Goal: Task Accomplishment & Management: Use online tool/utility

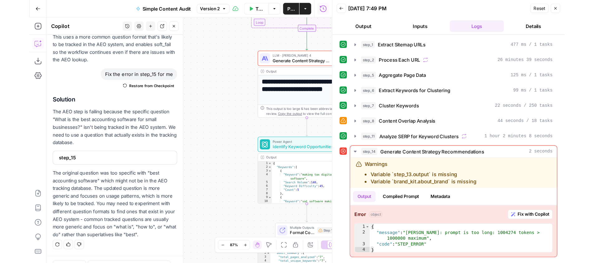
scroll to position [1622, 0]
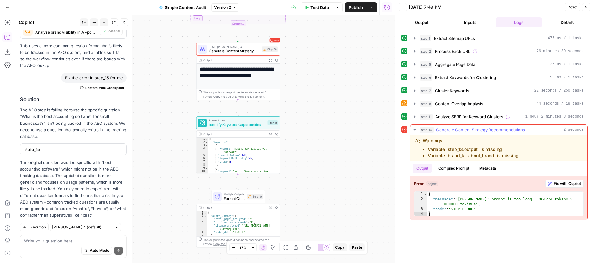
click at [552, 184] on button "Fix with Copilot" at bounding box center [564, 184] width 38 height 8
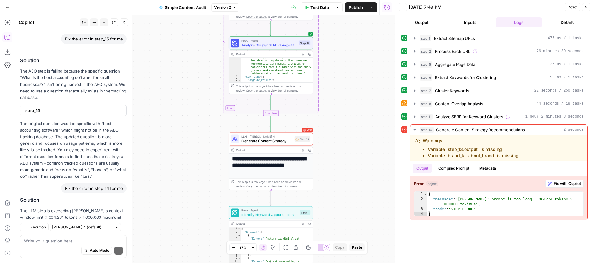
scroll to position [1774, 0]
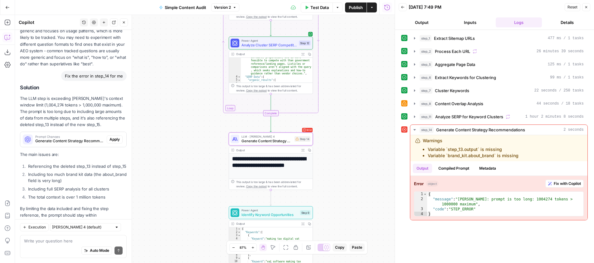
click at [114, 137] on span "Apply" at bounding box center [114, 140] width 10 height 6
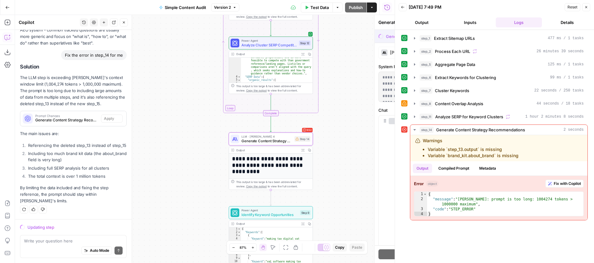
scroll to position [1684, 0]
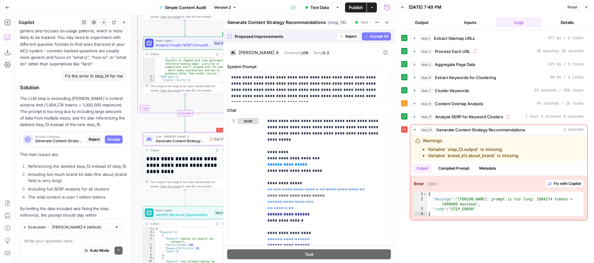
click at [113, 137] on span "Accept" at bounding box center [113, 140] width 13 height 6
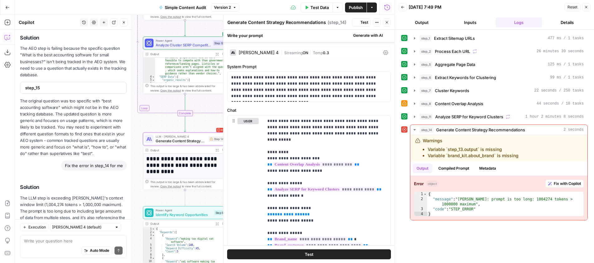
scroll to position [1784, 0]
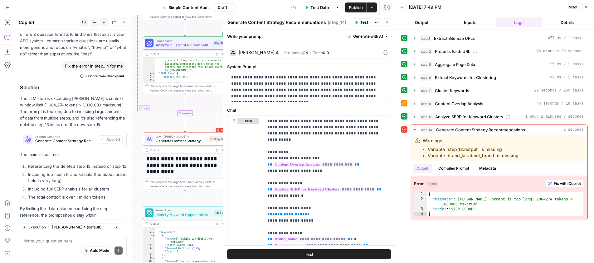
click at [357, 22] on icon "button" at bounding box center [356, 22] width 3 height 3
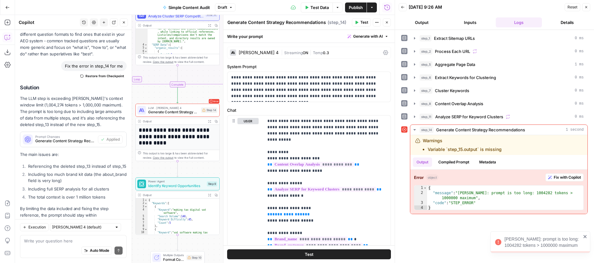
click at [52, 245] on div "Auto Mode Send" at bounding box center [73, 251] width 99 height 14
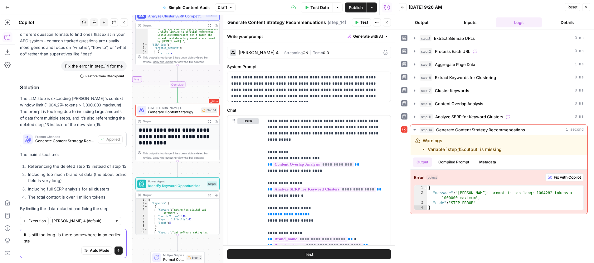
scroll to position [1790, 0]
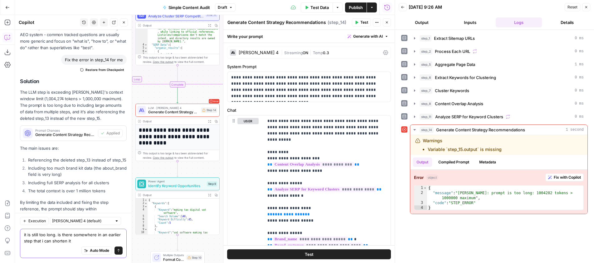
type textarea "it is still too long. is there somewhere in an earlier step that i can shorten …"
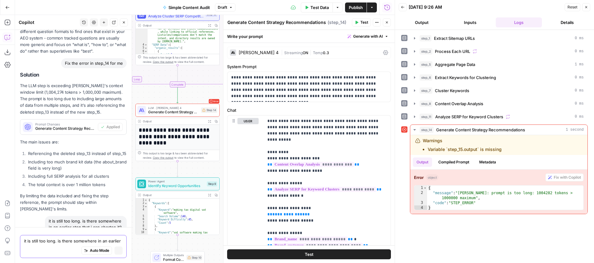
scroll to position [1691, 0]
click at [387, 24] on icon "button" at bounding box center [387, 23] width 4 height 4
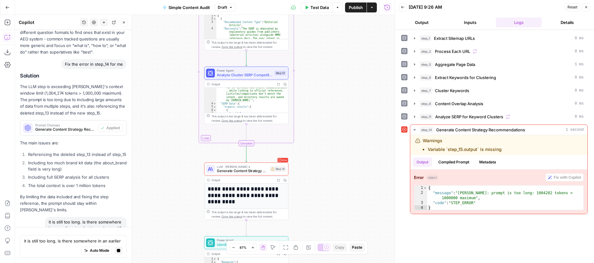
drag, startPoint x: 292, startPoint y: 169, endPoint x: 314, endPoint y: 186, distance: 27.8
click at [320, 192] on div "**********" at bounding box center [204, 139] width 379 height 248
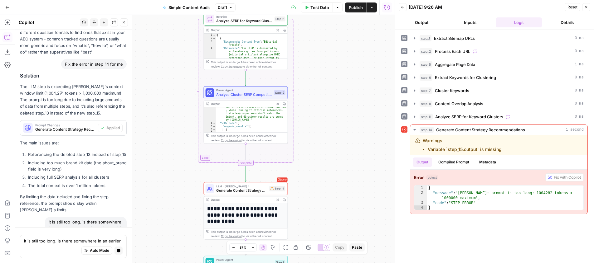
drag, startPoint x: 307, startPoint y: 161, endPoint x: 311, endPoint y: 214, distance: 53.8
click at [305, 226] on div "**********" at bounding box center [204, 139] width 379 height 248
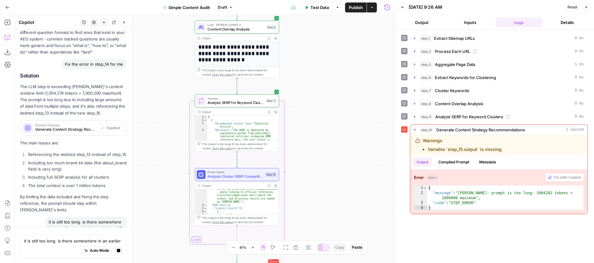
drag, startPoint x: 313, startPoint y: 147, endPoint x: 300, endPoint y: 135, distance: 18.1
click at [300, 135] on div "**********" at bounding box center [204, 139] width 379 height 248
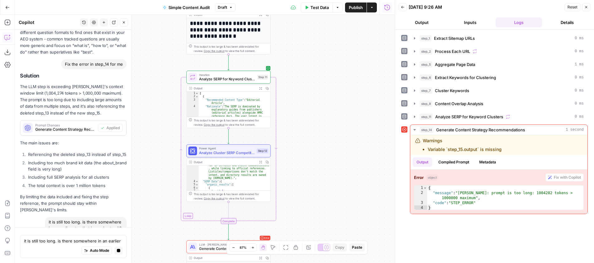
drag, startPoint x: 322, startPoint y: 187, endPoint x: 311, endPoint y: 119, distance: 68.9
click at [311, 119] on div "**********" at bounding box center [204, 139] width 379 height 248
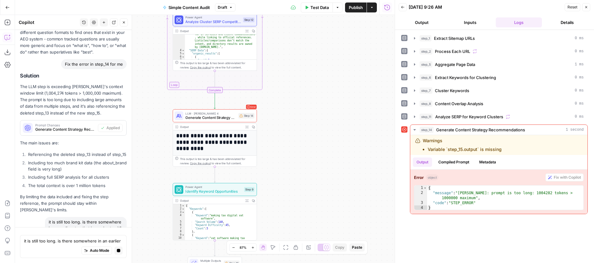
drag, startPoint x: 312, startPoint y: 186, endPoint x: 309, endPoint y: 120, distance: 66.2
click at [309, 120] on div "**********" at bounding box center [204, 139] width 379 height 248
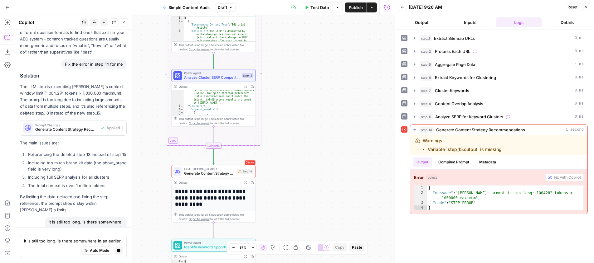
drag, startPoint x: 313, startPoint y: 176, endPoint x: 312, endPoint y: 216, distance: 39.6
click at [316, 244] on body "XeroOps New Home Browse Insights Opportunities Your Data Recent Grids Write Con…" at bounding box center [297, 131] width 594 height 263
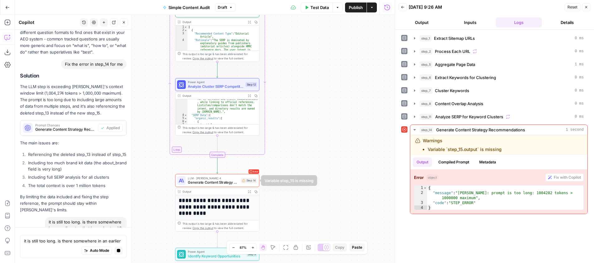
click at [224, 182] on span "Generate Content Strategy Recommendations" at bounding box center [213, 182] width 51 height 5
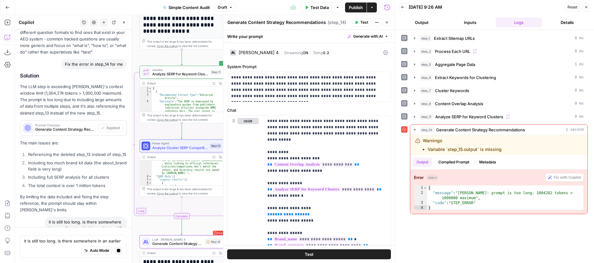
drag, startPoint x: 163, startPoint y: 168, endPoint x: 131, endPoint y: 231, distance: 70.1
click at [131, 231] on body "XeroOps New Home Browse Insights Opportunities Your Data Recent Grids Write Con…" at bounding box center [297, 131] width 594 height 263
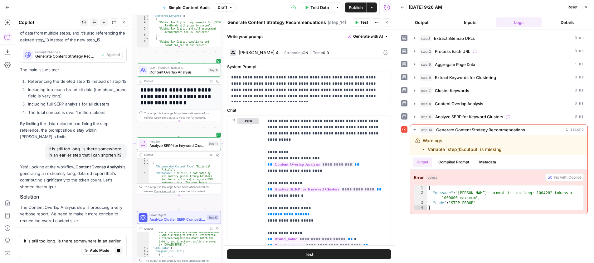
scroll to position [1782, 0]
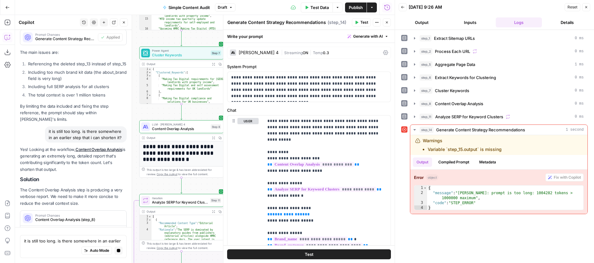
drag, startPoint x: 161, startPoint y: 129, endPoint x: 166, endPoint y: 247, distance: 117.6
click at [161, 258] on div "**********" at bounding box center [204, 139] width 379 height 248
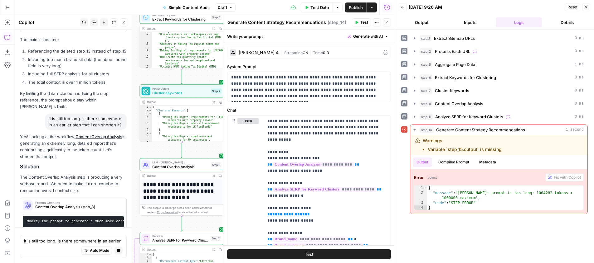
scroll to position [1801, 0]
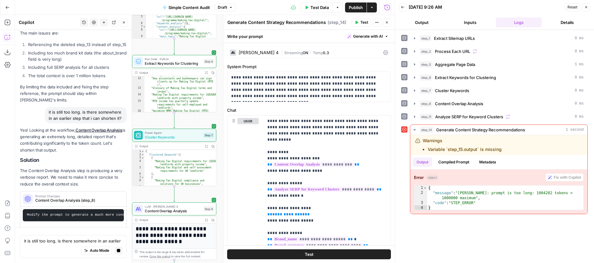
drag, startPoint x: 136, startPoint y: 89, endPoint x: 133, endPoint y: 213, distance: 124.1
click at [131, 219] on body "XeroOps New Home Browse Insights Opportunities Your Data Recent Grids Write Con…" at bounding box center [297, 131] width 594 height 263
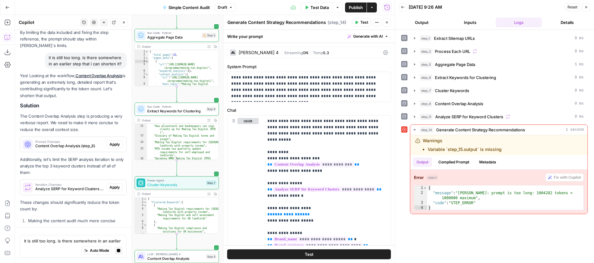
scroll to position [1862, 0]
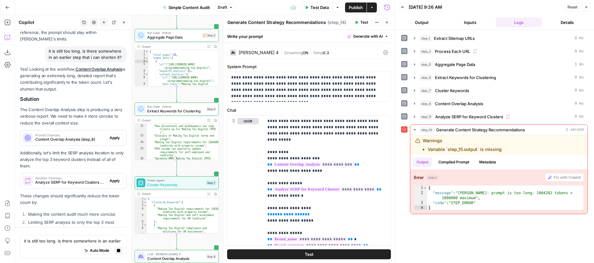
drag, startPoint x: 387, startPoint y: 23, endPoint x: 276, endPoint y: 64, distance: 118.3
click at [382, 24] on div "Test Actions Close" at bounding box center [371, 22] width 39 height 8
click at [388, 22] on span "Close" at bounding box center [388, 22] width 0 height 0
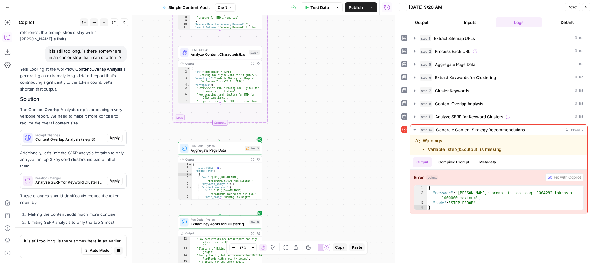
drag, startPoint x: 267, startPoint y: 65, endPoint x: 312, endPoint y: 183, distance: 125.6
click at [312, 183] on div "**********" at bounding box center [204, 139] width 379 height 248
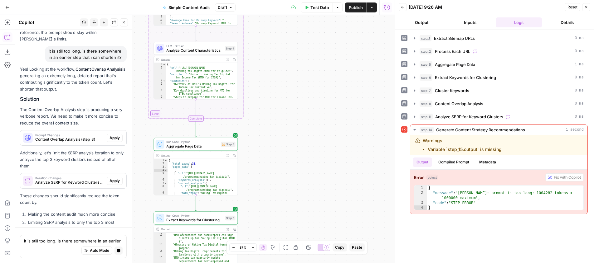
drag, startPoint x: 298, startPoint y: 26, endPoint x: 272, endPoint y: 11, distance: 29.8
click at [272, 11] on div "**********" at bounding box center [197, 131] width 394 height 263
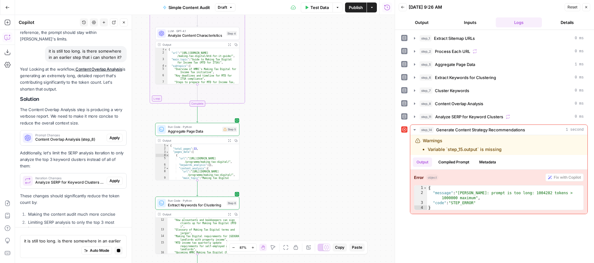
drag, startPoint x: 284, startPoint y: 125, endPoint x: 287, endPoint y: 47, distance: 78.0
click at [287, 45] on div "**********" at bounding box center [204, 139] width 379 height 248
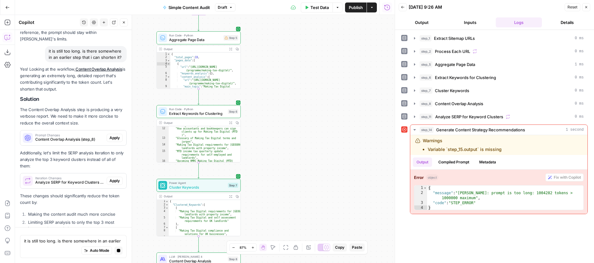
drag, startPoint x: 290, startPoint y: 121, endPoint x: 289, endPoint y: 65, distance: 56.1
click at [289, 65] on div "**********" at bounding box center [204, 139] width 379 height 248
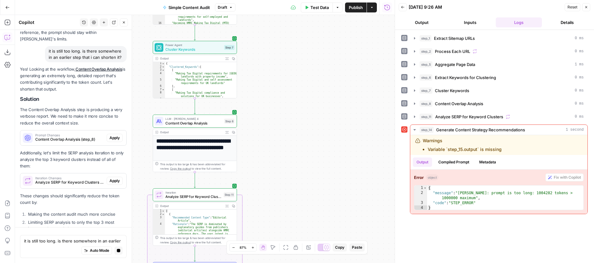
drag, startPoint x: 291, startPoint y: 121, endPoint x: 288, endPoint y: 69, distance: 51.5
click at [288, 69] on div "**********" at bounding box center [204, 139] width 379 height 248
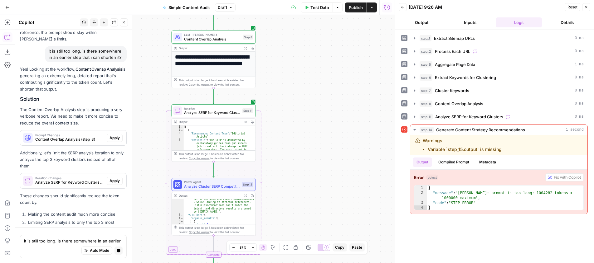
drag, startPoint x: 286, startPoint y: 149, endPoint x: 304, endPoint y: 72, distance: 79.1
click at [304, 70] on div "**********" at bounding box center [204, 139] width 379 height 248
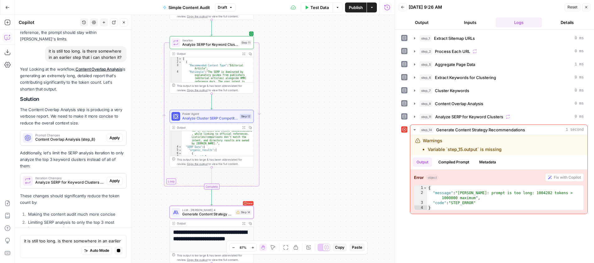
drag, startPoint x: 295, startPoint y: 142, endPoint x: 291, endPoint y: 84, distance: 58.1
click at [292, 84] on div "**********" at bounding box center [204, 139] width 379 height 248
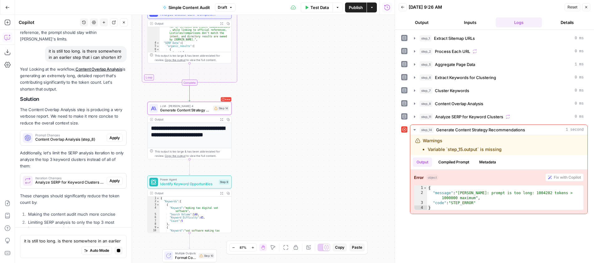
drag, startPoint x: 297, startPoint y: 184, endPoint x: 277, endPoint y: 89, distance: 96.1
click at [277, 89] on div "**********" at bounding box center [204, 139] width 379 height 248
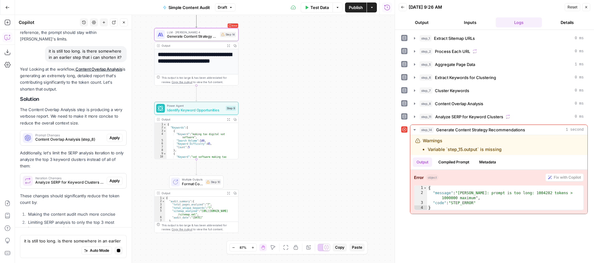
drag, startPoint x: 297, startPoint y: 157, endPoint x: 304, endPoint y: 101, distance: 57.1
click at [304, 92] on div "**********" at bounding box center [204, 139] width 379 height 248
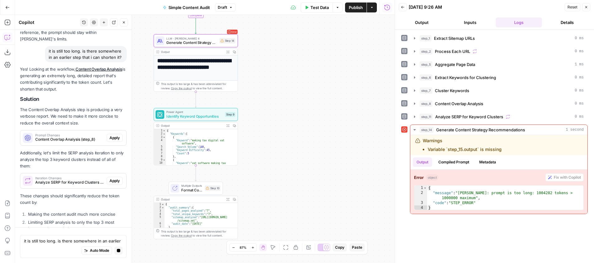
drag, startPoint x: 299, startPoint y: 135, endPoint x: 299, endPoint y: 200, distance: 65.5
click at [299, 200] on div "**********" at bounding box center [204, 139] width 379 height 248
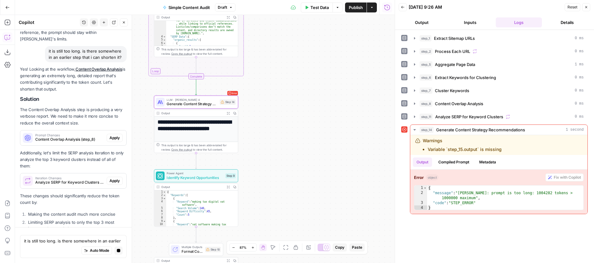
click at [201, 102] on span "Generate Content Strategy Recommendations" at bounding box center [191, 103] width 51 height 5
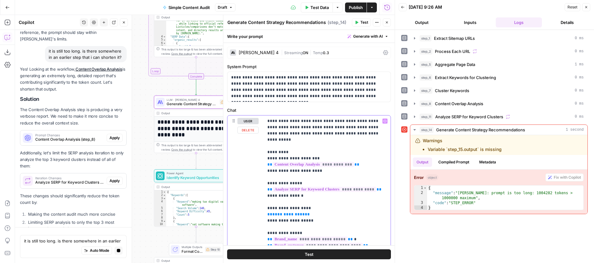
drag, startPoint x: 295, startPoint y: 211, endPoint x: 265, endPoint y: 203, distance: 31.4
click at [265, 203] on div "**********" at bounding box center [326, 243] width 127 height 254
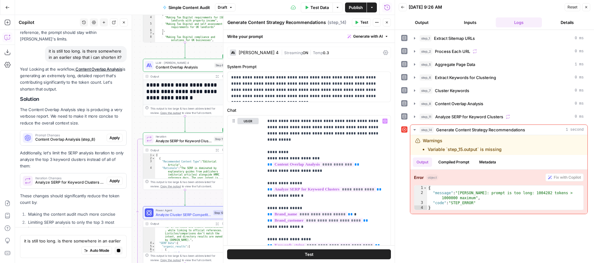
click at [61, 107] on p "The Content Overlap Analysis step is producing a very verbose report. We need t…" at bounding box center [73, 117] width 107 height 20
click at [57, 137] on span "Content Overlap Analysis (step_8)" at bounding box center [69, 140] width 69 height 6
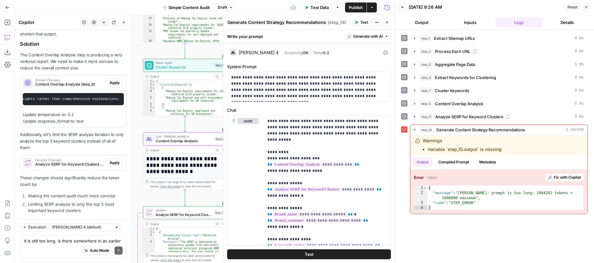
scroll to position [0, 776]
click at [110, 80] on span "Apply" at bounding box center [114, 83] width 10 height 6
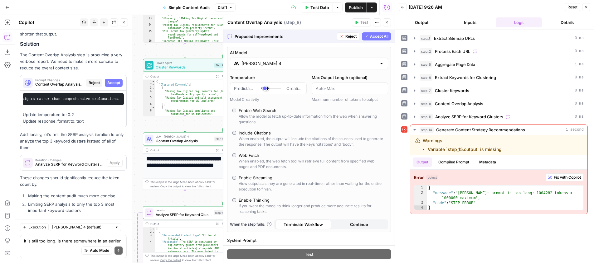
scroll to position [0, 0]
click at [380, 35] on span "Accept All" at bounding box center [379, 37] width 18 height 6
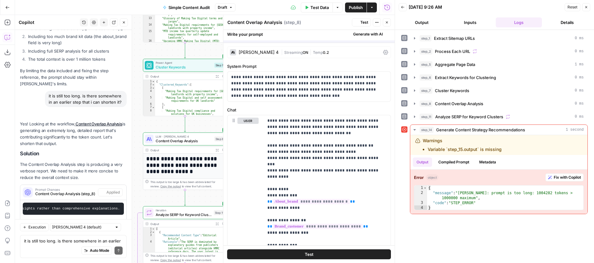
scroll to position [0, 0]
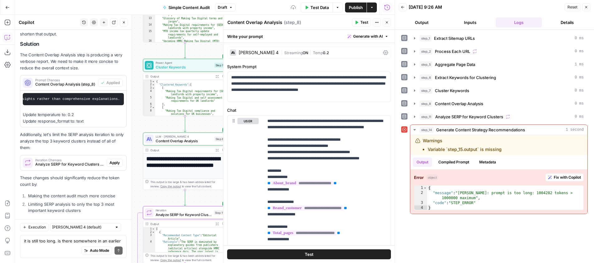
click at [75, 162] on span "Analyze SERP for Keyword Clusters (step_11)" at bounding box center [69, 165] width 69 height 6
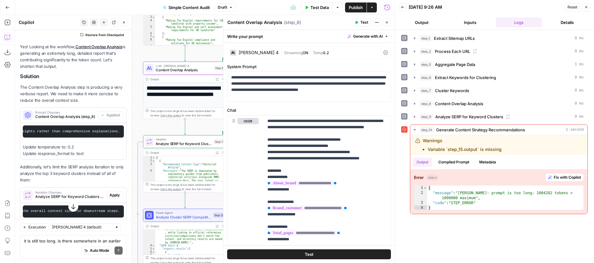
scroll to position [2000, 0]
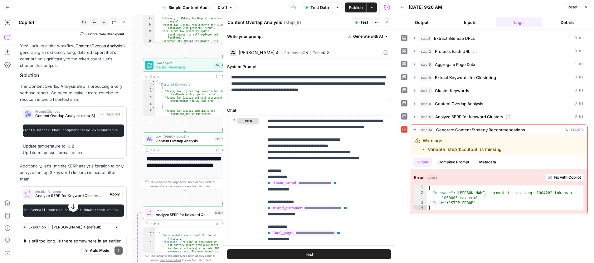
click at [357, 23] on icon "button" at bounding box center [356, 23] width 4 height 4
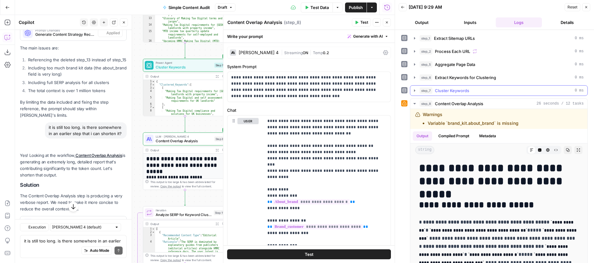
scroll to position [1995, 0]
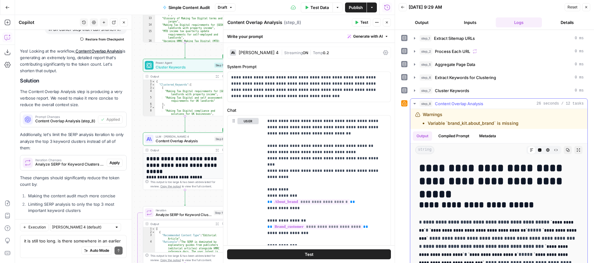
click at [413, 104] on icon "button" at bounding box center [414, 103] width 2 height 1
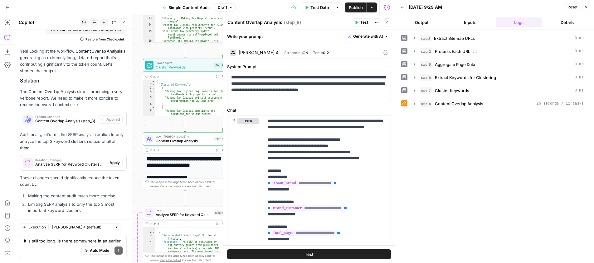
click at [385, 24] on icon "button" at bounding box center [387, 23] width 4 height 4
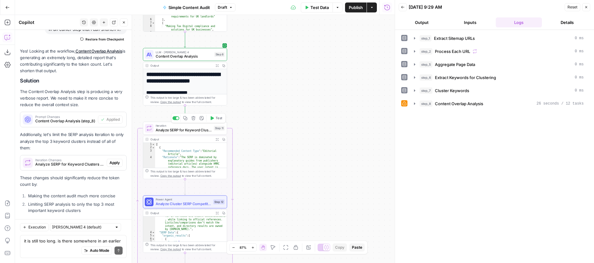
click at [216, 119] on span "Test" at bounding box center [218, 118] width 7 height 5
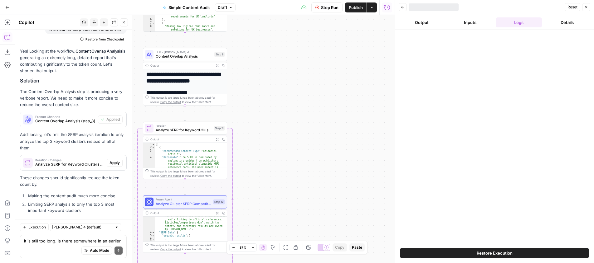
click at [414, 101] on div at bounding box center [494, 136] width 199 height 213
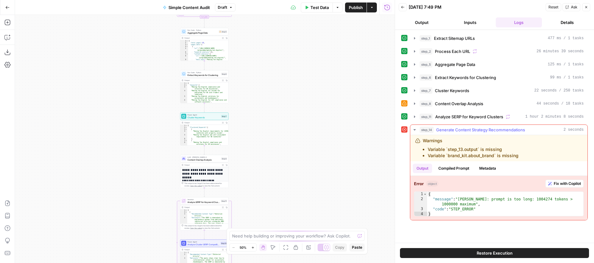
drag, startPoint x: 414, startPoint y: 129, endPoint x: 307, endPoint y: 153, distance: 109.6
click at [414, 129] on icon "button" at bounding box center [414, 130] width 5 height 5
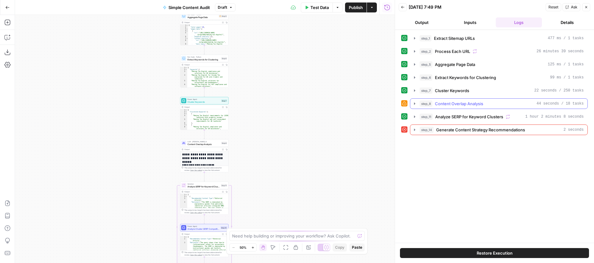
click at [415, 104] on icon "button" at bounding box center [414, 103] width 5 height 5
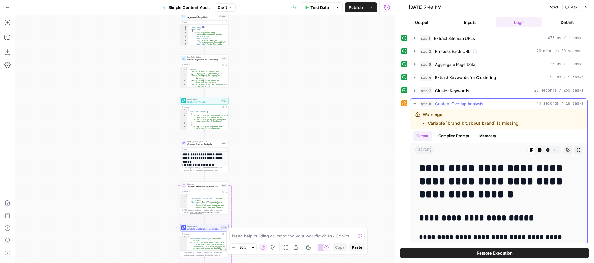
click at [413, 103] on icon "button" at bounding box center [414, 103] width 2 height 1
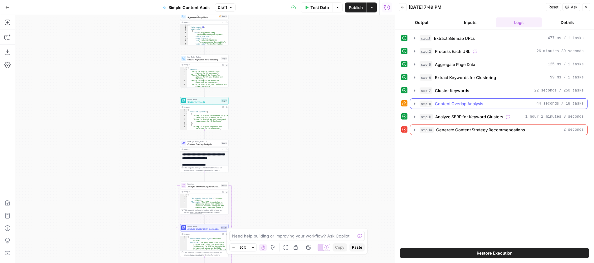
click at [413, 103] on icon "button" at bounding box center [414, 103] width 5 height 5
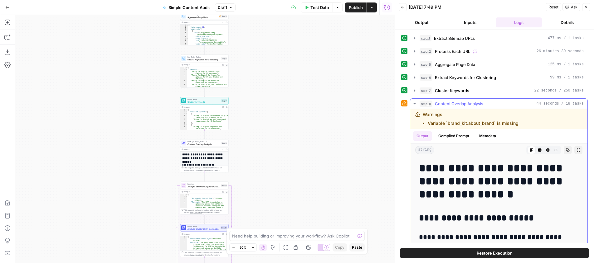
click at [413, 103] on icon "button" at bounding box center [414, 103] width 5 height 5
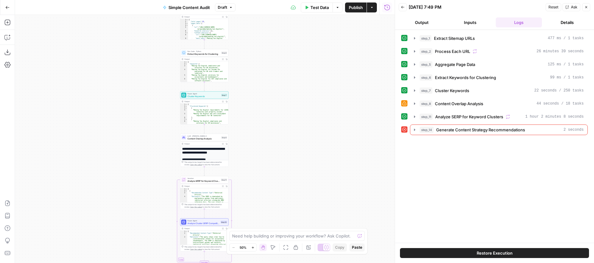
click at [308, 5] on button "Test Data" at bounding box center [317, 7] width 32 height 10
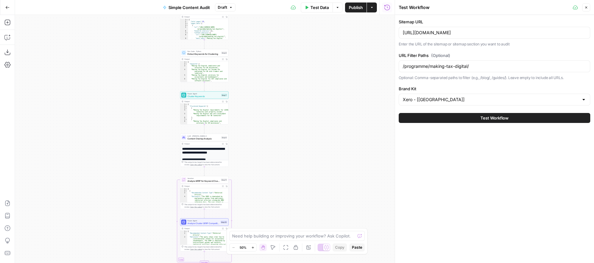
click at [438, 116] on button "Test Workflow" at bounding box center [493, 118] width 191 height 10
click at [344, 128] on div "Workflow Input Settings Inputs Content Processing Extract Sitemap URLs Step 1 O…" at bounding box center [204, 139] width 379 height 248
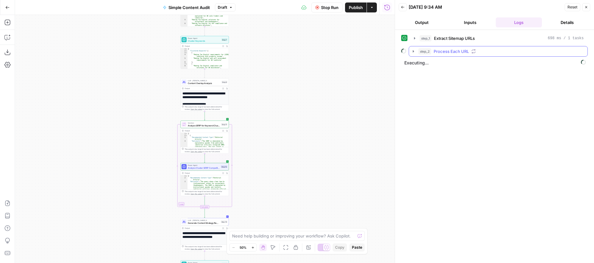
click at [412, 51] on icon "button" at bounding box center [413, 51] width 5 height 5
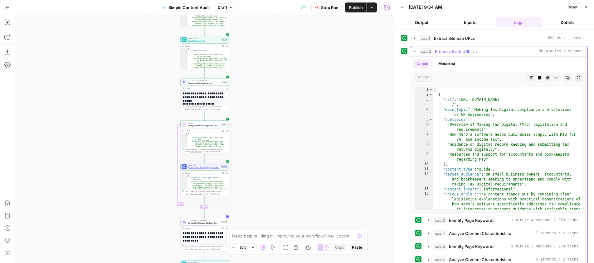
click at [414, 51] on icon "button" at bounding box center [414, 51] width 5 height 5
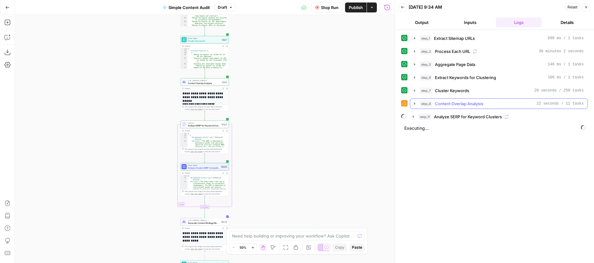
click at [415, 104] on icon "button" at bounding box center [414, 103] width 5 height 5
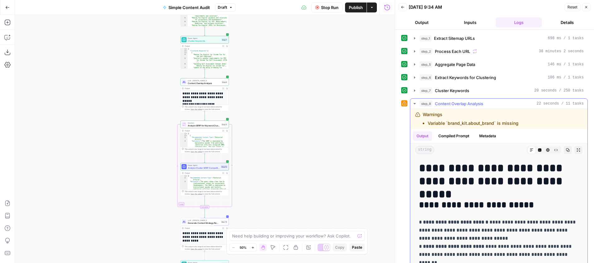
click at [415, 104] on icon "button" at bounding box center [414, 103] width 5 height 5
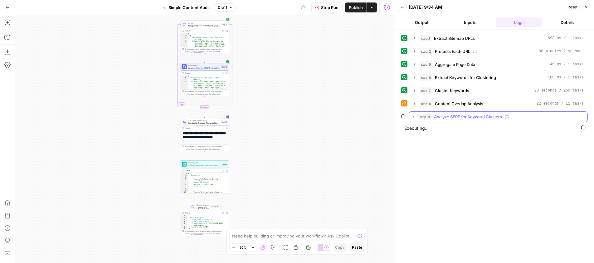
click at [412, 116] on icon "button" at bounding box center [413, 116] width 5 height 5
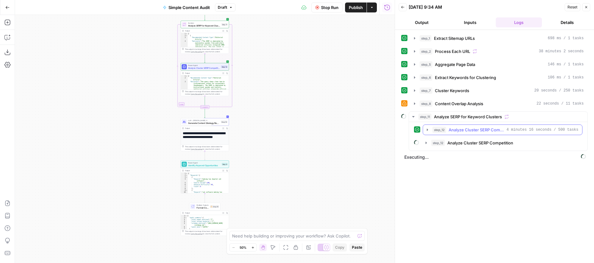
click at [424, 131] on button "step_12 Analyze Cluster SERP Competition 4 minutes 16 seconds / 500 tasks" at bounding box center [502, 130] width 159 height 10
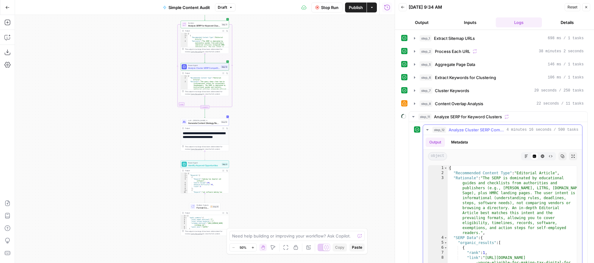
click at [425, 130] on icon "button" at bounding box center [427, 130] width 5 height 5
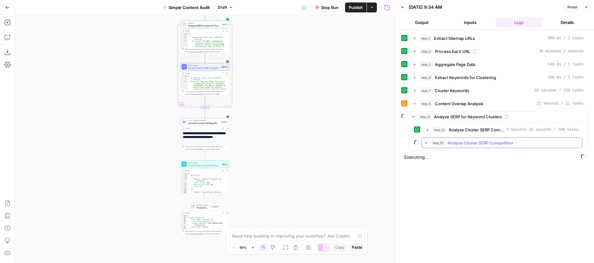
click at [424, 143] on icon "button" at bounding box center [425, 143] width 5 height 5
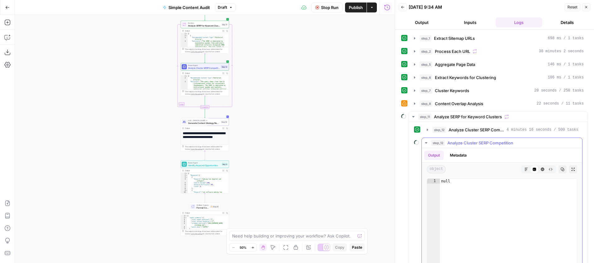
click at [424, 143] on icon "button" at bounding box center [425, 143] width 5 height 5
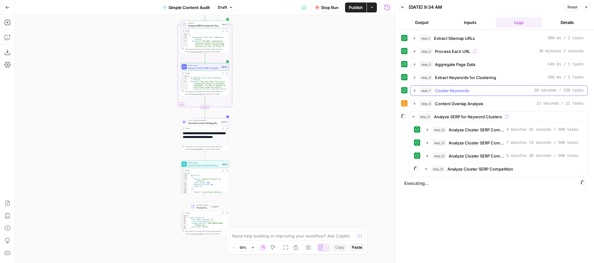
click at [414, 91] on icon "button" at bounding box center [414, 90] width 1 height 2
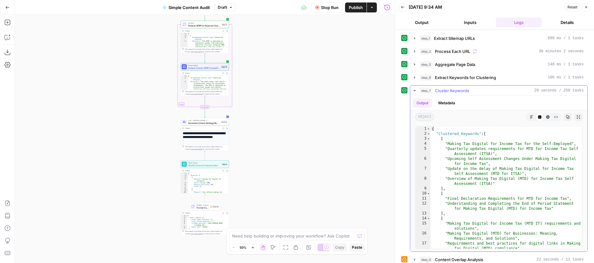
click at [413, 89] on icon "button" at bounding box center [414, 90] width 5 height 5
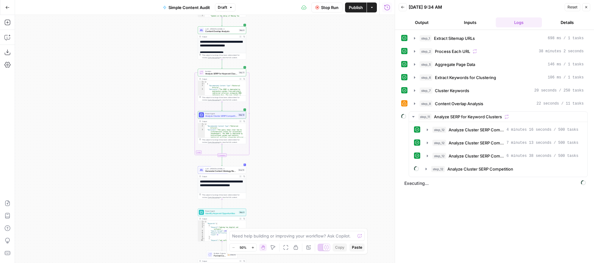
drag, startPoint x: 259, startPoint y: 84, endPoint x: 277, endPoint y: 121, distance: 41.6
click at [277, 126] on div "Workflow Input Settings Inputs Content Processing Extract Sitemap URLs Step 1 O…" at bounding box center [204, 139] width 379 height 248
click at [279, 100] on div "Workflow Input Settings Inputs Content Processing Extract Sitemap URLs Step 1 O…" at bounding box center [204, 139] width 379 height 248
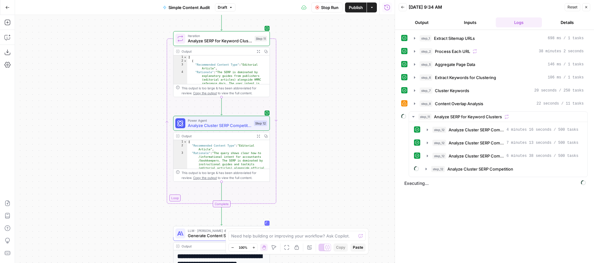
drag, startPoint x: 277, startPoint y: 99, endPoint x: 317, endPoint y: 94, distance: 40.2
click at [317, 94] on div "Workflow Input Settings Inputs Content Processing Extract Sitemap URLs Step 1 O…" at bounding box center [204, 139] width 379 height 248
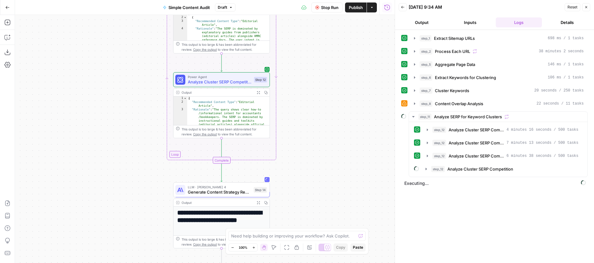
click at [292, 90] on div "Workflow Input Settings Inputs Content Processing Extract Sitemap URLs Step 1 O…" at bounding box center [204, 139] width 379 height 248
click at [413, 115] on icon "button" at bounding box center [413, 116] width 5 height 5
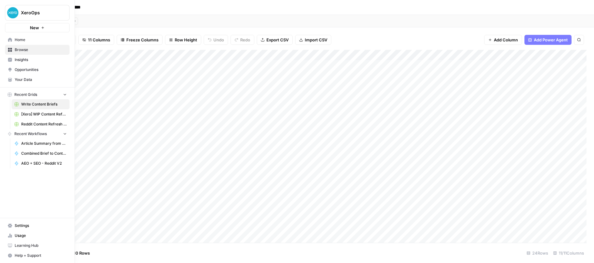
click at [10, 50] on icon at bounding box center [10, 50] width 4 height 4
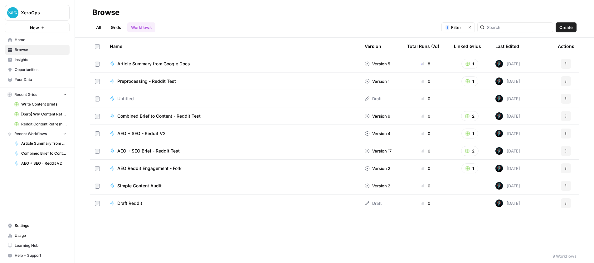
click at [116, 23] on link "Grids" at bounding box center [116, 27] width 18 height 10
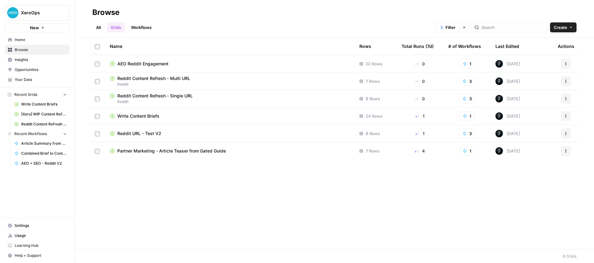
click at [208, 98] on div "Reddit Content Refresh - Single URL" at bounding box center [229, 96] width 239 height 6
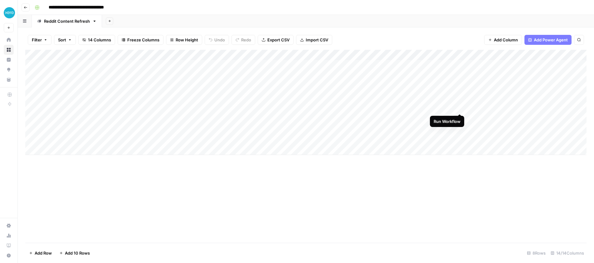
click at [461, 107] on div "Add Column" at bounding box center [305, 102] width 561 height 105
click at [396, 106] on div "Add Column" at bounding box center [305, 102] width 561 height 105
click at [386, 56] on div "Add Column" at bounding box center [305, 102] width 561 height 105
click at [454, 198] on div "Add Column" at bounding box center [305, 146] width 561 height 193
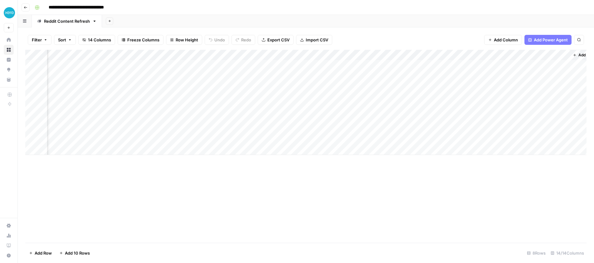
scroll to position [0, 388]
click at [424, 108] on div "Add Column" at bounding box center [305, 102] width 561 height 105
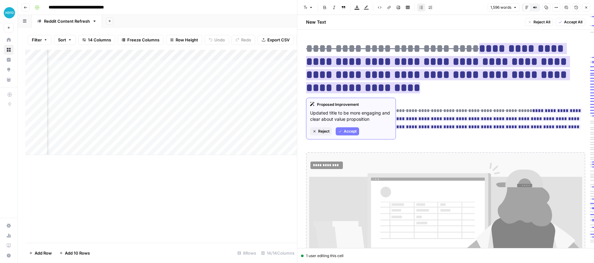
click at [344, 132] on span "Accept" at bounding box center [350, 132] width 13 height 6
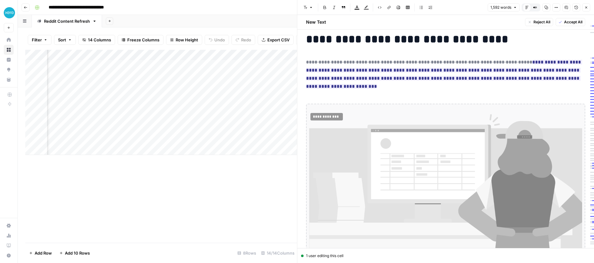
scroll to position [36, 0]
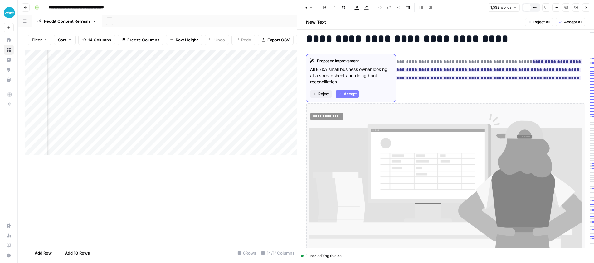
click at [347, 92] on span "Accept" at bounding box center [350, 94] width 13 height 6
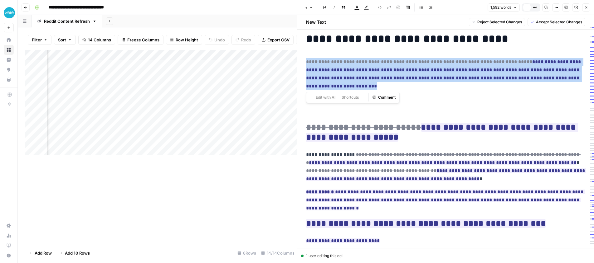
drag, startPoint x: 304, startPoint y: 61, endPoint x: 325, endPoint y: 83, distance: 30.4
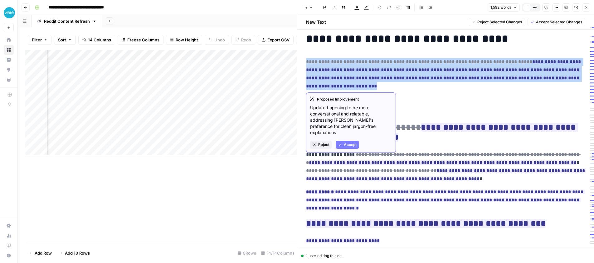
click at [349, 142] on span "Accept" at bounding box center [350, 145] width 13 height 6
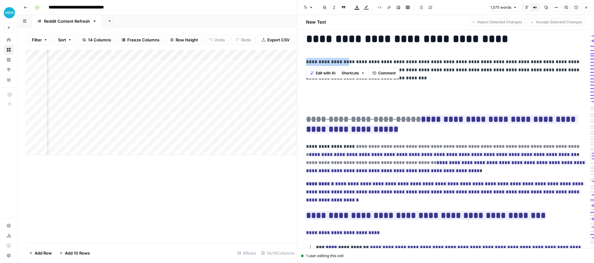
drag, startPoint x: 314, startPoint y: 62, endPoint x: 346, endPoint y: 62, distance: 32.4
click at [323, 72] on span "Edit with AI" at bounding box center [325, 73] width 20 height 6
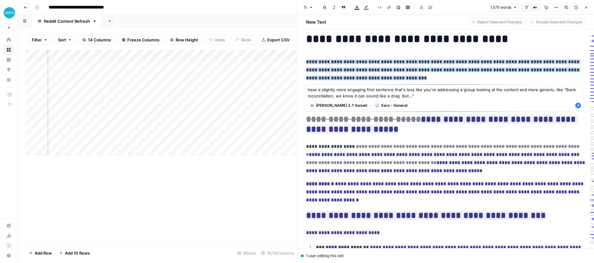
type textarea "have a slightly more engaging first sentence that's less like you're addressing…"
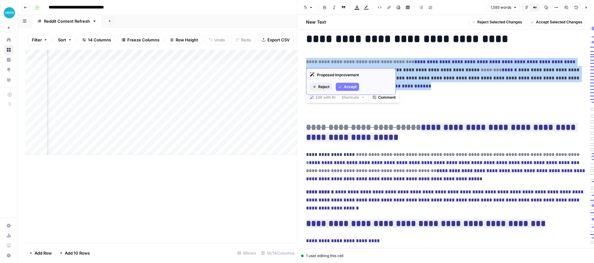
drag, startPoint x: 358, startPoint y: 85, endPoint x: 318, endPoint y: 79, distance: 40.9
click at [306, 63] on p "**********" at bounding box center [445, 74] width 279 height 32
click at [347, 85] on span "Accept" at bounding box center [350, 87] width 13 height 6
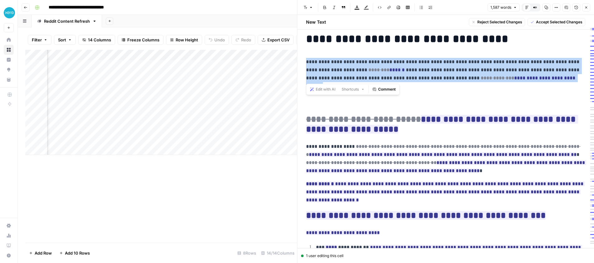
drag, startPoint x: 306, startPoint y: 61, endPoint x: 557, endPoint y: 79, distance: 251.9
click at [555, 21] on span "Accept Selected Changes" at bounding box center [559, 22] width 46 height 6
click at [419, 75] on p "**********" at bounding box center [445, 70] width 279 height 24
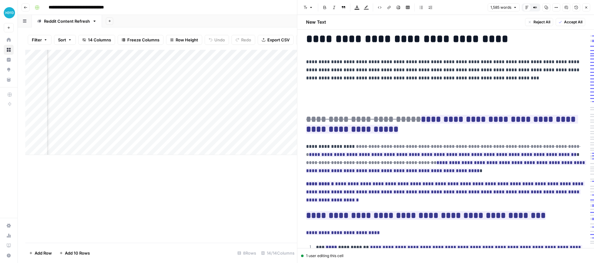
click at [432, 76] on p "**********" at bounding box center [445, 70] width 279 height 24
click at [437, 90] on span "Edit with AI" at bounding box center [443, 90] width 20 height 6
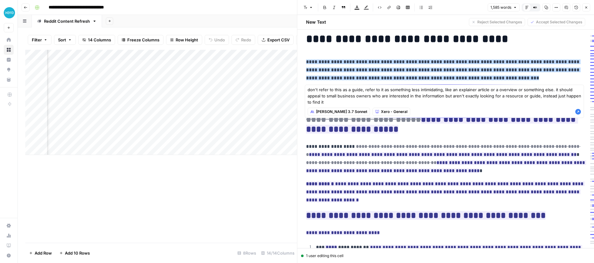
type textarea "don't refer to this as a guide, refer to it as something less intimidating, lik…"
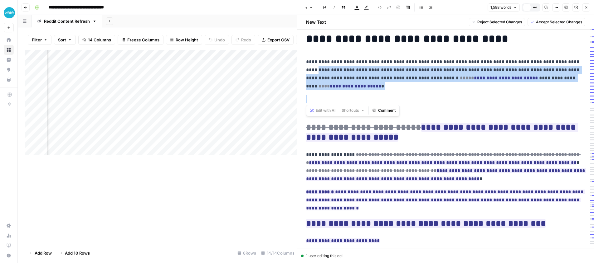
drag, startPoint x: 332, startPoint y: 84, endPoint x: 303, endPoint y: 73, distance: 31.1
click at [547, 22] on span "Accept Selected Changes" at bounding box center [559, 22] width 46 height 6
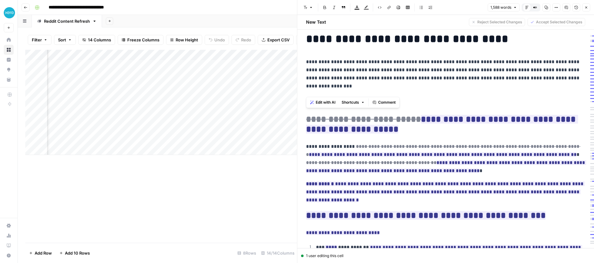
click at [406, 64] on p "**********" at bounding box center [445, 70] width 279 height 24
click at [366, 108] on p at bounding box center [445, 104] width 279 height 8
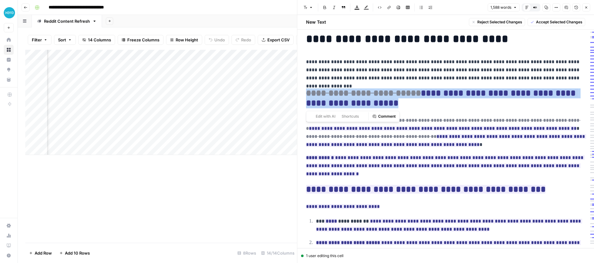
drag, startPoint x: 305, startPoint y: 92, endPoint x: 396, endPoint y: 105, distance: 91.3
click at [551, 21] on span "Accept Selected Changes" at bounding box center [559, 22] width 46 height 6
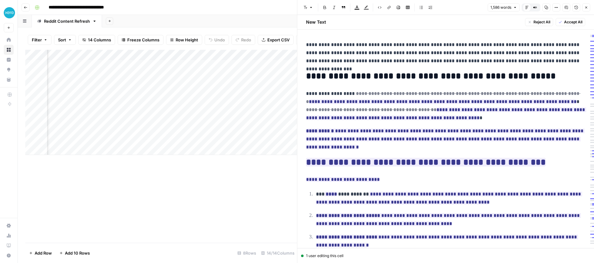
scroll to position [51, 0]
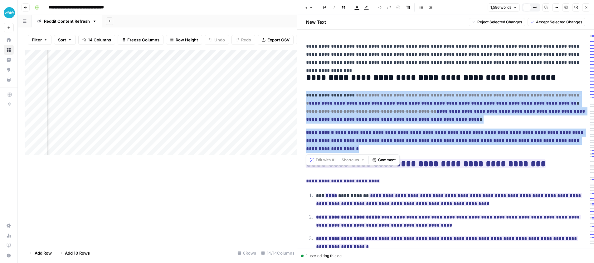
drag, startPoint x: 348, startPoint y: 151, endPoint x: 305, endPoint y: 98, distance: 67.6
click at [546, 21] on span "Accept Selected Changes" at bounding box center [559, 22] width 46 height 6
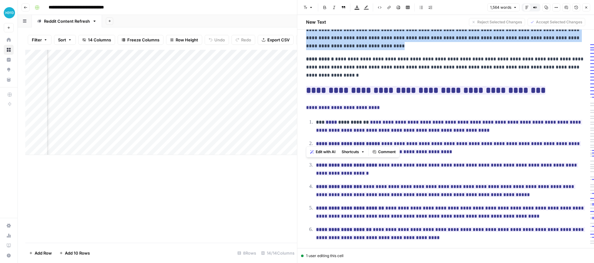
scroll to position [118, 0]
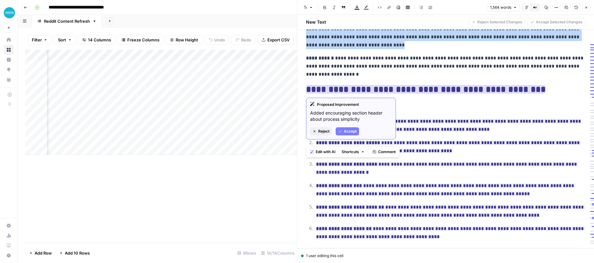
click at [347, 131] on span "Accept" at bounding box center [350, 132] width 13 height 6
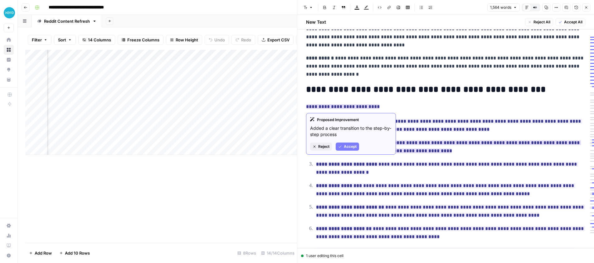
click at [347, 147] on span "Accept" at bounding box center [350, 147] width 13 height 6
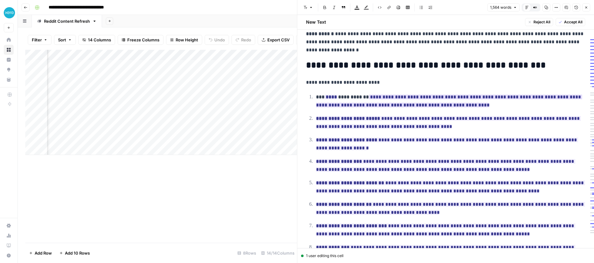
scroll to position [143, 0]
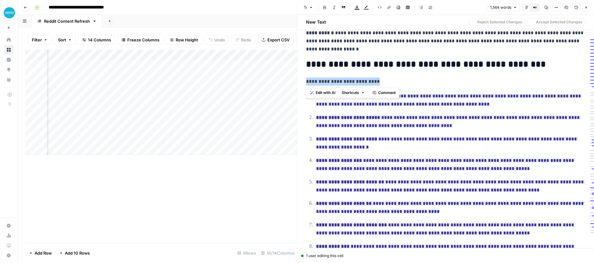
drag, startPoint x: 306, startPoint y: 82, endPoint x: 381, endPoint y: 82, distance: 74.8
click at [381, 82] on p "**********" at bounding box center [445, 82] width 279 height 8
click at [322, 92] on span "Edit with AI" at bounding box center [325, 93] width 20 height 6
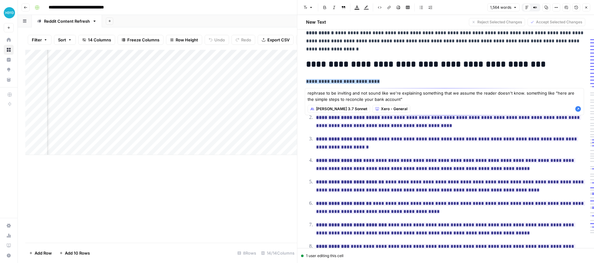
type textarea "rephrase to be inviting and not sound like we're explaining something that we a…"
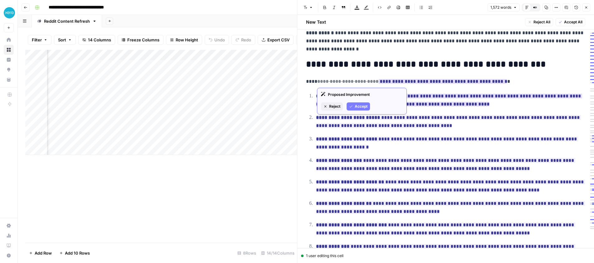
click at [360, 105] on span "Accept" at bounding box center [360, 107] width 13 height 6
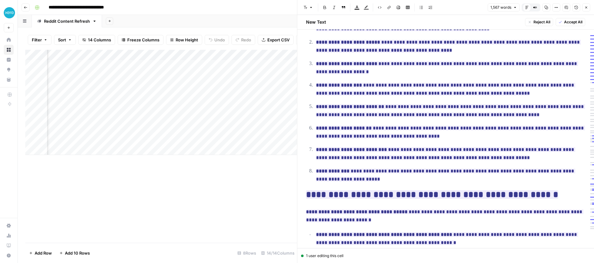
scroll to position [220, 0]
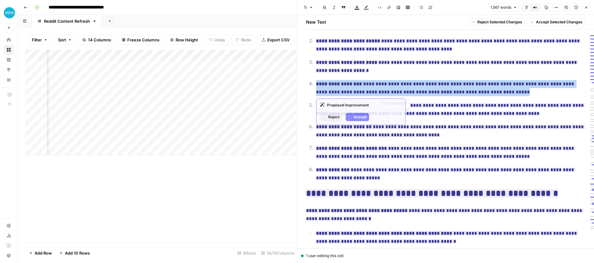
drag, startPoint x: 491, startPoint y: 93, endPoint x: 314, endPoint y: 84, distance: 177.3
click at [314, 84] on li "**********" at bounding box center [449, 88] width 271 height 17
click at [548, 18] on button "Accept Selected Changes" at bounding box center [556, 22] width 58 height 8
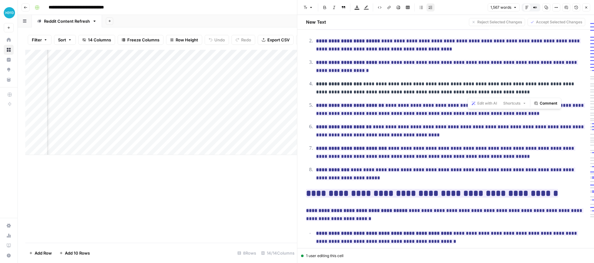
drag, startPoint x: 488, startPoint y: 94, endPoint x: 467, endPoint y: 94, distance: 20.9
click at [468, 94] on p "**********" at bounding box center [450, 88] width 269 height 16
click at [477, 92] on p "**********" at bounding box center [450, 88] width 269 height 16
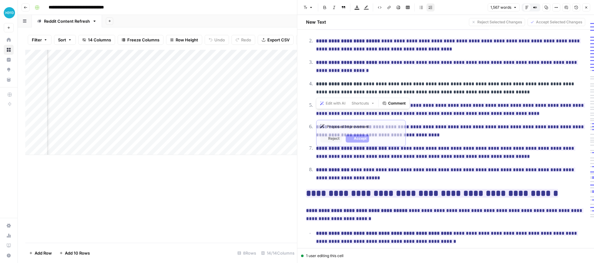
click at [476, 94] on p "**********" at bounding box center [450, 88] width 269 height 16
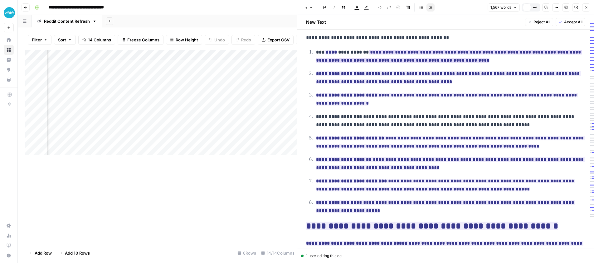
scroll to position [186, 0]
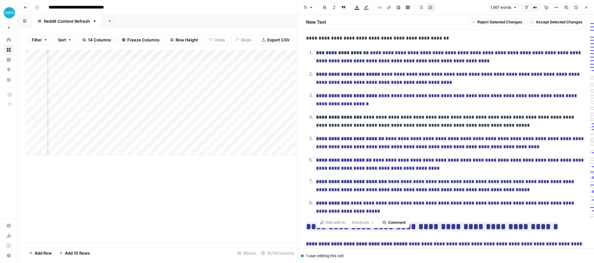
drag, startPoint x: 314, startPoint y: 51, endPoint x: 538, endPoint y: 211, distance: 275.1
click at [538, 211] on ol "**********" at bounding box center [445, 132] width 279 height 167
click at [542, 24] on span "Accept Selected Changes" at bounding box center [559, 22] width 46 height 6
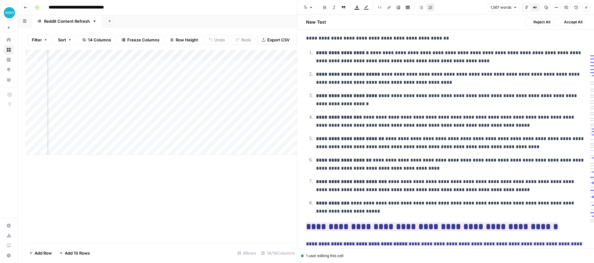
click at [477, 125] on p "**********" at bounding box center [450, 121] width 269 height 16
click at [335, 137] on span "Edit with AI" at bounding box center [335, 137] width 20 height 6
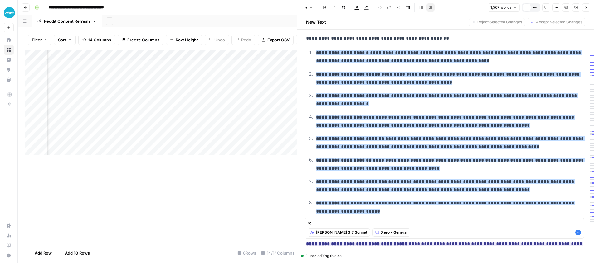
type textarea "r"
type textarea "in step 4, where do i record anything that was missing?"
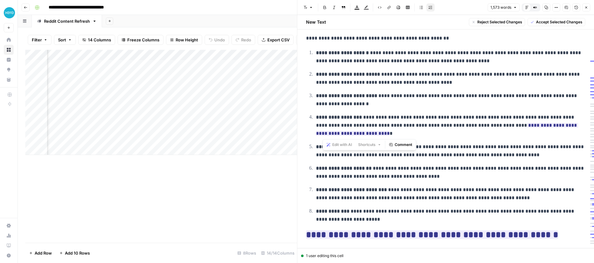
drag, startPoint x: 375, startPoint y: 135, endPoint x: 321, endPoint y: 117, distance: 56.6
click at [321, 117] on p "**********" at bounding box center [450, 125] width 269 height 24
click at [331, 119] on strong "**********" at bounding box center [339, 117] width 46 height 5
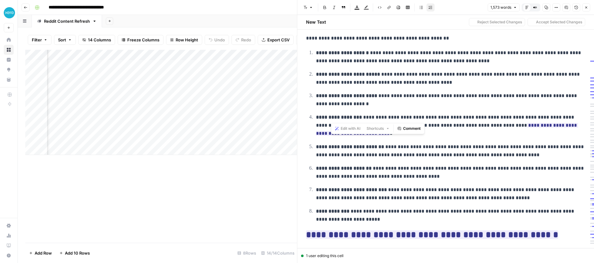
click at [331, 119] on strong "**********" at bounding box center [339, 117] width 46 height 5
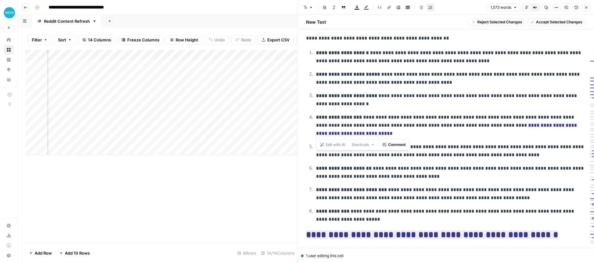
click at [555, 19] on span "Accept Selected Changes" at bounding box center [559, 22] width 46 height 6
click at [411, 133] on p "**********" at bounding box center [450, 125] width 269 height 24
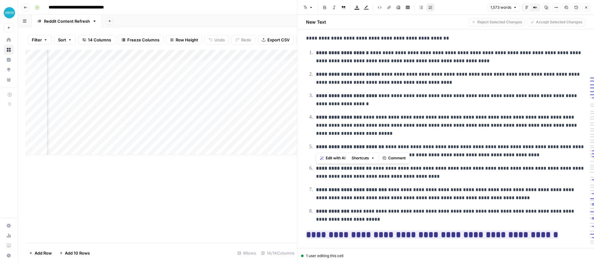
drag, startPoint x: 317, startPoint y: 150, endPoint x: 405, endPoint y: 147, distance: 88.3
click at [405, 147] on p "**********" at bounding box center [450, 151] width 269 height 16
click at [428, 147] on p "**********" at bounding box center [450, 151] width 269 height 16
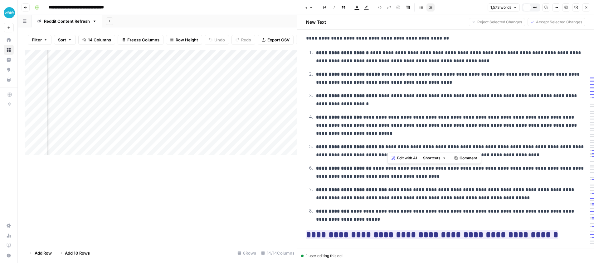
drag, startPoint x: 388, startPoint y: 147, endPoint x: 570, endPoint y: 146, distance: 181.4
click at [573, 146] on p "**********" at bounding box center [450, 151] width 269 height 16
drag, startPoint x: 327, startPoint y: 156, endPoint x: 469, endPoint y: 151, distance: 142.2
click at [468, 152] on p "**********" at bounding box center [450, 151] width 269 height 16
click at [469, 151] on p "**********" at bounding box center [450, 151] width 269 height 16
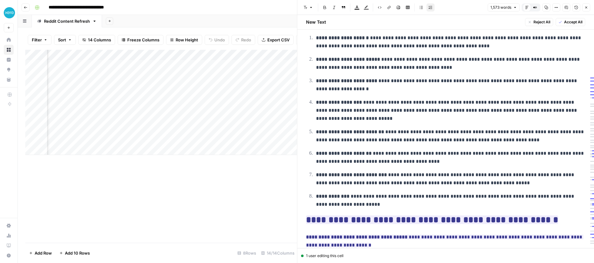
scroll to position [203, 0]
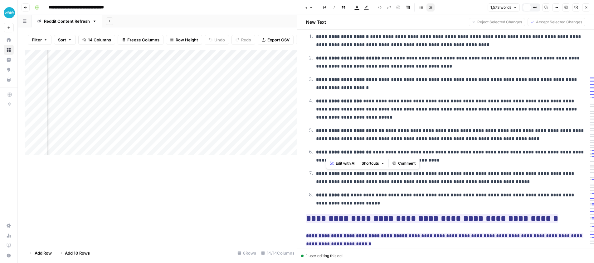
drag, startPoint x: 329, startPoint y: 152, endPoint x: 526, endPoint y: 150, distance: 196.7
click at [525, 150] on p "**********" at bounding box center [450, 156] width 269 height 16
click at [527, 150] on p "**********" at bounding box center [450, 156] width 269 height 16
drag, startPoint x: 334, startPoint y: 159, endPoint x: 393, endPoint y: 155, distance: 59.7
click at [393, 155] on p "**********" at bounding box center [450, 156] width 269 height 16
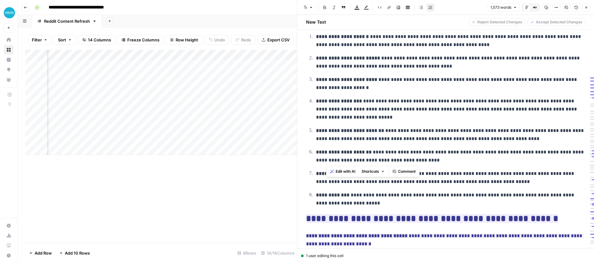
click at [393, 155] on p "**********" at bounding box center [450, 156] width 269 height 16
drag, startPoint x: 320, startPoint y: 172, endPoint x: 570, endPoint y: 173, distance: 249.4
click at [570, 173] on p "**********" at bounding box center [450, 178] width 269 height 16
drag, startPoint x: 360, startPoint y: 182, endPoint x: 459, endPoint y: 178, distance: 99.2
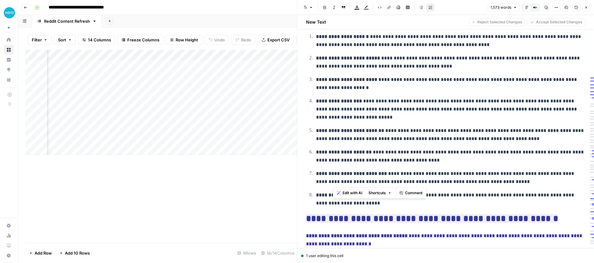
click at [456, 178] on p "**********" at bounding box center [450, 178] width 269 height 16
click at [460, 178] on p "**********" at bounding box center [450, 178] width 269 height 16
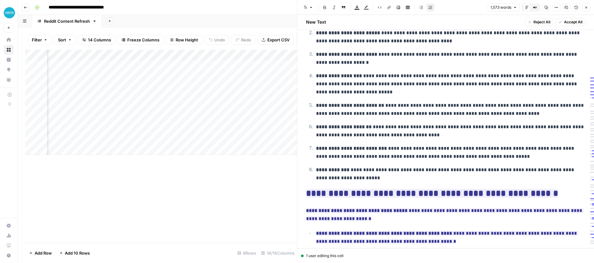
scroll to position [233, 0]
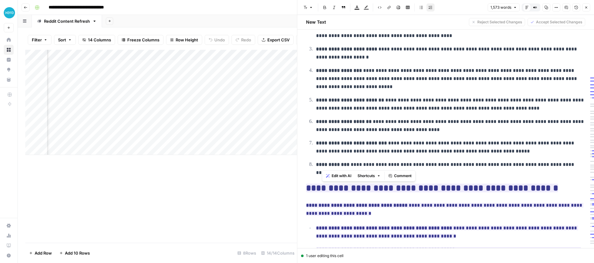
drag, startPoint x: 333, startPoint y: 165, endPoint x: 546, endPoint y: 164, distance: 212.9
click at [546, 164] on p "**********" at bounding box center [450, 169] width 269 height 16
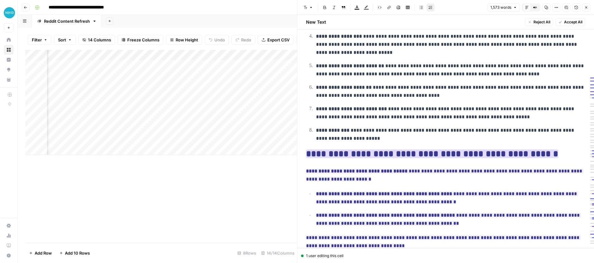
scroll to position [268, 0]
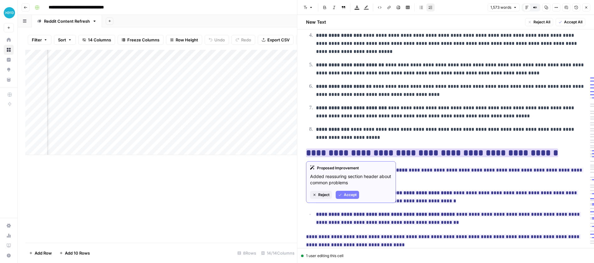
click at [346, 194] on span "Accept" at bounding box center [350, 195] width 13 height 6
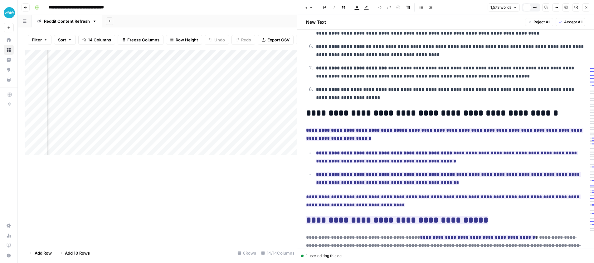
scroll to position [309, 0]
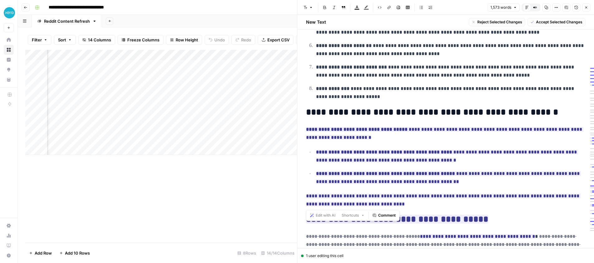
drag, startPoint x: 371, startPoint y: 207, endPoint x: 304, endPoint y: 131, distance: 102.0
click at [540, 20] on span "Accept Selected Changes" at bounding box center [559, 22] width 46 height 6
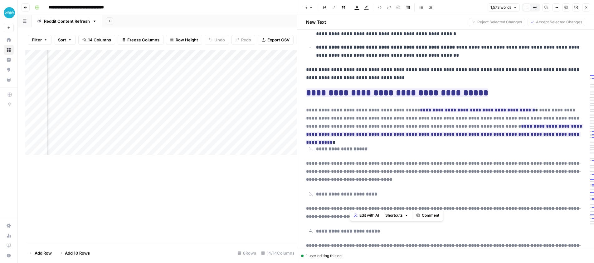
scroll to position [439, 0]
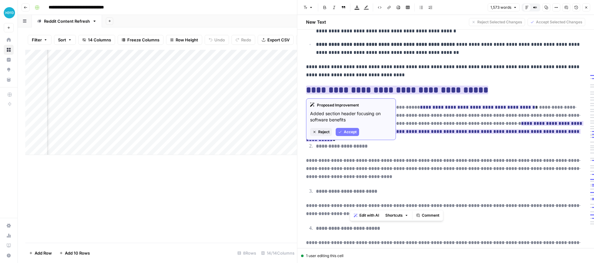
click at [349, 131] on span "Accept" at bounding box center [350, 132] width 13 height 6
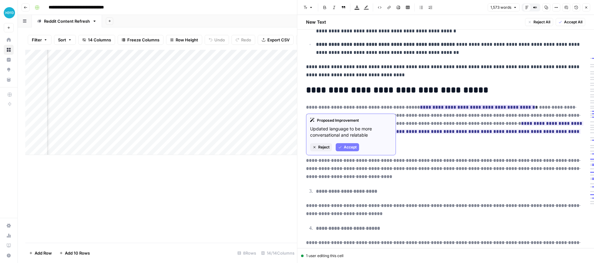
click at [346, 147] on span "Accept" at bounding box center [350, 148] width 13 height 6
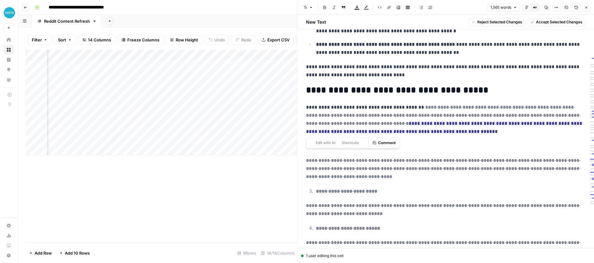
drag, startPoint x: 430, startPoint y: 131, endPoint x: 301, endPoint y: 103, distance: 132.1
click at [559, 22] on span "Accept Selected Changes" at bounding box center [559, 22] width 46 height 6
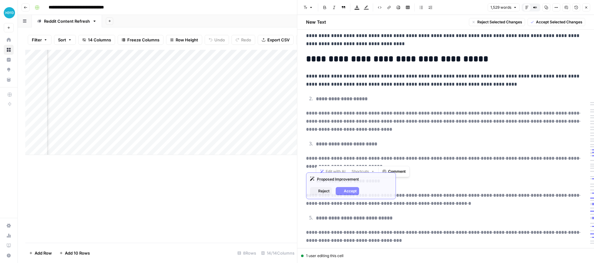
scroll to position [467, 0]
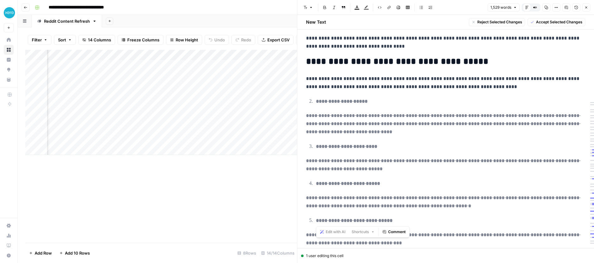
drag, startPoint x: 306, startPoint y: 100, endPoint x: 436, endPoint y: 223, distance: 178.9
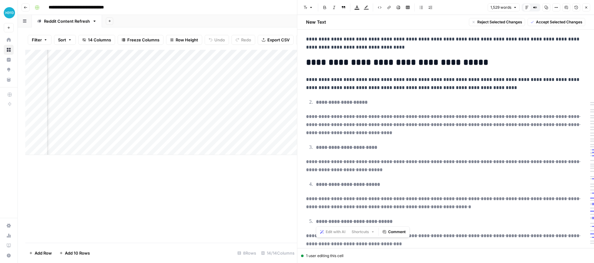
click at [547, 23] on span "Accept Selected Changes" at bounding box center [559, 22] width 46 height 6
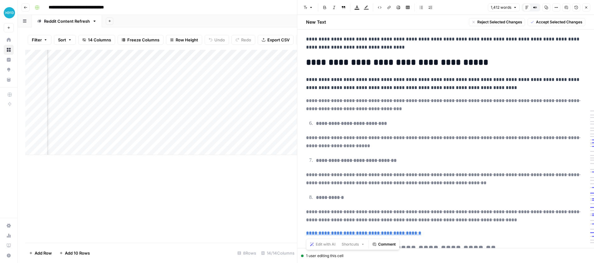
drag, startPoint x: 305, startPoint y: 101, endPoint x: 462, endPoint y: 229, distance: 202.3
click at [461, 231] on div "**********" at bounding box center [445, 222] width 287 height 1299
click at [549, 24] on span "Accept Selected Changes" at bounding box center [559, 22] width 46 height 6
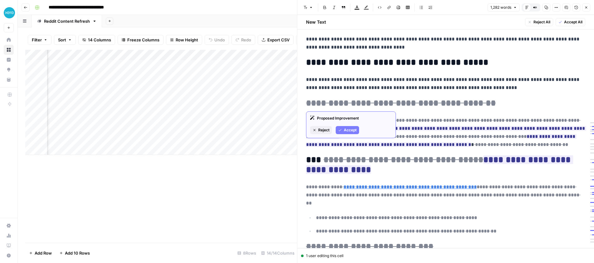
click at [346, 131] on span "Accept" at bounding box center [350, 131] width 13 height 6
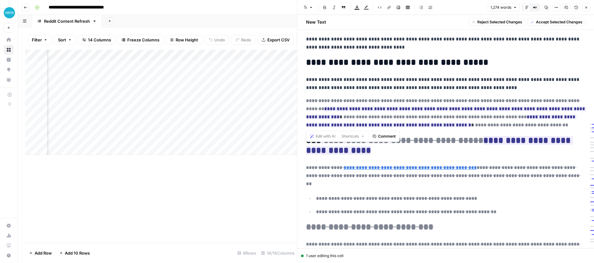
drag, startPoint x: 479, startPoint y: 126, endPoint x: 327, endPoint y: 90, distance: 156.5
click at [301, 99] on div "**********" at bounding box center [445, 138] width 296 height 1178
click at [547, 24] on span "Accept Selected Changes" at bounding box center [559, 22] width 46 height 6
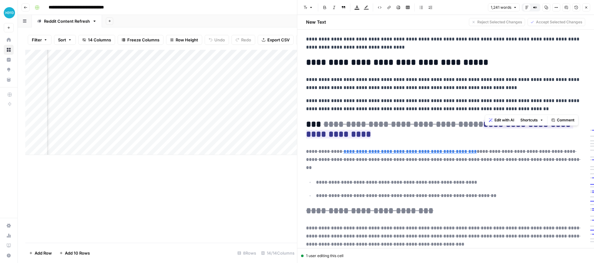
click at [425, 108] on p "**********" at bounding box center [445, 105] width 279 height 16
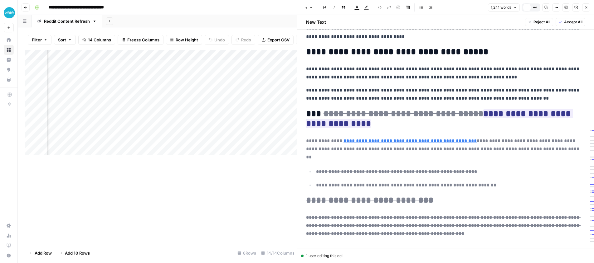
scroll to position [478, 0]
drag, startPoint x: 335, startPoint y: 125, endPoint x: 306, endPoint y: 113, distance: 31.3
click at [306, 113] on h2 "**********" at bounding box center [445, 118] width 279 height 20
drag, startPoint x: 555, startPoint y: 22, endPoint x: 527, endPoint y: 33, distance: 29.9
click at [555, 22] on span "Accept Selected Changes" at bounding box center [559, 22] width 46 height 6
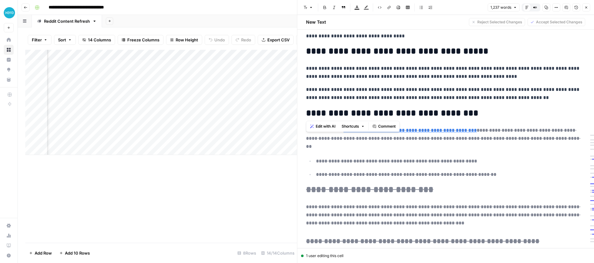
click at [478, 112] on h2 "**********" at bounding box center [445, 113] width 279 height 10
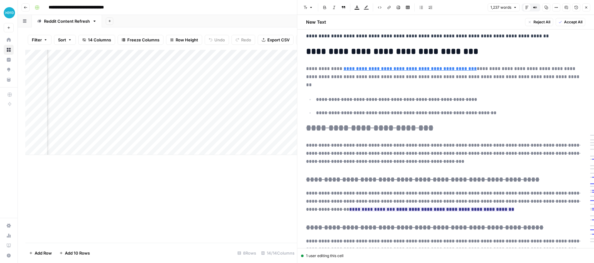
scroll to position [540, 0]
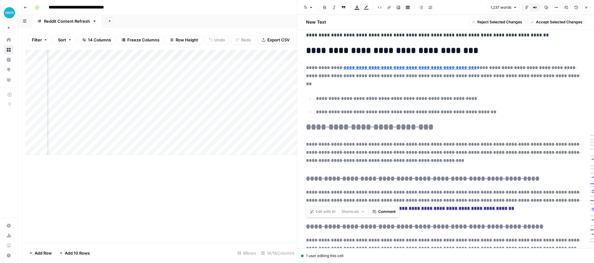
drag, startPoint x: 304, startPoint y: 67, endPoint x: 499, endPoint y: 205, distance: 239.3
click at [499, 205] on div "**********" at bounding box center [445, 52] width 287 height 1107
click at [547, 22] on span "Accept Selected Changes" at bounding box center [559, 22] width 46 height 6
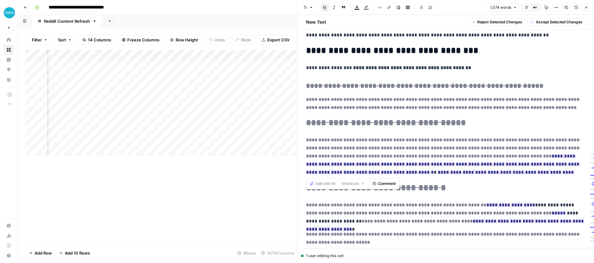
drag, startPoint x: 303, startPoint y: 84, endPoint x: 542, endPoint y: 175, distance: 254.9
click at [547, 22] on span "Accept Selected Changes" at bounding box center [559, 22] width 46 height 6
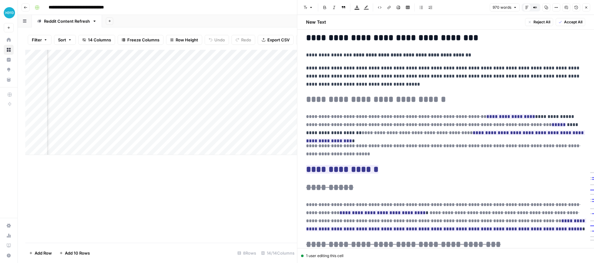
scroll to position [554, 0]
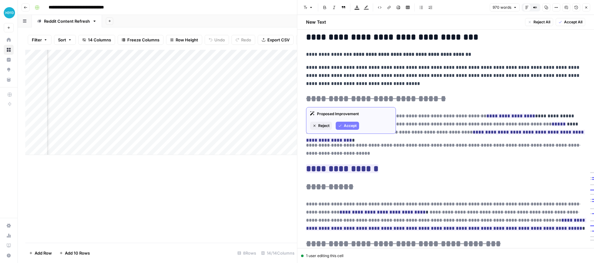
click at [349, 126] on span "Accept" at bounding box center [350, 126] width 13 height 6
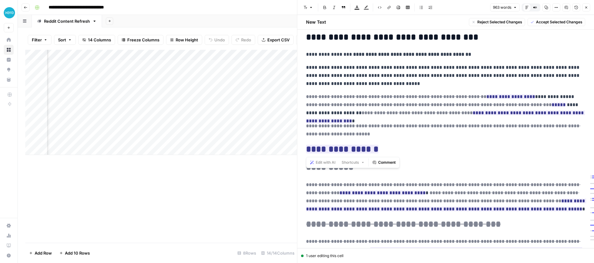
drag, startPoint x: 304, startPoint y: 96, endPoint x: 388, endPoint y: 149, distance: 98.5
click at [549, 18] on button "Accept Selected Changes" at bounding box center [556, 22] width 58 height 8
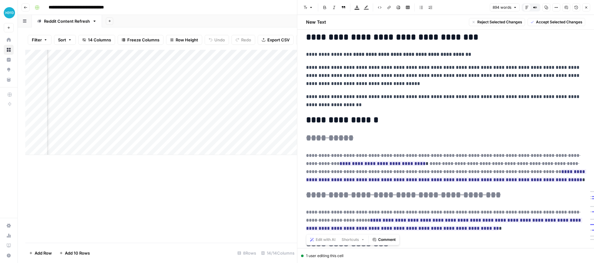
drag, startPoint x: 304, startPoint y: 133, endPoint x: 545, endPoint y: 227, distance: 259.0
click at [555, 21] on span "Accept Selected Changes" at bounding box center [559, 22] width 46 height 6
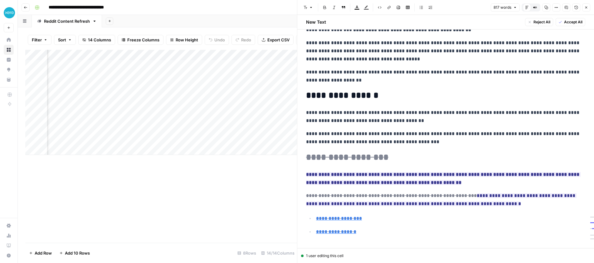
scroll to position [591, 0]
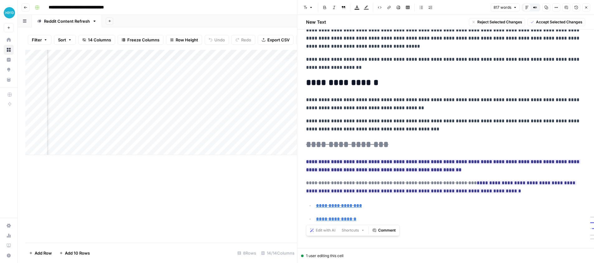
drag, startPoint x: 304, startPoint y: 144, endPoint x: 503, endPoint y: 229, distance: 216.5
click at [556, 21] on span "Accept Selected Changes" at bounding box center [559, 22] width 46 height 6
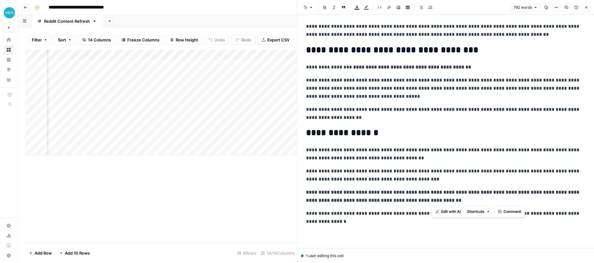
drag, startPoint x: 435, startPoint y: 201, endPoint x: 542, endPoint y: 191, distance: 108.4
click at [542, 191] on p "**********" at bounding box center [445, 197] width 279 height 16
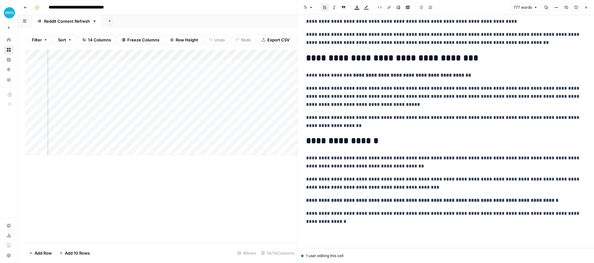
scroll to position [518, 0]
click at [366, 221] on p "**********" at bounding box center [445, 218] width 279 height 16
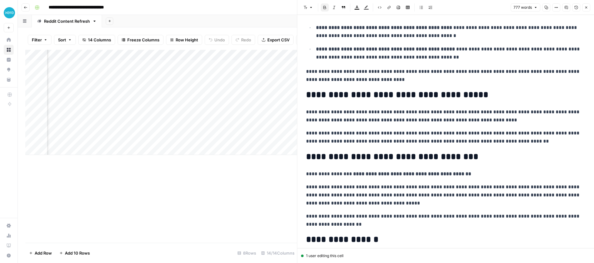
scroll to position [417, 0]
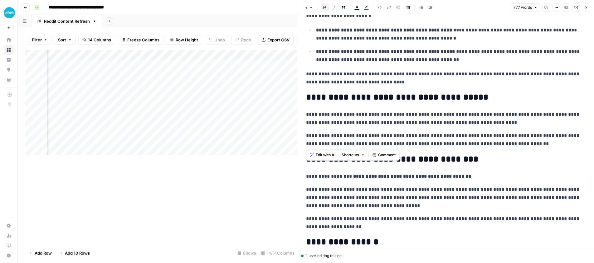
drag, startPoint x: 317, startPoint y: 99, endPoint x: 513, endPoint y: 143, distance: 201.4
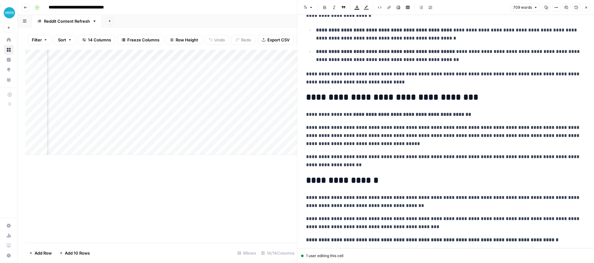
click at [333, 166] on p "**********" at bounding box center [445, 161] width 279 height 16
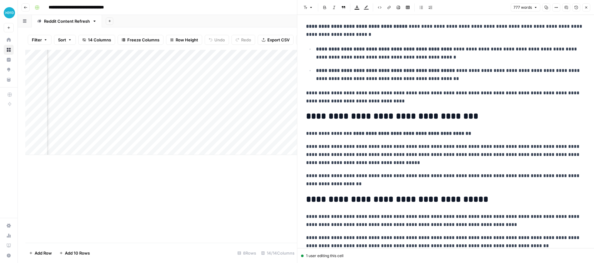
scroll to position [400, 0]
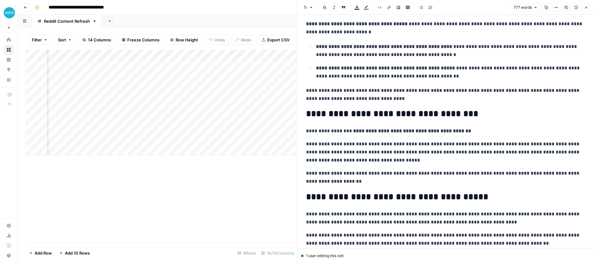
click at [360, 158] on p "**********" at bounding box center [445, 152] width 279 height 24
click at [360, 113] on h2 "**********" at bounding box center [445, 114] width 279 height 10
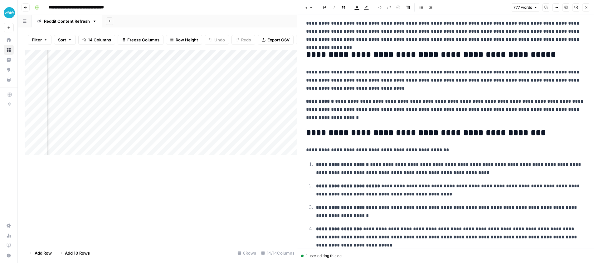
scroll to position [0, 0]
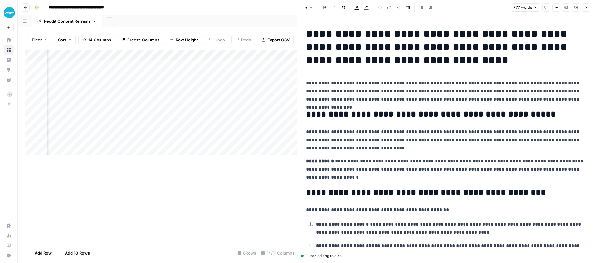
click at [324, 42] on h1 "**********" at bounding box center [445, 46] width 279 height 39
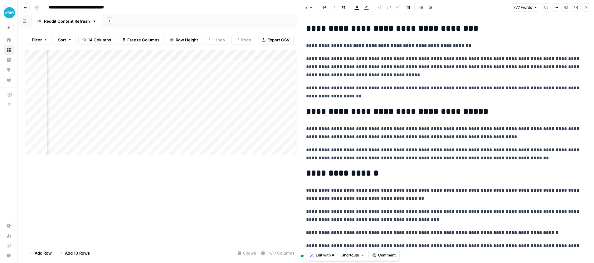
scroll to position [518, 0]
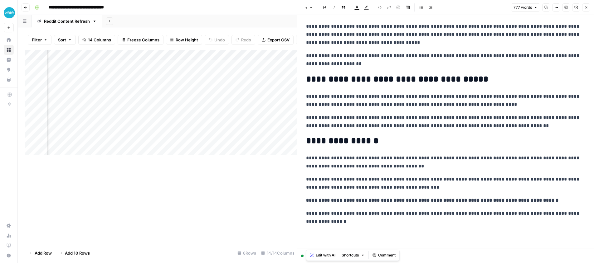
drag, startPoint x: 306, startPoint y: 32, endPoint x: 465, endPoint y: 231, distance: 253.8
drag, startPoint x: 329, startPoint y: 255, endPoint x: 337, endPoint y: 250, distance: 10.1
click at [329, 255] on span "Edit with AI" at bounding box center [325, 256] width 20 height 6
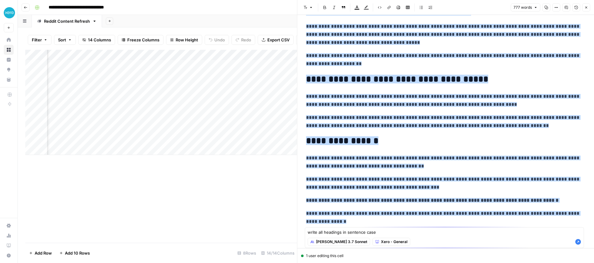
type textarea "write all headings in sentence case"
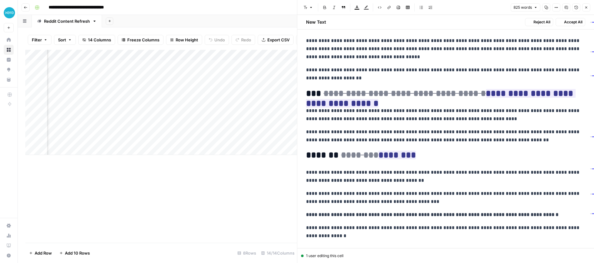
scroll to position [599, 0]
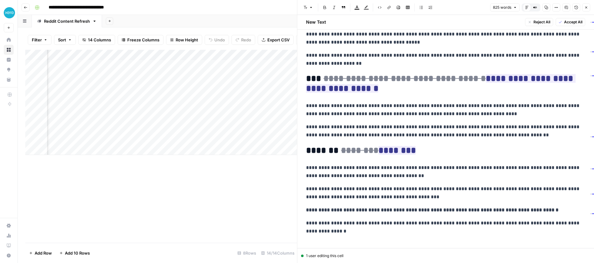
click at [401, 178] on p "**********" at bounding box center [445, 172] width 279 height 16
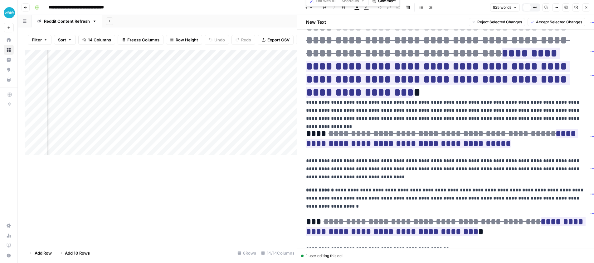
scroll to position [0, 0]
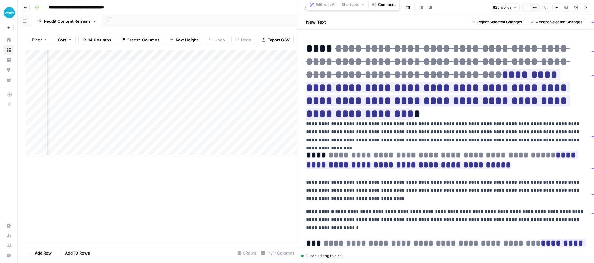
drag, startPoint x: 378, startPoint y: 148, endPoint x: 315, endPoint y: 29, distance: 135.3
click at [540, 21] on span "Accept Selected Changes" at bounding box center [559, 22] width 46 height 6
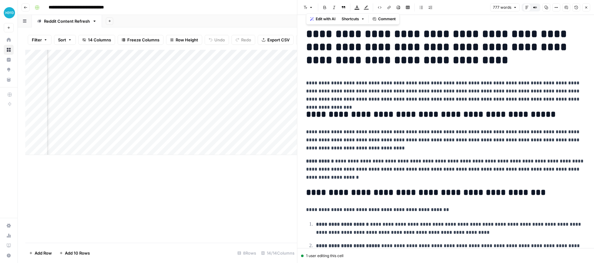
click at [460, 62] on h1 "**********" at bounding box center [445, 46] width 279 height 39
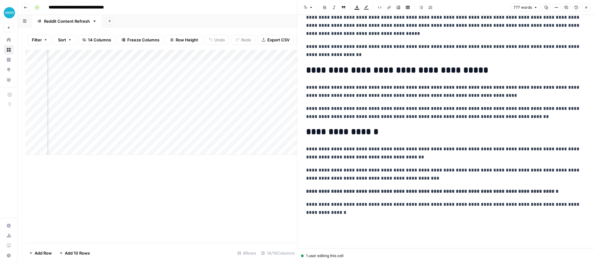
scroll to position [532, 0]
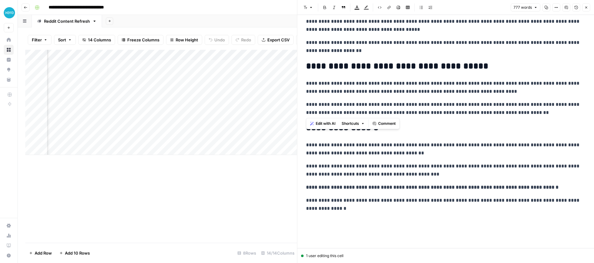
drag, startPoint x: 303, startPoint y: 83, endPoint x: 524, endPoint y: 115, distance: 223.4
click at [330, 122] on span "Edit with AI" at bounding box center [325, 124] width 20 height 6
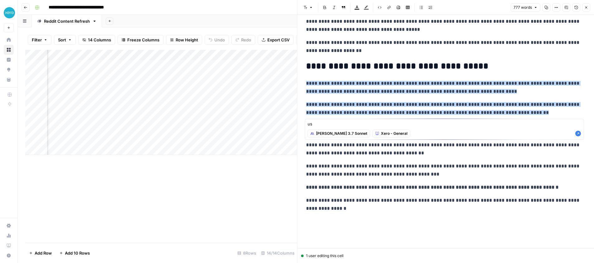
type textarea "u"
type textarea "is there a way to say this while being very clear it's not a plug for Xero acco…"
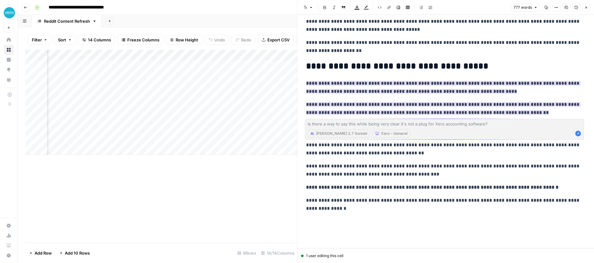
scroll to position [546, 0]
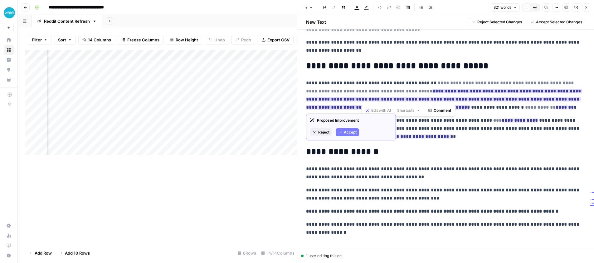
drag, startPoint x: 577, startPoint y: 92, endPoint x: 361, endPoint y: 99, distance: 215.9
click at [361, 99] on ins "**********" at bounding box center [444, 99] width 276 height 21
click at [349, 88] on del "**********" at bounding box center [440, 87] width 269 height 13
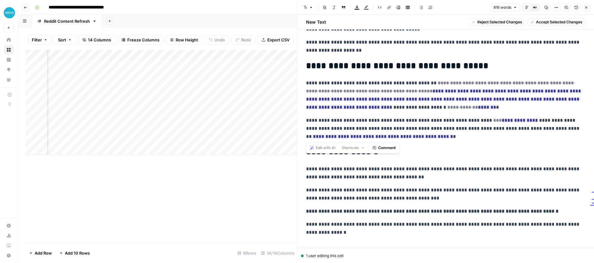
drag, startPoint x: 304, startPoint y: 81, endPoint x: 439, endPoint y: 137, distance: 146.3
click at [542, 19] on span "Accept Selected Changes" at bounding box center [559, 22] width 46 height 6
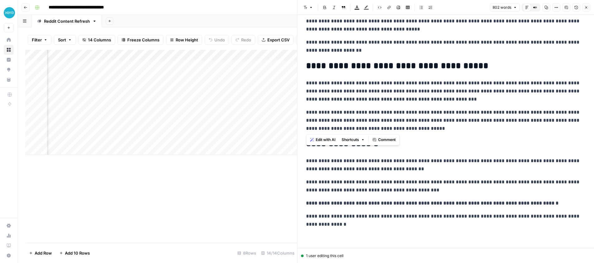
click at [321, 84] on p "**********" at bounding box center [445, 91] width 279 height 24
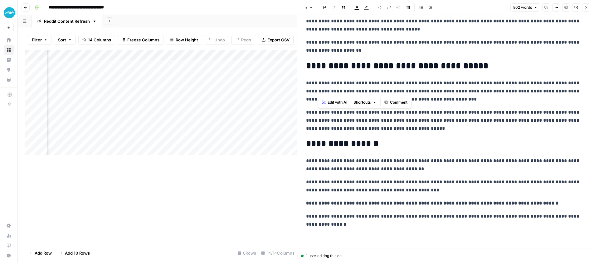
drag, startPoint x: 319, startPoint y: 92, endPoint x: 550, endPoint y: 92, distance: 231.3
click at [550, 92] on p "**********" at bounding box center [445, 91] width 279 height 24
drag, startPoint x: 550, startPoint y: 92, endPoint x: 509, endPoint y: 93, distance: 41.2
click at [550, 92] on p "**********" at bounding box center [445, 91] width 279 height 24
drag, startPoint x: 319, startPoint y: 98, endPoint x: 426, endPoint y: 99, distance: 106.9
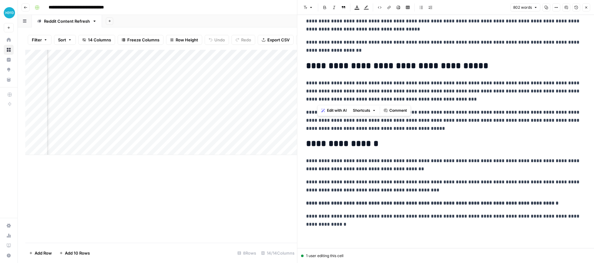
click at [425, 99] on p "**********" at bounding box center [445, 91] width 279 height 24
click at [426, 99] on p "**********" at bounding box center [445, 91] width 279 height 24
drag, startPoint x: 341, startPoint y: 116, endPoint x: 542, endPoint y: 113, distance: 200.8
click at [542, 113] on p "**********" at bounding box center [445, 120] width 279 height 24
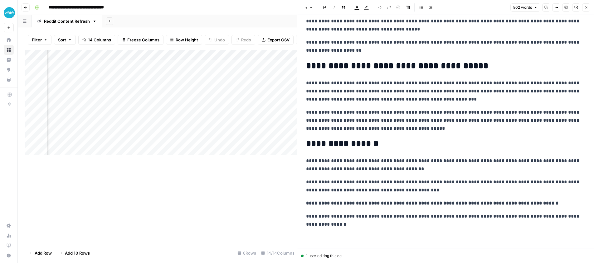
click at [489, 113] on p "**********" at bounding box center [445, 120] width 279 height 24
click at [440, 119] on p "**********" at bounding box center [445, 120] width 279 height 24
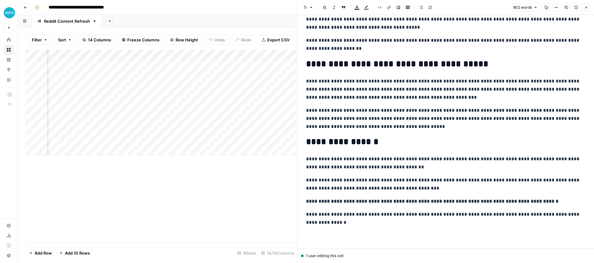
scroll to position [535, 0]
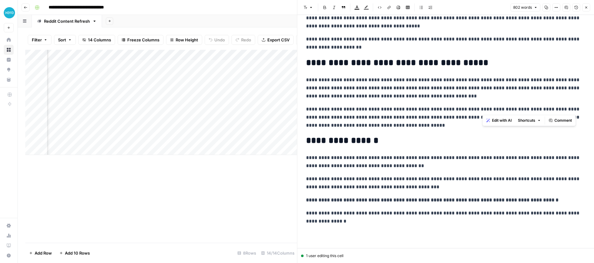
drag, startPoint x: 514, startPoint y: 109, endPoint x: 483, endPoint y: 110, distance: 31.2
click at [483, 110] on p "**********" at bounding box center [445, 117] width 279 height 24
click at [344, 116] on p "**********" at bounding box center [445, 117] width 279 height 24
click at [357, 126] on p "**********" at bounding box center [445, 117] width 279 height 24
click at [364, 126] on p "**********" at bounding box center [445, 117] width 279 height 24
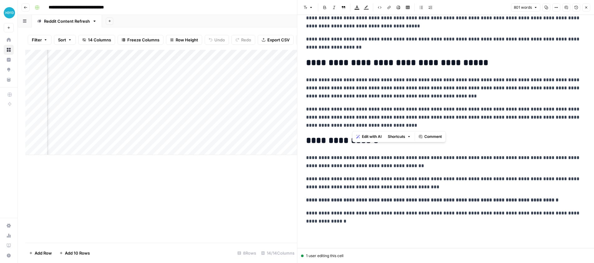
drag, startPoint x: 366, startPoint y: 125, endPoint x: 500, endPoint y: 117, distance: 133.7
click at [500, 117] on p "**********" at bounding box center [445, 117] width 279 height 24
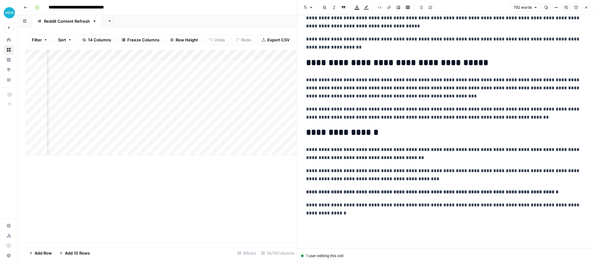
click at [430, 113] on p "**********" at bounding box center [445, 113] width 279 height 16
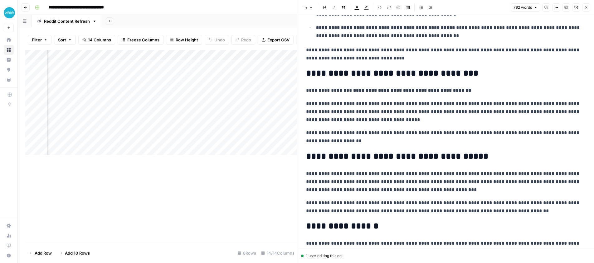
scroll to position [438, 0]
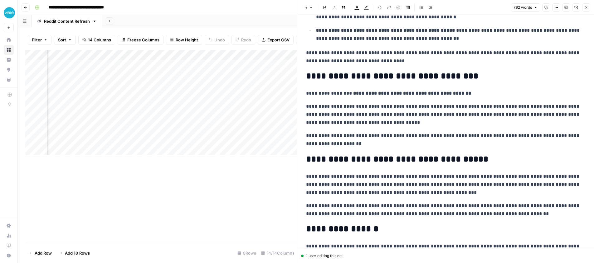
click at [371, 159] on h2 "**********" at bounding box center [445, 160] width 279 height 10
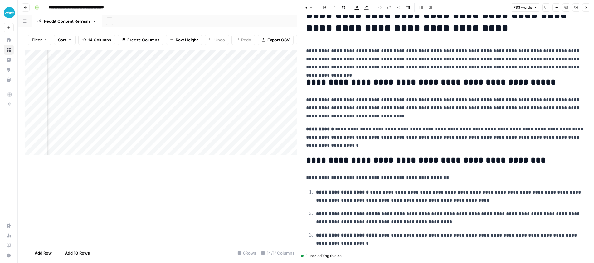
scroll to position [0, 0]
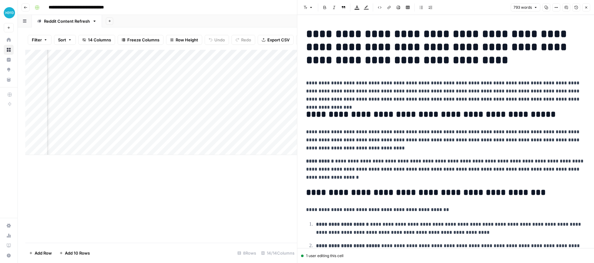
click at [385, 152] on p "**********" at bounding box center [445, 140] width 279 height 24
copy div "**********"
click at [391, 114] on h2 "**********" at bounding box center [445, 115] width 279 height 10
click at [584, 6] on icon "button" at bounding box center [586, 8] width 4 height 4
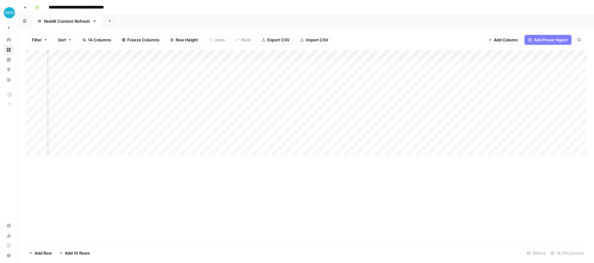
scroll to position [0, 247]
click at [325, 107] on div "Add Column" at bounding box center [305, 102] width 561 height 105
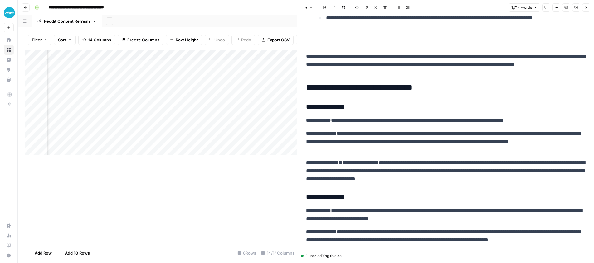
scroll to position [0, 380]
click at [215, 107] on div "Add Column" at bounding box center [161, 102] width 272 height 105
click at [246, 106] on div "Add Column" at bounding box center [161, 102] width 272 height 105
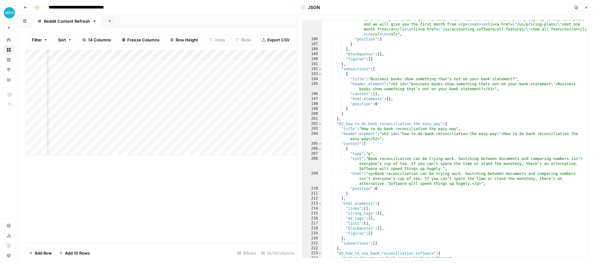
scroll to position [0, 325]
click at [181, 108] on div "Add Column" at bounding box center [161, 102] width 272 height 105
click at [183, 107] on div "Add Column" at bounding box center [161, 102] width 272 height 105
click at [183, 107] on textarea "**********" at bounding box center [189, 108] width 100 height 9
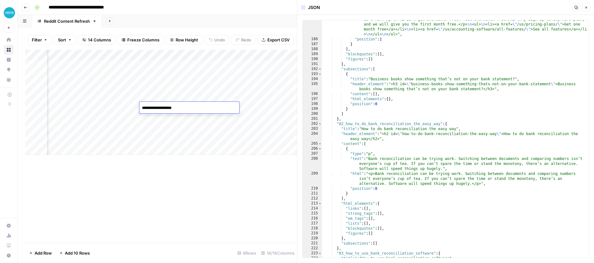
click at [183, 129] on div "Add Column" at bounding box center [161, 102] width 272 height 105
drag, startPoint x: 183, startPoint y: 106, endPoint x: 187, endPoint y: 106, distance: 3.7
click at [183, 106] on div "Add Column" at bounding box center [161, 102] width 272 height 105
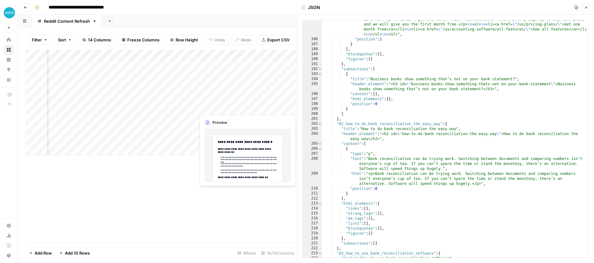
click at [224, 105] on div "Add Column" at bounding box center [161, 102] width 272 height 105
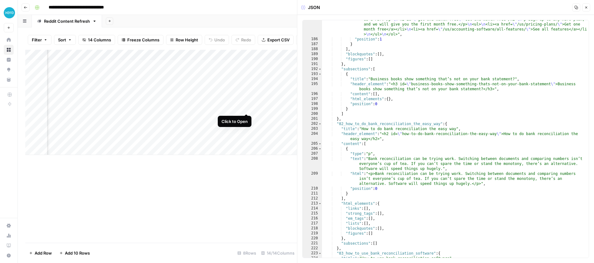
click at [245, 107] on div "Add Column" at bounding box center [161, 102] width 272 height 105
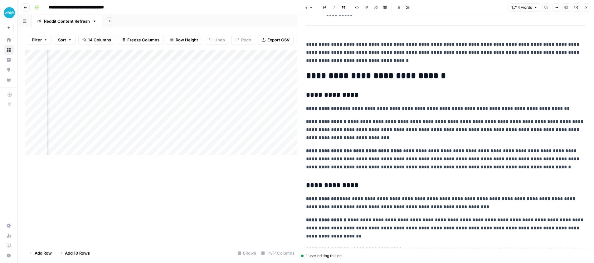
scroll to position [778, 0]
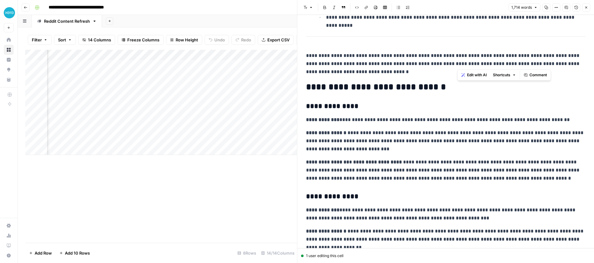
drag, startPoint x: 457, startPoint y: 64, endPoint x: 522, endPoint y: 62, distance: 65.5
click at [522, 62] on p "**********" at bounding box center [445, 64] width 279 height 24
copy p "**********"
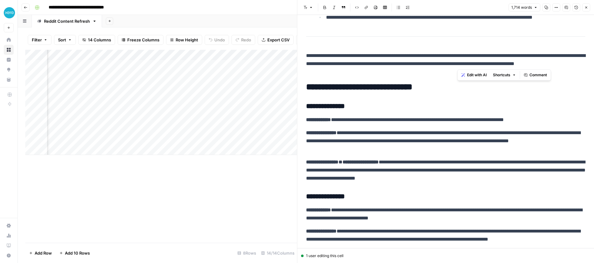
click at [173, 108] on div "Add Column" at bounding box center [161, 102] width 272 height 105
click at [126, 55] on div "Add Column" at bounding box center [161, 102] width 272 height 105
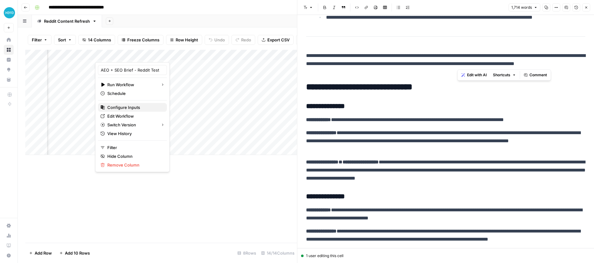
click at [128, 108] on span "Configure Inputs" at bounding box center [134, 107] width 55 height 6
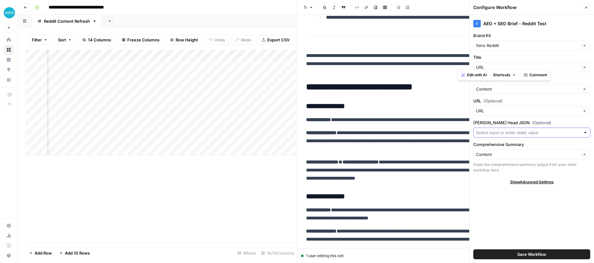
click at [507, 133] on input "Yoast Head JSON (Optional)" at bounding box center [528, 133] width 104 height 6
click at [547, 30] on div "AEO + SEO Brief - Reddit Test Brand Kit Xero Reddit Clear Title URL Clear Artic…" at bounding box center [531, 139] width 124 height 248
click at [585, 7] on icon "button" at bounding box center [586, 8] width 4 height 4
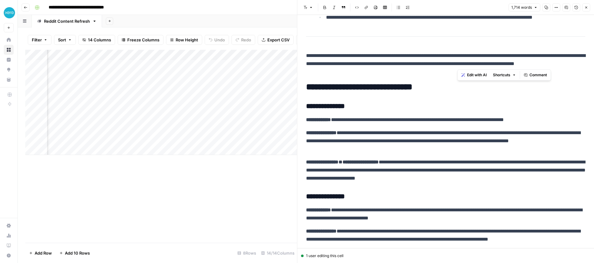
scroll to position [0, 413]
click at [247, 55] on div "Add Column" at bounding box center [161, 102] width 272 height 105
click at [246, 139] on span "Remove Column" at bounding box center [260, 139] width 55 height 6
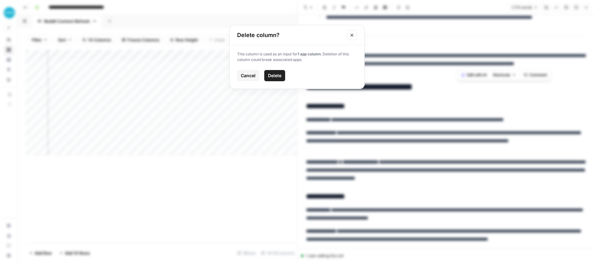
click at [272, 75] on span "Delete" at bounding box center [274, 76] width 13 height 6
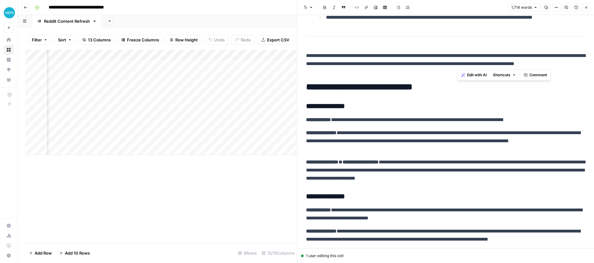
scroll to position [0, 450]
click at [224, 178] on div "Add Column" at bounding box center [161, 146] width 272 height 193
click at [588, 7] on button "Close" at bounding box center [586, 7] width 8 height 8
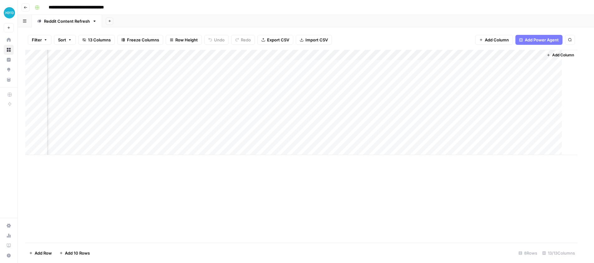
scroll to position [0, 350]
click at [503, 38] on span "Add Column" at bounding box center [506, 40] width 24 height 6
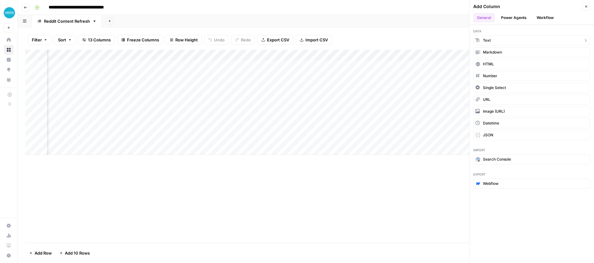
click at [501, 39] on button "Text" at bounding box center [531, 41] width 117 height 10
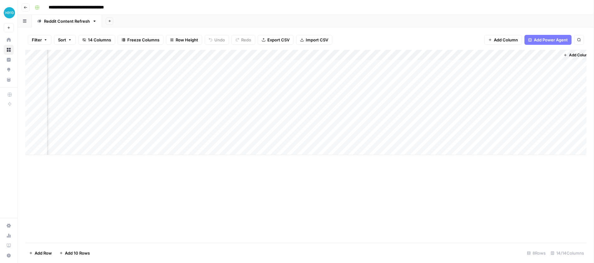
scroll to position [0, 447]
drag, startPoint x: 528, startPoint y: 54, endPoint x: 247, endPoint y: 59, distance: 280.6
click at [246, 59] on div "Add Column" at bounding box center [305, 102] width 561 height 105
click at [227, 53] on div "Add Column" at bounding box center [305, 102] width 561 height 105
click at [227, 53] on div at bounding box center [231, 56] width 90 height 12
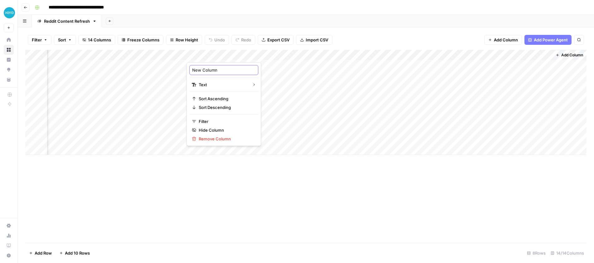
click at [214, 71] on input "New Column" at bounding box center [223, 70] width 63 height 6
type input "Knowledge base"
click at [270, 55] on div "Add Column" at bounding box center [305, 102] width 561 height 105
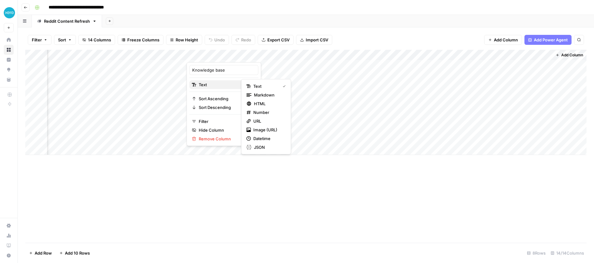
click at [224, 85] on span "Text" at bounding box center [223, 85] width 48 height 6
click at [214, 123] on span "Filter" at bounding box center [226, 121] width 55 height 6
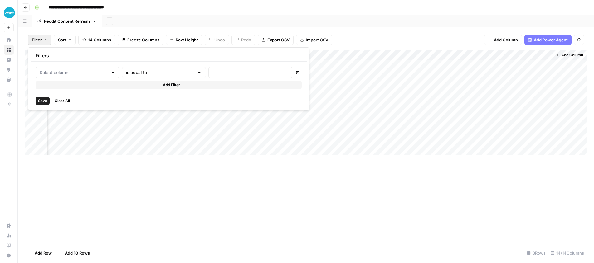
type input "Knowledge base"
click at [224, 150] on div "Add Column" at bounding box center [305, 102] width 561 height 105
click at [272, 53] on div "Add Column" at bounding box center [305, 102] width 561 height 105
click at [272, 55] on div "Add Column" at bounding box center [305, 108] width 561 height 116
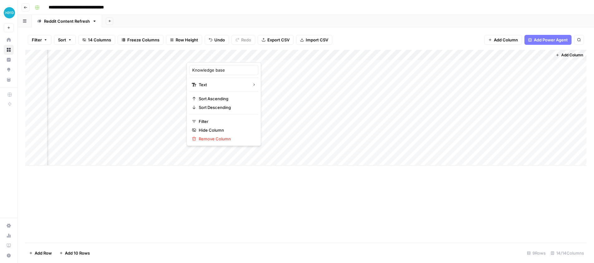
click at [214, 38] on span "Undo" at bounding box center [219, 40] width 11 height 6
click at [279, 56] on div "Add Column" at bounding box center [305, 102] width 561 height 105
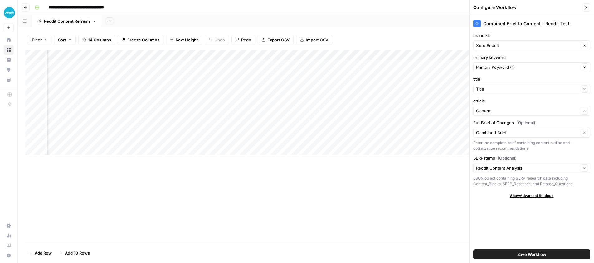
click at [526, 254] on span "Save Workflow" at bounding box center [531, 255] width 29 height 6
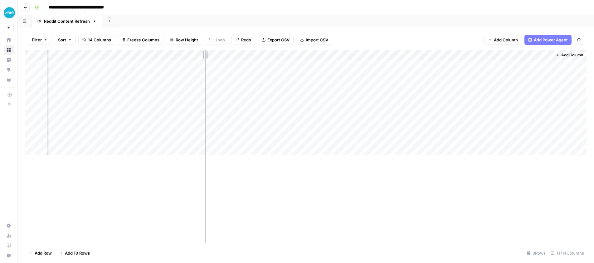
drag, startPoint x: 275, startPoint y: 54, endPoint x: 203, endPoint y: 55, distance: 72.0
click at [204, 55] on div "Add Column" at bounding box center [305, 102] width 561 height 105
click at [370, 54] on div "Add Column" at bounding box center [305, 102] width 561 height 105
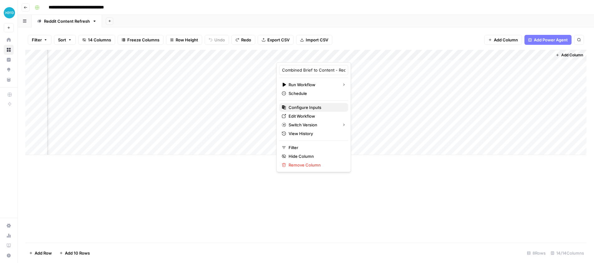
click at [311, 106] on span "Configure Inputs" at bounding box center [315, 107] width 55 height 6
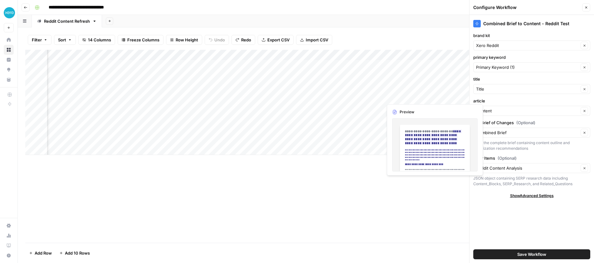
click at [509, 78] on label "title" at bounding box center [531, 79] width 117 height 6
click at [509, 86] on input "Title" at bounding box center [527, 89] width 103 height 6
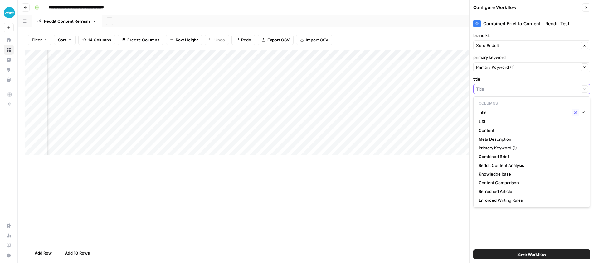
click at [483, 88] on input "title" at bounding box center [527, 89] width 103 height 6
click at [485, 108] on button "Title Possible Match" at bounding box center [531, 113] width 111 height 10
type input "Title"
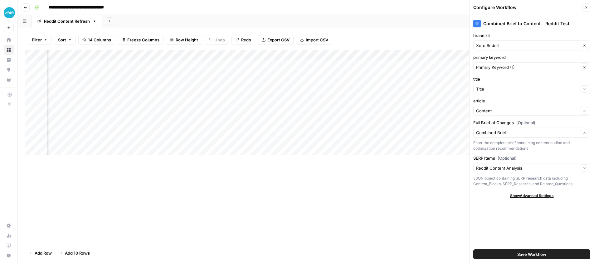
drag, startPoint x: 586, startPoint y: 8, endPoint x: 581, endPoint y: 7, distance: 5.0
click at [586, 8] on icon "button" at bounding box center [586, 8] width 4 height 4
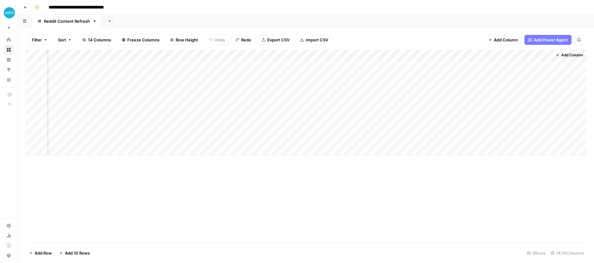
click at [238, 108] on div "Add Column" at bounding box center [305, 102] width 561 height 105
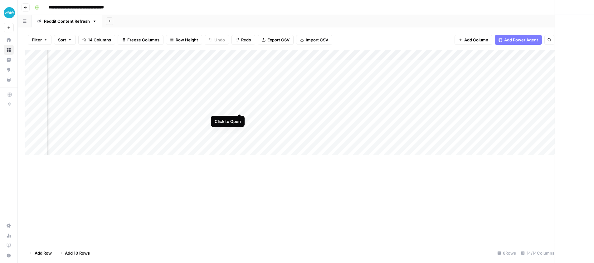
scroll to position [0, 383]
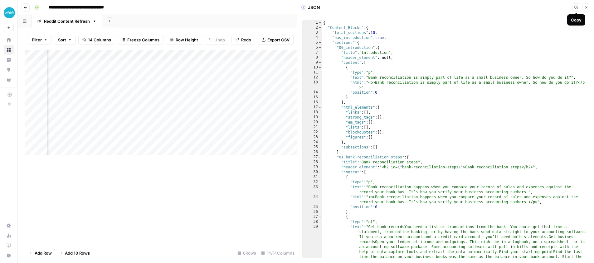
drag, startPoint x: 586, startPoint y: 6, endPoint x: 554, endPoint y: 15, distance: 33.1
click at [586, 6] on icon "button" at bounding box center [586, 8] width 4 height 4
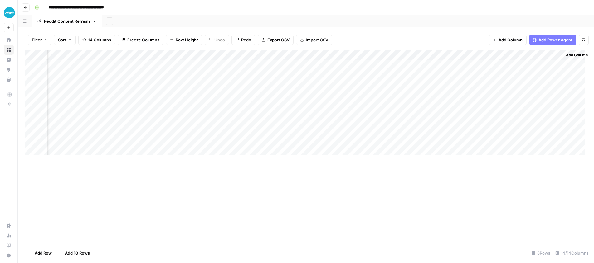
scroll to position [0, 381]
click at [249, 55] on div "Add Column" at bounding box center [305, 102] width 561 height 105
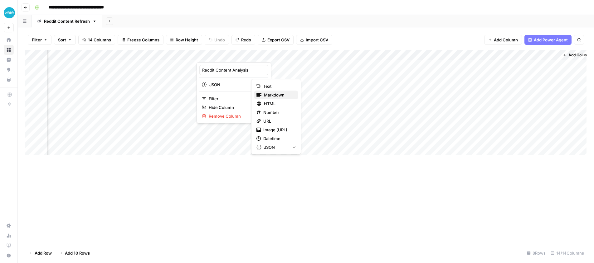
click at [272, 95] on span "Markdown" at bounding box center [278, 95] width 29 height 6
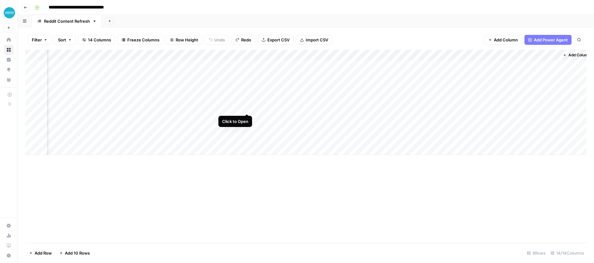
click at [248, 107] on div "Add Column" at bounding box center [305, 102] width 561 height 105
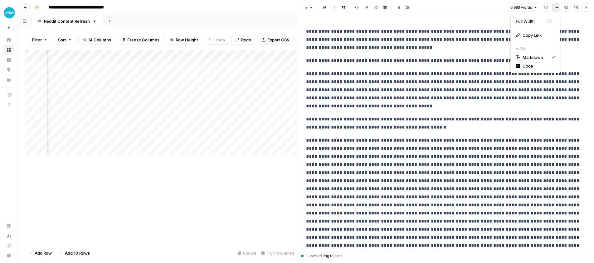
click at [557, 7] on icon "button" at bounding box center [556, 8] width 4 height 4
click at [588, 8] on button "Close" at bounding box center [586, 7] width 8 height 8
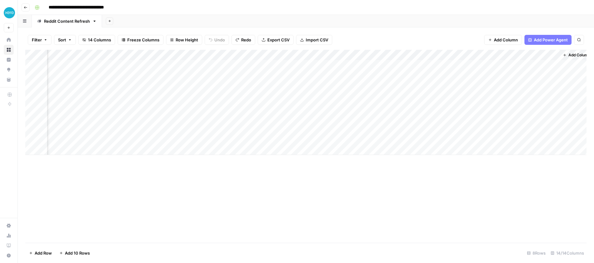
click at [250, 55] on div "Add Column" at bounding box center [305, 102] width 561 height 105
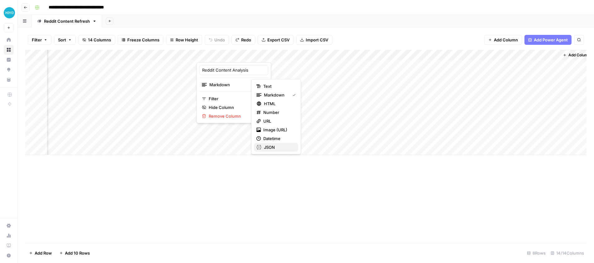
drag, startPoint x: 277, startPoint y: 148, endPoint x: 274, endPoint y: 143, distance: 5.5
click at [277, 148] on span "JSON" at bounding box center [278, 147] width 29 height 6
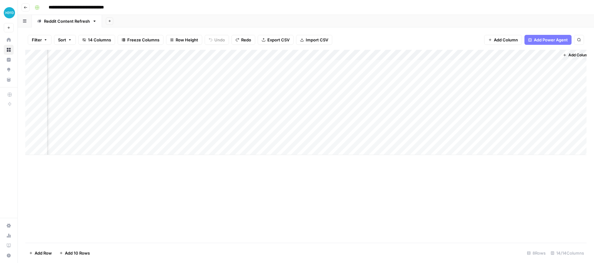
click at [71, 54] on div "Add Column" at bounding box center [305, 102] width 561 height 105
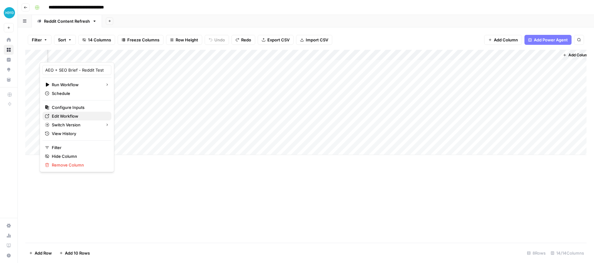
click at [68, 115] on span "Edit Workflow" at bounding box center [79, 116] width 55 height 6
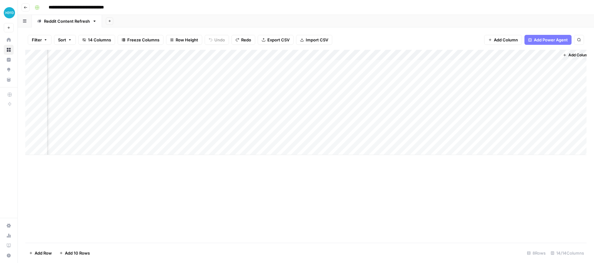
click at [238, 108] on div "Add Column" at bounding box center [305, 102] width 561 height 105
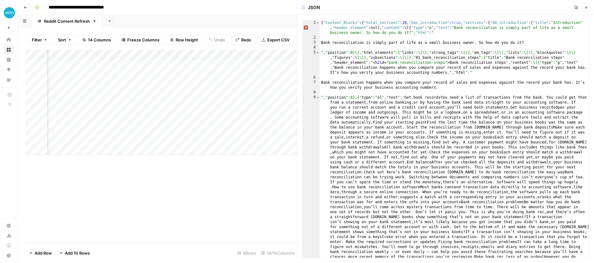
type textarea "**********"
click at [382, 81] on div "{ "Content_Blocks" : { "total_sections" : 10 , "has_introduction" : true , "sec…" at bounding box center [454, 251] width 269 height 462
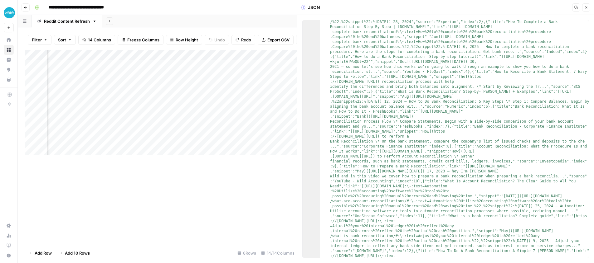
scroll to position [4485, 0]
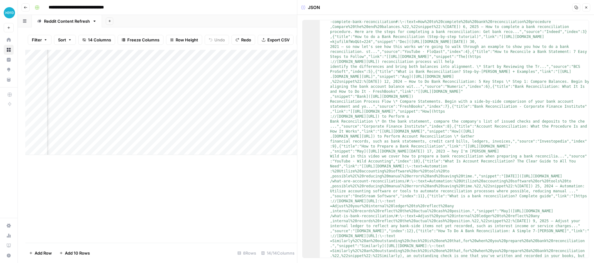
drag, startPoint x: 586, startPoint y: 6, endPoint x: 427, endPoint y: 66, distance: 170.4
click at [586, 7] on icon "button" at bounding box center [586, 8] width 2 height 2
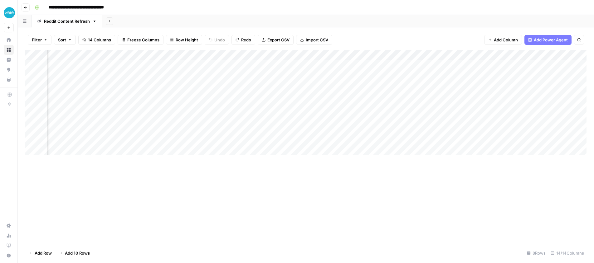
scroll to position [0, 350]
click at [101, 55] on div "Add Column" at bounding box center [305, 102] width 561 height 105
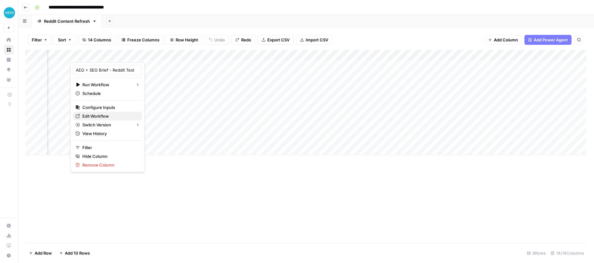
click at [100, 116] on span "Edit Workflow" at bounding box center [109, 116] width 55 height 6
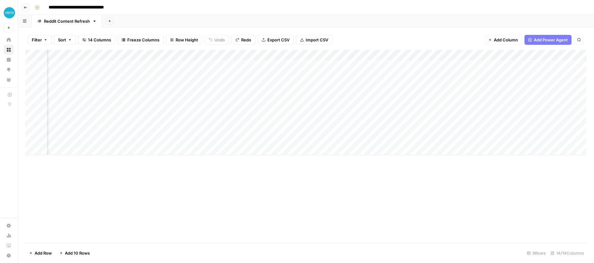
click at [103, 55] on div "Add Column" at bounding box center [305, 102] width 561 height 105
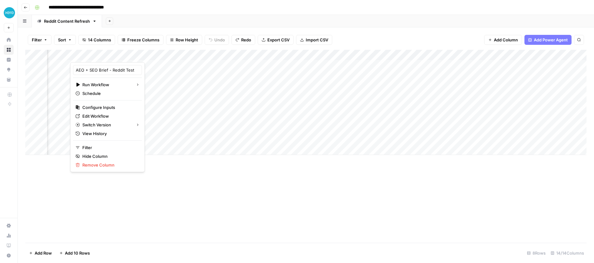
click at [535, 40] on span "Add Power Agent" at bounding box center [550, 40] width 34 height 6
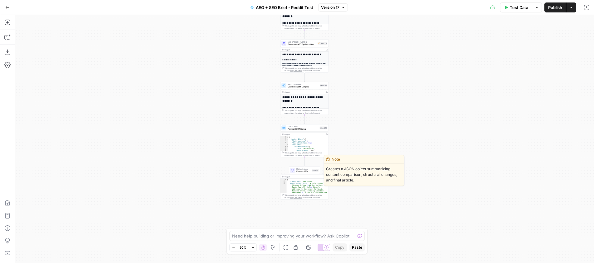
click at [300, 171] on span "Format JSON Summary" at bounding box center [303, 171] width 14 height 3
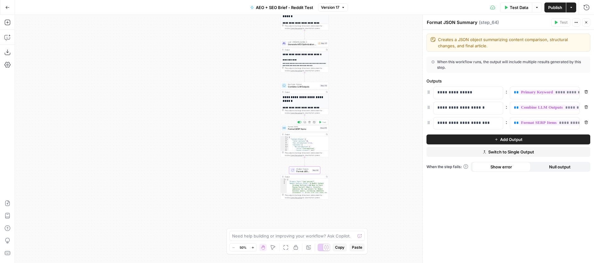
click at [300, 130] on span "Format SERP Items" at bounding box center [303, 129] width 31 height 3
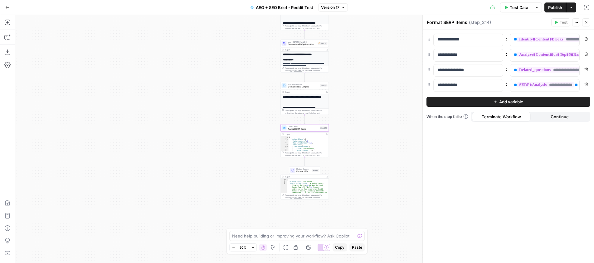
click at [587, 23] on icon "button" at bounding box center [586, 23] width 4 height 4
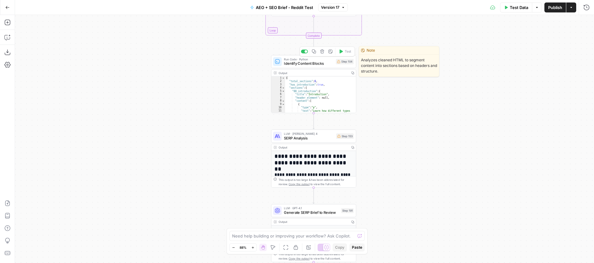
click at [308, 63] on span "Identify Content Blocks" at bounding box center [309, 64] width 50 height 6
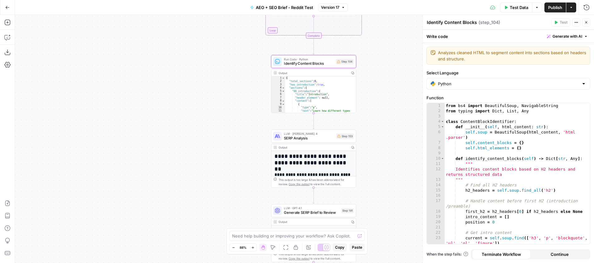
click at [378, 120] on div "Workflow Input Settings Inputs Power Agent Identify target keywords Step 148 Ou…" at bounding box center [304, 139] width 579 height 248
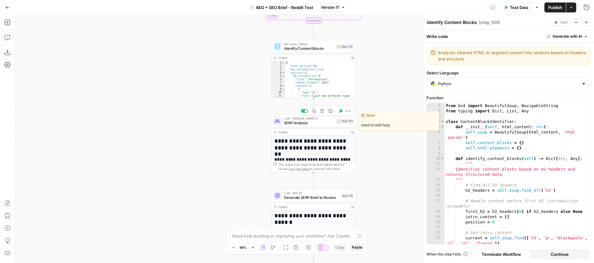
click at [300, 124] on span "SERP Analysis" at bounding box center [309, 123] width 50 height 6
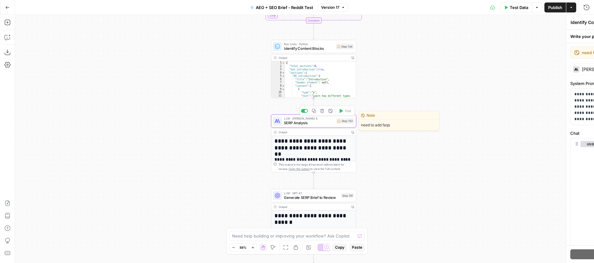
type textarea "SERP Analysis"
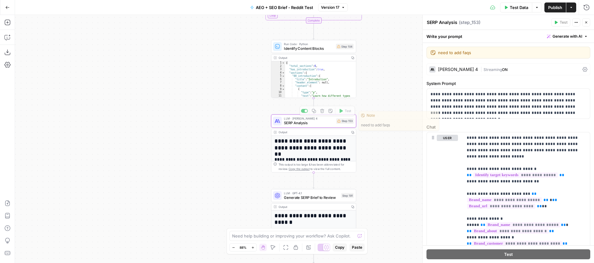
click at [382, 117] on div "Workflow Input Settings Inputs Power Agent Identify target keywords Step 148 Ou…" at bounding box center [304, 139] width 579 height 248
click at [332, 113] on icon "button" at bounding box center [330, 111] width 4 height 4
drag, startPoint x: 391, startPoint y: 125, endPoint x: 359, endPoint y: 123, distance: 32.5
click at [359, 123] on span "need to add faqs" at bounding box center [399, 125] width 80 height 11
click at [364, 125] on span "need to add faqs" at bounding box center [399, 125] width 80 height 11
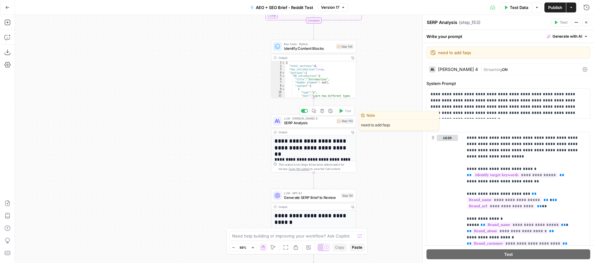
click at [364, 125] on span "need to add faqs" at bounding box center [399, 125] width 80 height 11
click at [367, 126] on span "need to add faqs" at bounding box center [399, 125] width 80 height 11
click at [374, 146] on div "Workflow Input Settings Inputs Power Agent Identify target keywords Step 148 Ou…" at bounding box center [304, 139] width 579 height 248
click at [266, 236] on textarea at bounding box center [293, 236] width 123 height 6
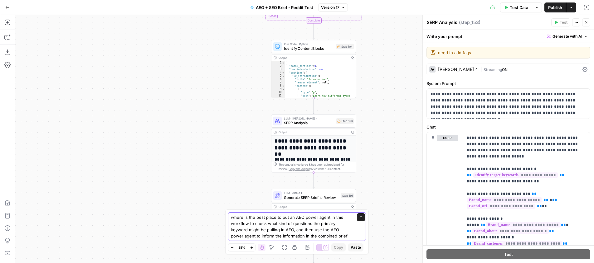
type textarea "where is the best place to put an AEO power agent in this workflow to check wha…"
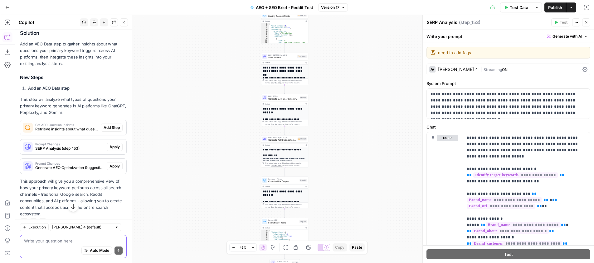
scroll to position [234, 0]
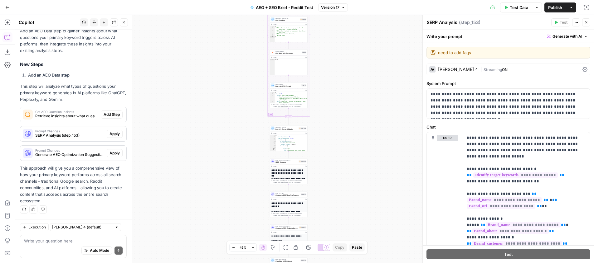
click at [109, 114] on span "Add Step" at bounding box center [112, 115] width 16 height 6
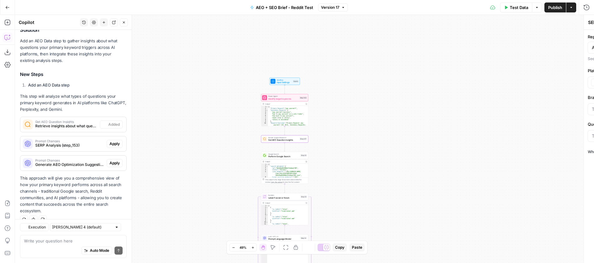
type textarea "Get AEO Question Insights"
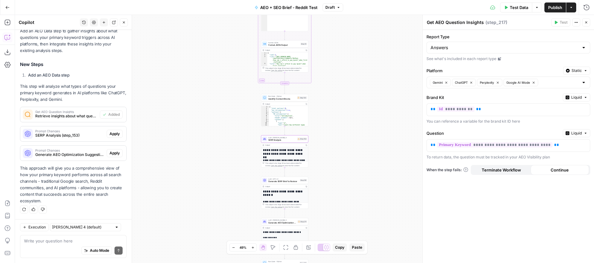
click at [86, 134] on span "SERP Analysis (step_153)" at bounding box center [69, 136] width 69 height 6
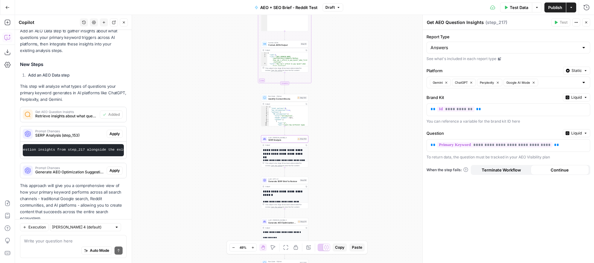
scroll to position [0, 372]
click at [115, 137] on span "Apply" at bounding box center [114, 134] width 10 height 6
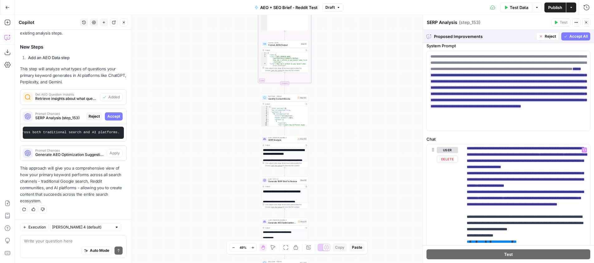
scroll to position [40, 0]
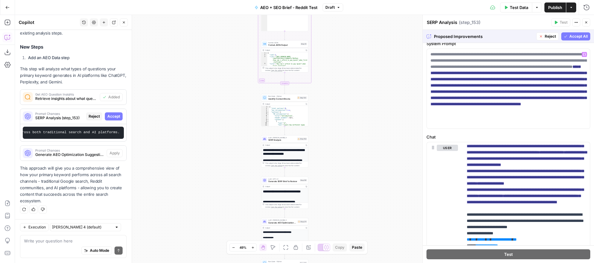
click at [569, 37] on span "Accept All" at bounding box center [578, 37] width 18 height 6
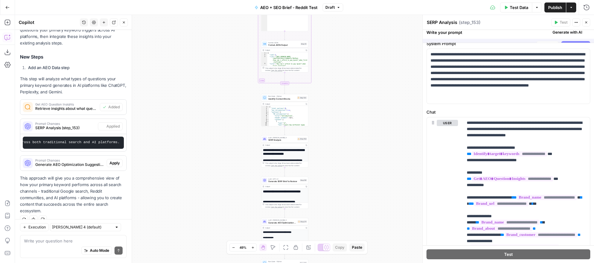
scroll to position [0, 0]
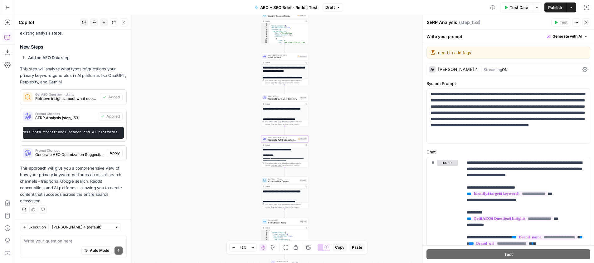
click at [83, 153] on span "Generate AEO Optimization Suggestions (step_211)" at bounding box center [69, 155] width 69 height 6
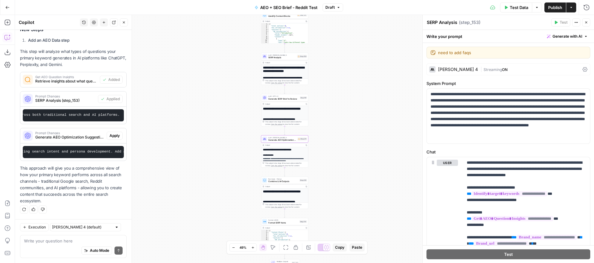
scroll to position [0, 454]
click at [114, 132] on div "Apply" at bounding box center [115, 136] width 16 height 8
click at [114, 136] on span "Apply" at bounding box center [114, 136] width 10 height 6
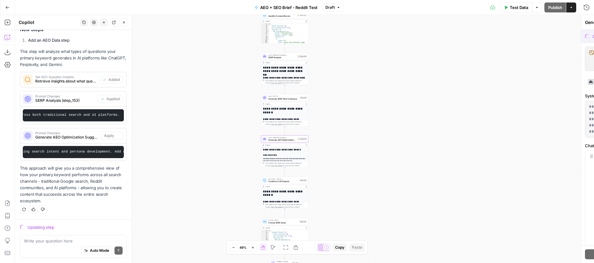
scroll to position [269, 0]
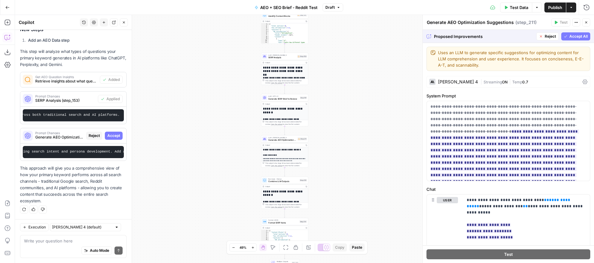
click at [575, 35] on span "Accept All" at bounding box center [578, 37] width 18 height 6
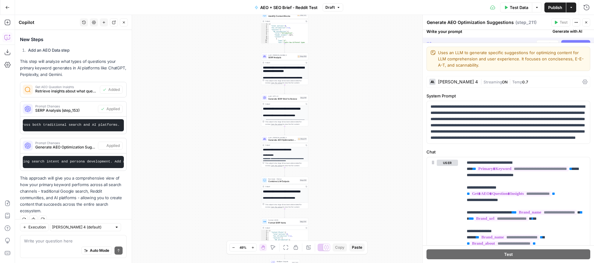
scroll to position [279, 0]
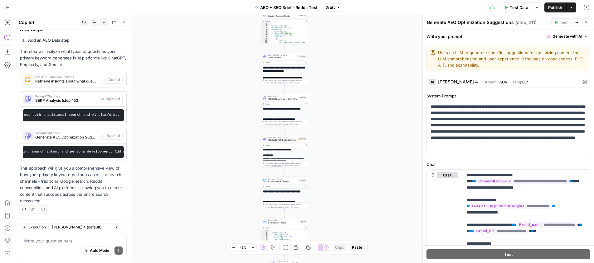
click at [552, 8] on span "Publish" at bounding box center [555, 7] width 14 height 6
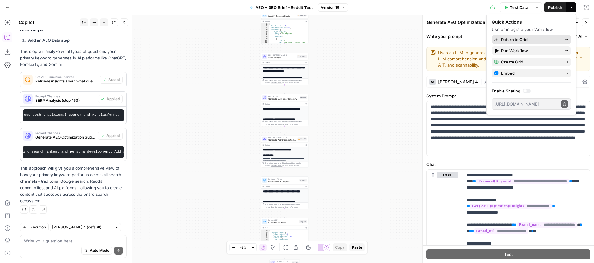
click at [532, 40] on span "Return to Grid" at bounding box center [530, 39] width 59 height 6
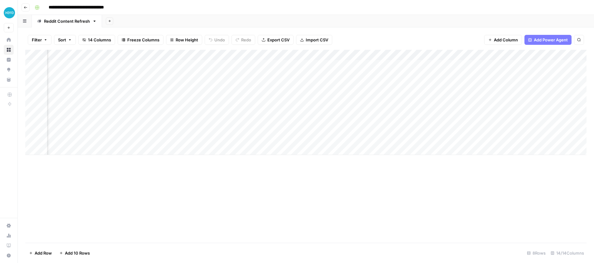
scroll to position [0, 231]
click at [539, 39] on span "Add Power Agent" at bounding box center [550, 40] width 34 height 6
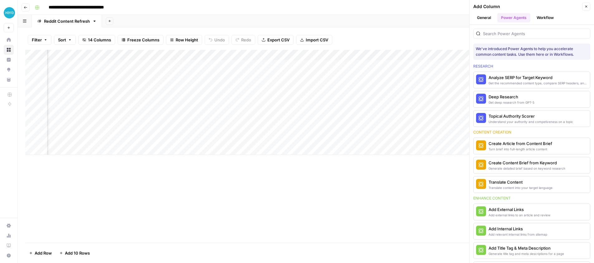
click at [540, 21] on button "Workflow" at bounding box center [544, 17] width 25 height 9
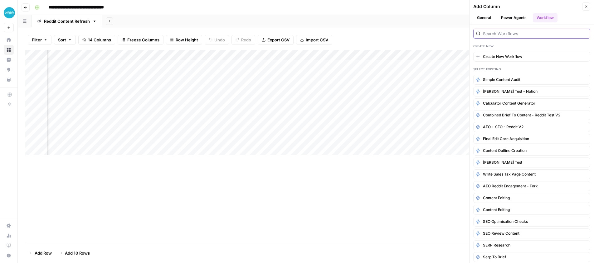
click at [511, 31] on input "search" at bounding box center [535, 34] width 104 height 6
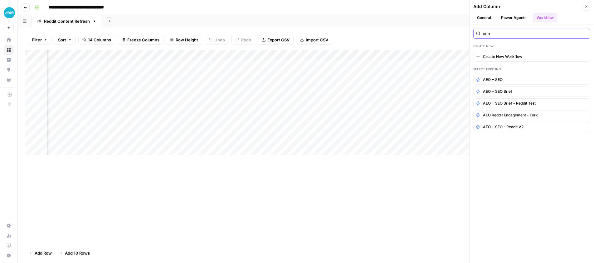
type input "aeo"
click at [221, 54] on div "Add Column" at bounding box center [305, 102] width 561 height 105
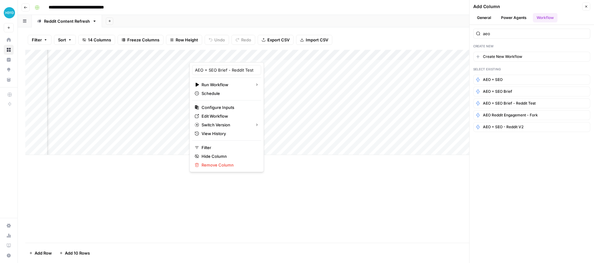
scroll to position [0, 11]
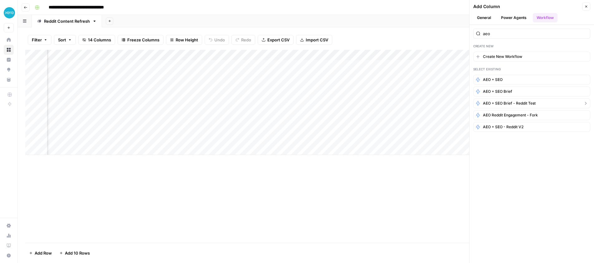
click at [527, 105] on span "AEO + SEO Brief - Reddit Test" at bounding box center [509, 104] width 53 height 6
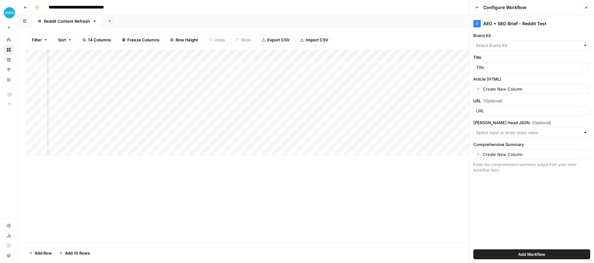
type input "Xero Reddit"
click at [504, 253] on button "Add Workflow" at bounding box center [531, 255] width 117 height 10
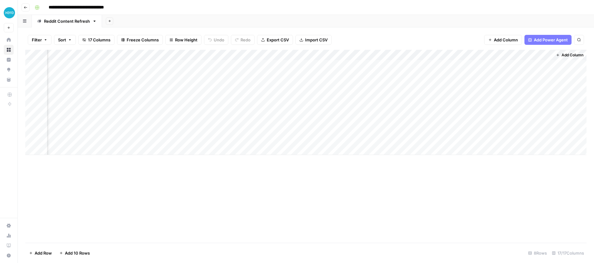
scroll to position [0, 661]
click at [540, 54] on div "Add Column" at bounding box center [305, 102] width 561 height 105
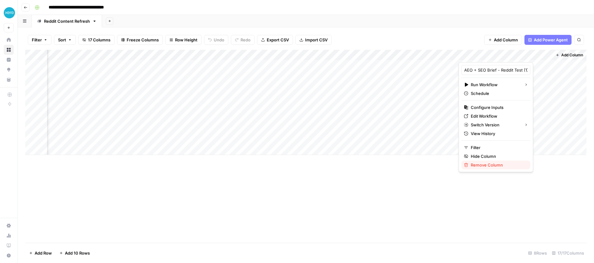
click at [492, 164] on span "Remove Column" at bounding box center [497, 165] width 55 height 6
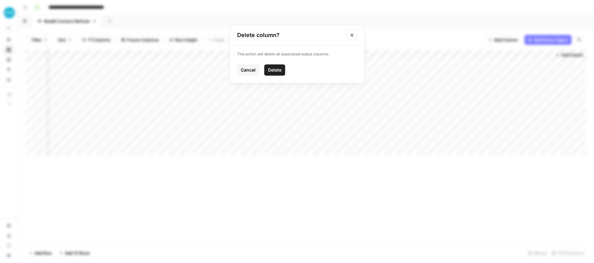
click at [278, 69] on span "Delete" at bounding box center [274, 70] width 13 height 6
click at [544, 39] on span "Add Power Agent" at bounding box center [550, 40] width 34 height 6
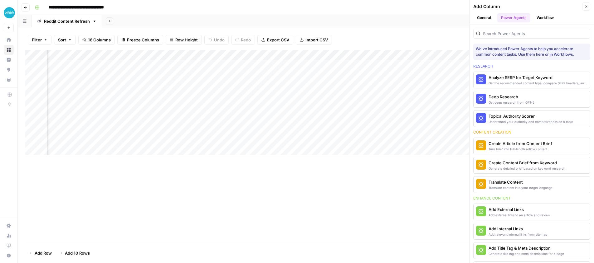
click at [542, 14] on button "Workflow" at bounding box center [544, 17] width 25 height 9
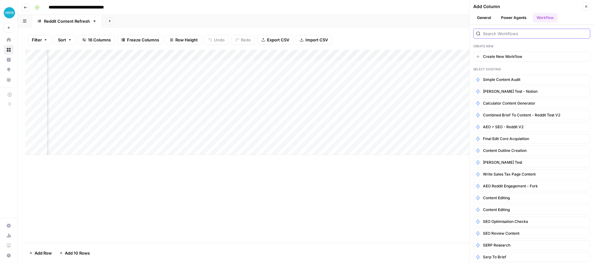
click at [513, 34] on input "search" at bounding box center [535, 34] width 104 height 6
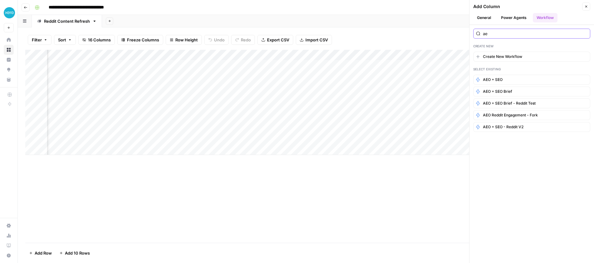
type input "aeo"
click at [536, 102] on button "AEO + SEO Brief - Reddit Test" at bounding box center [531, 104] width 117 height 10
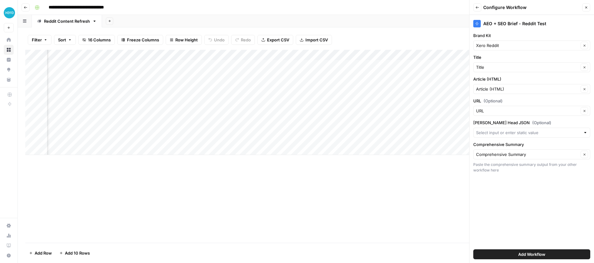
click at [587, 6] on icon "button" at bounding box center [586, 8] width 4 height 4
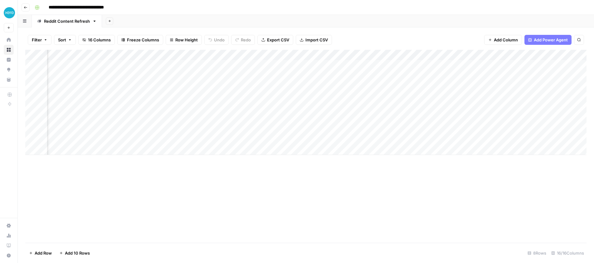
scroll to position [0, 198]
click at [253, 54] on div "Add Column" at bounding box center [305, 102] width 561 height 105
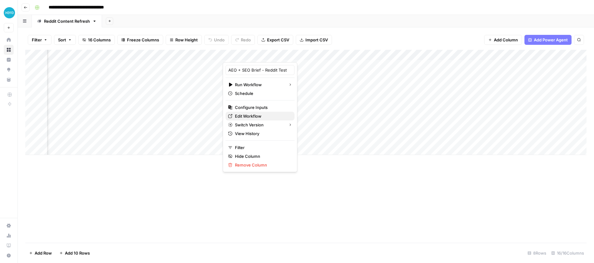
click at [251, 116] on span "Edit Workflow" at bounding box center [262, 116] width 55 height 6
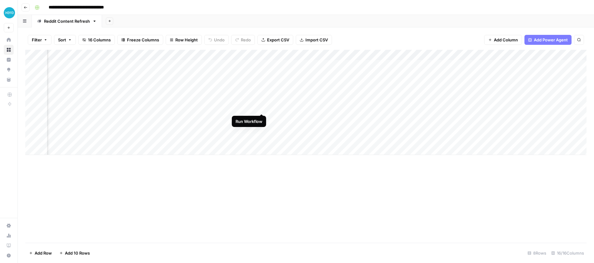
click at [262, 108] on div "Add Column" at bounding box center [305, 102] width 561 height 105
click at [130, 55] on div "Add Column" at bounding box center [305, 102] width 561 height 105
drag, startPoint x: 197, startPoint y: 54, endPoint x: 122, endPoint y: 52, distance: 75.5
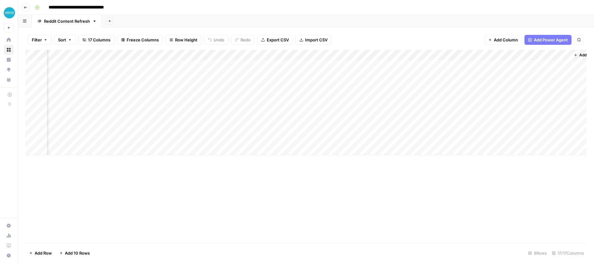
click at [122, 52] on div "Add Column" at bounding box center [305, 102] width 561 height 105
click at [207, 105] on div "Add Column" at bounding box center [305, 102] width 561 height 105
click at [204, 56] on div "Add Column" at bounding box center [305, 102] width 561 height 105
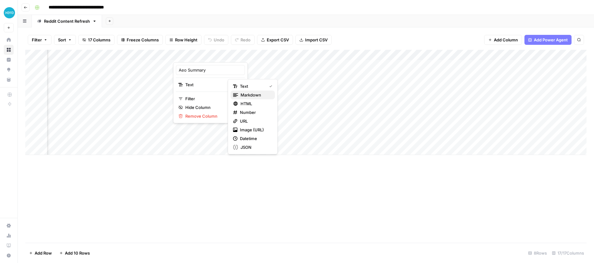
click at [249, 93] on span "Markdown" at bounding box center [254, 95] width 29 height 6
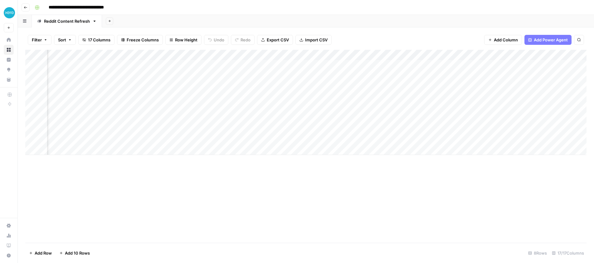
click at [208, 55] on div "Add Column" at bounding box center [305, 102] width 561 height 105
click at [162, 90] on div "Add Column" at bounding box center [305, 102] width 561 height 105
drag, startPoint x: 176, startPoint y: 57, endPoint x: 218, endPoint y: 57, distance: 42.4
click at [218, 57] on div "Add Column" at bounding box center [305, 102] width 561 height 105
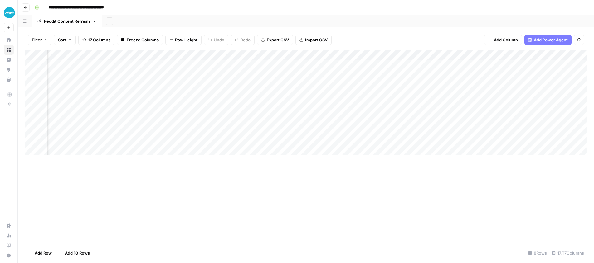
click at [311, 107] on div "Add Column" at bounding box center [305, 102] width 561 height 105
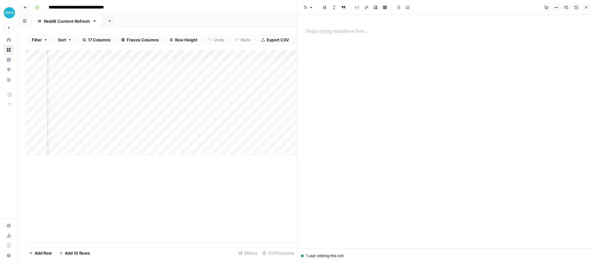
click at [554, 7] on icon "button" at bounding box center [554, 7] width 1 height 1
click at [530, 66] on span "Code" at bounding box center [537, 66] width 30 height 6
click at [584, 6] on icon "button" at bounding box center [586, 8] width 4 height 4
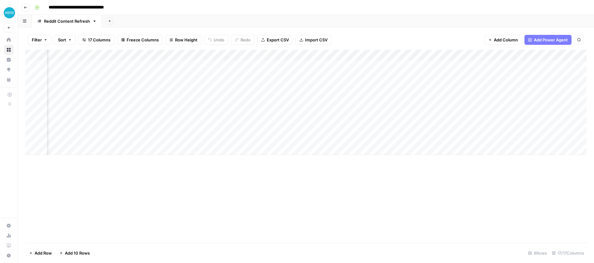
click at [312, 55] on div "Add Column" at bounding box center [305, 102] width 561 height 105
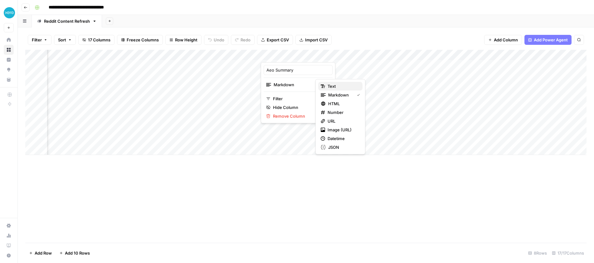
click at [339, 88] on span "Text" at bounding box center [342, 86] width 30 height 6
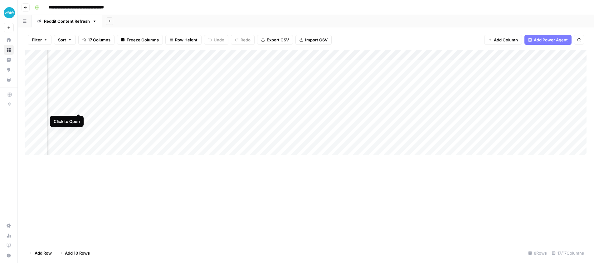
click at [76, 108] on div "Add Column" at bounding box center [305, 102] width 561 height 105
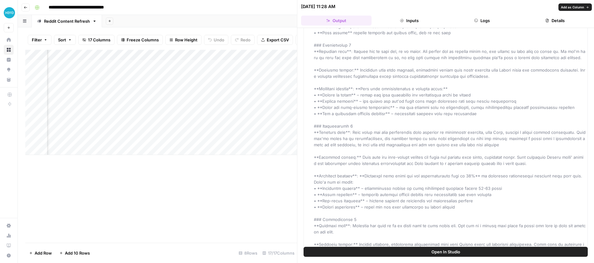
scroll to position [788, 0]
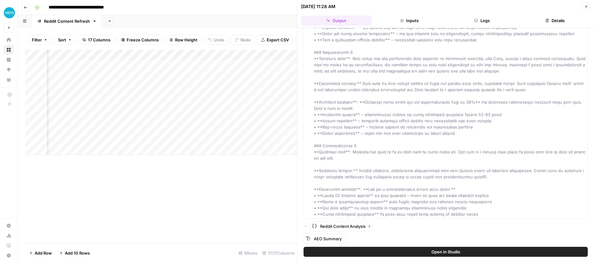
click at [318, 239] on span "AEO Summary" at bounding box center [328, 239] width 28 height 5
click at [334, 239] on span "AEO Summary" at bounding box center [328, 239] width 28 height 5
click at [326, 239] on span "AEO Summary" at bounding box center [328, 239] width 28 height 5
click at [316, 229] on icon "button" at bounding box center [314, 226] width 6 height 6
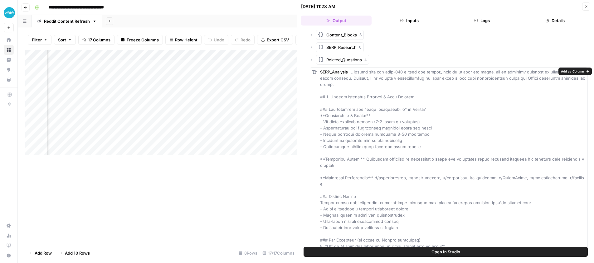
scroll to position [993, 0]
click at [313, 59] on div "Related_Questions 4" at bounding box center [449, 59] width 278 height 10
click at [326, 60] on span "Related_Questions" at bounding box center [344, 59] width 36 height 6
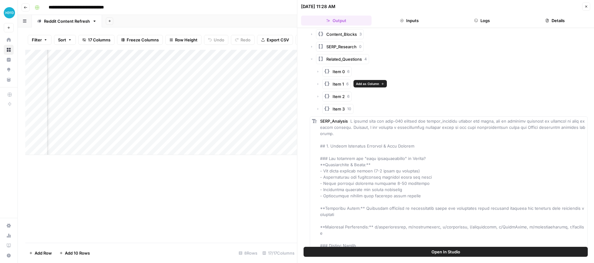
click at [332, 70] on button "Item 0 6" at bounding box center [336, 72] width 29 height 10
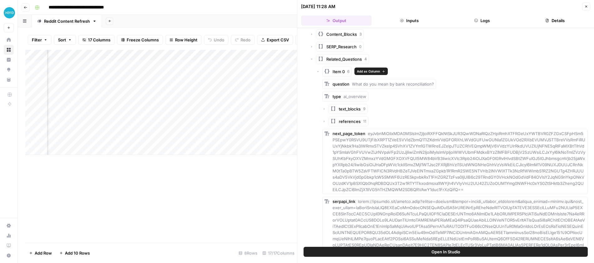
click at [332, 70] on button "Item 0 6" at bounding box center [336, 72] width 29 height 10
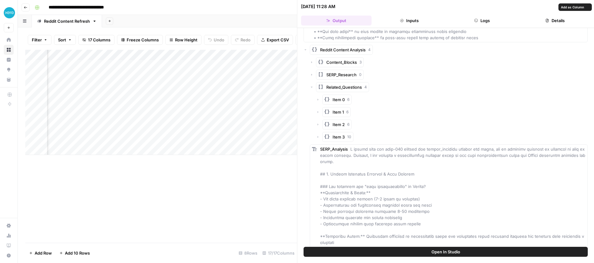
scroll to position [969, 0]
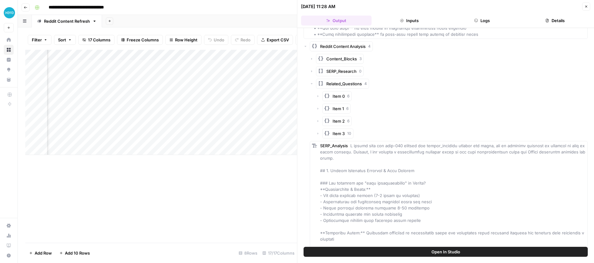
click at [336, 84] on span "Related_Questions" at bounding box center [344, 84] width 36 height 6
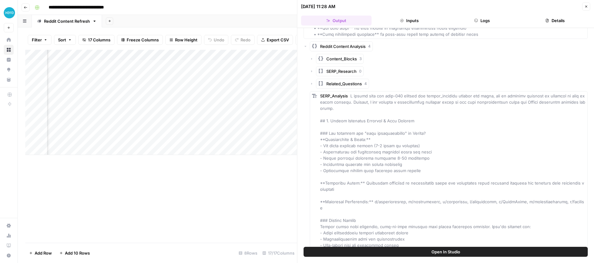
click at [349, 84] on span "Related_Questions" at bounding box center [344, 84] width 36 height 6
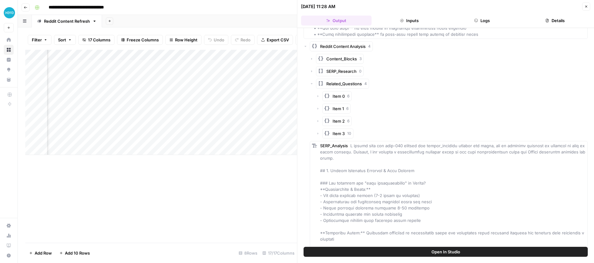
click at [350, 84] on span "Related_Questions" at bounding box center [344, 84] width 36 height 6
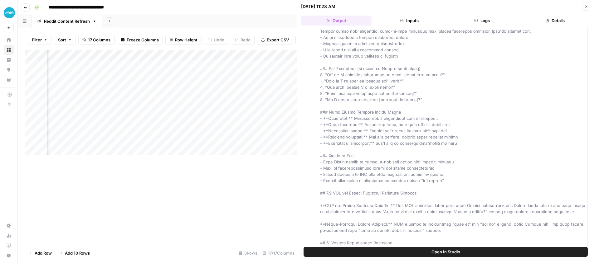
scroll to position [1166, 0]
drag, startPoint x: 381, startPoint y: 86, endPoint x: 320, endPoint y: 68, distance: 64.2
drag, startPoint x: 318, startPoint y: 66, endPoint x: 424, endPoint y: 96, distance: 110.4
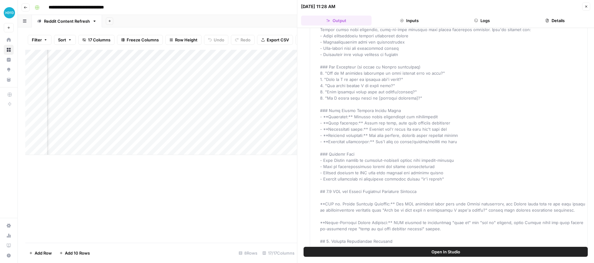
copy span "1. "How do I actually reconcile my bank account step by step?" 2. "What do I do…"
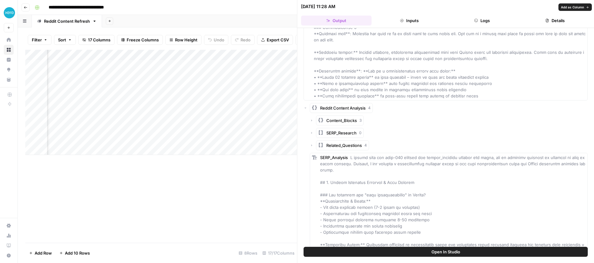
scroll to position [1012, 0]
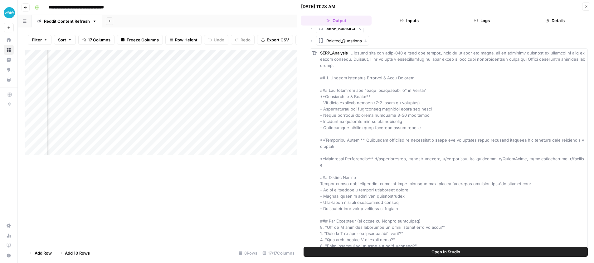
click at [79, 54] on div "Add Column" at bounding box center [161, 102] width 272 height 105
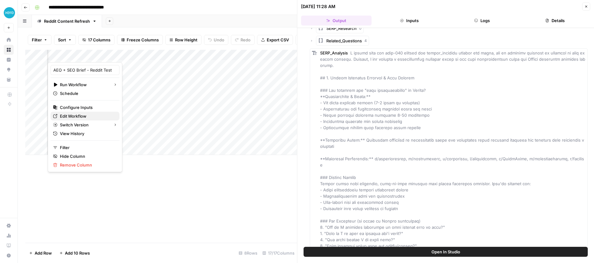
click at [77, 113] on span "Edit Workflow" at bounding box center [87, 116] width 55 height 6
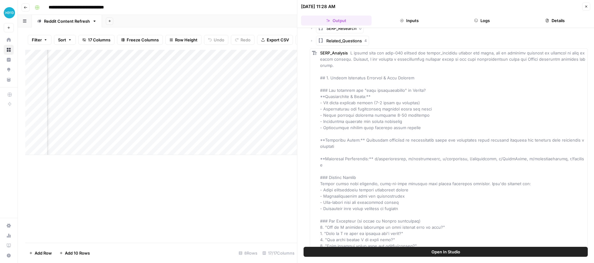
click at [79, 54] on div "Add Column" at bounding box center [161, 102] width 272 height 105
click at [130, 121] on div "Add Column" at bounding box center [161, 102] width 272 height 105
click at [87, 107] on div "Add Column" at bounding box center [161, 102] width 272 height 105
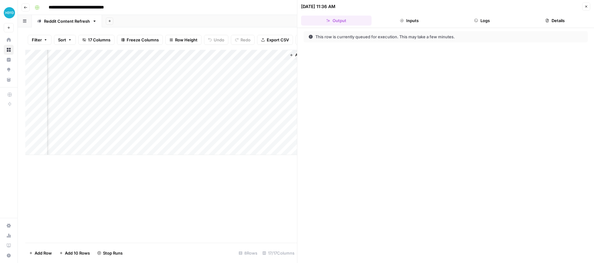
scroll to position [0, 913]
click at [166, 54] on div "Add Column" at bounding box center [161, 102] width 272 height 105
click at [115, 138] on span "Remove Column" at bounding box center [121, 139] width 55 height 6
click at [279, 64] on span "Delete" at bounding box center [274, 64] width 13 height 6
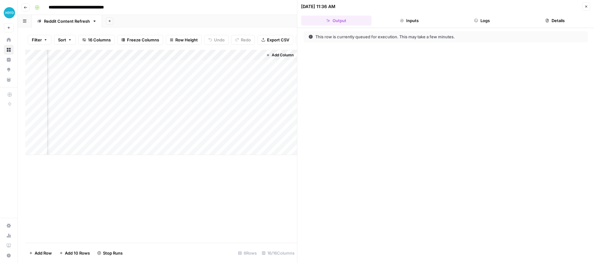
click at [258, 55] on div "Add Column" at bounding box center [161, 102] width 272 height 105
click at [202, 142] on span "Remove Column" at bounding box center [211, 139] width 55 height 6
drag, startPoint x: 273, startPoint y: 64, endPoint x: 257, endPoint y: 78, distance: 21.7
click at [273, 64] on span "Delete" at bounding box center [274, 64] width 13 height 6
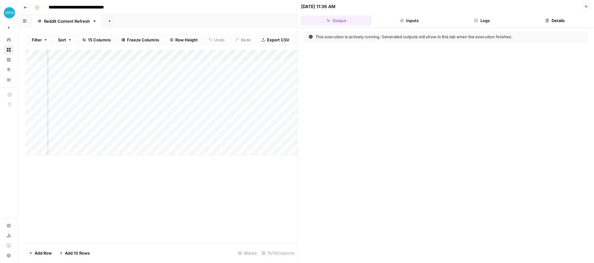
click at [476, 24] on button "Logs" at bounding box center [482, 21] width 70 height 10
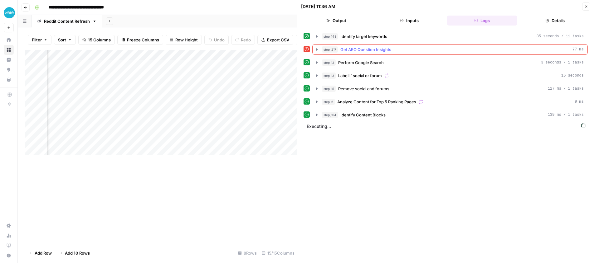
click at [315, 50] on icon "button" at bounding box center [316, 49] width 5 height 5
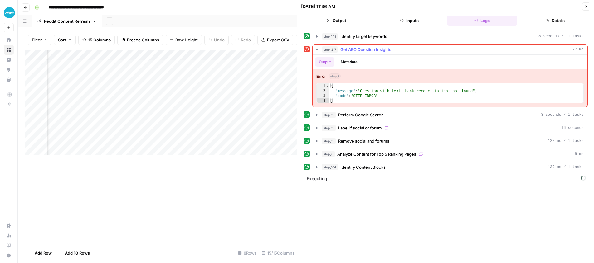
click at [315, 49] on icon "button" at bounding box center [316, 49] width 5 height 5
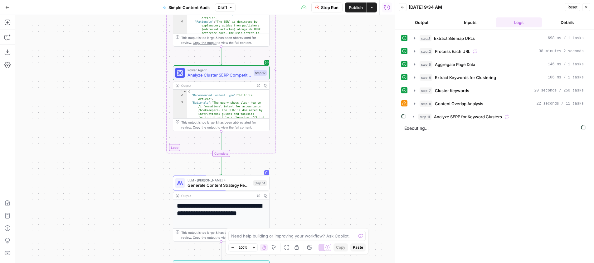
drag, startPoint x: 353, startPoint y: 109, endPoint x: 348, endPoint y: 32, distance: 76.8
click at [348, 32] on div "Workflow Input Settings Inputs Content Processing Extract Sitemap URLs Step 1 O…" at bounding box center [204, 139] width 379 height 248
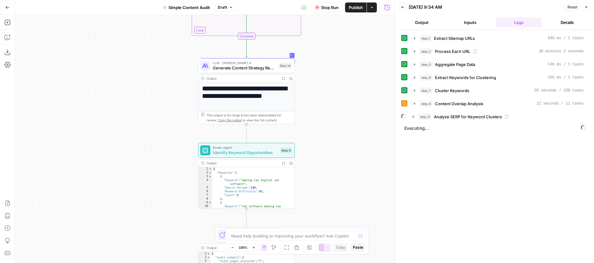
drag, startPoint x: 329, startPoint y: 118, endPoint x: 351, endPoint y: 87, distance: 37.5
click at [351, 87] on div "Workflow Input Settings Inputs Content Processing Extract Sitemap URLs Step 1 O…" at bounding box center [204, 139] width 379 height 248
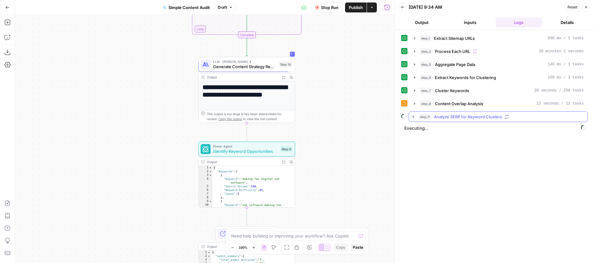
click at [413, 118] on icon "button" at bounding box center [413, 116] width 5 height 5
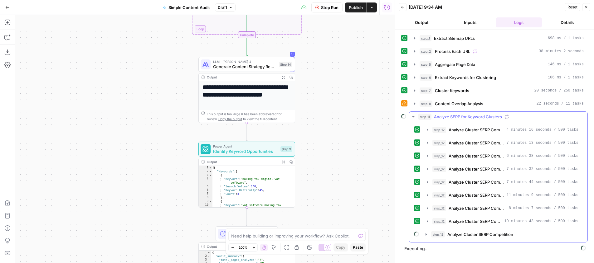
click at [415, 116] on icon "button" at bounding box center [413, 116] width 5 height 5
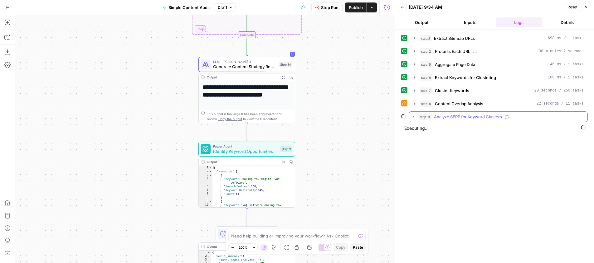
click at [415, 118] on icon "button" at bounding box center [413, 116] width 5 height 5
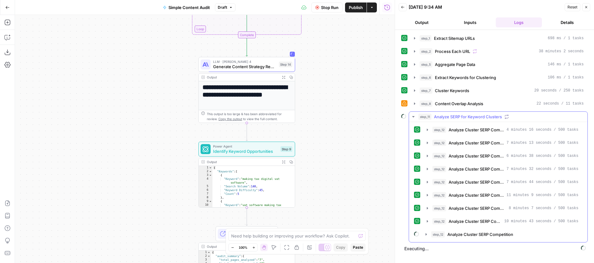
click at [414, 118] on icon "button" at bounding box center [413, 116] width 5 height 5
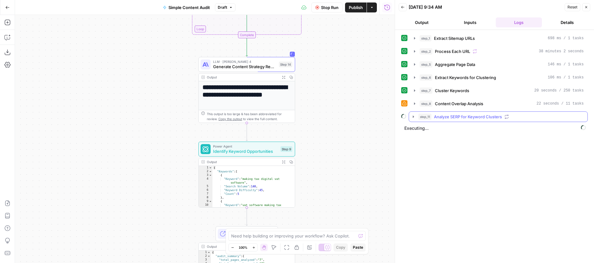
click at [413, 118] on icon "button" at bounding box center [413, 116] width 5 height 5
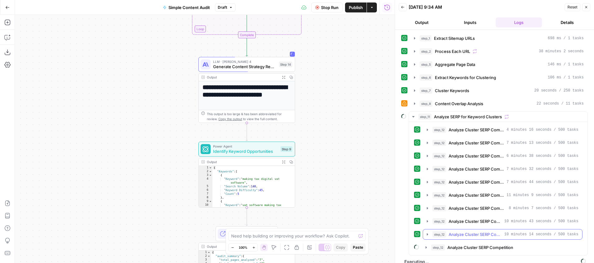
scroll to position [7, 0]
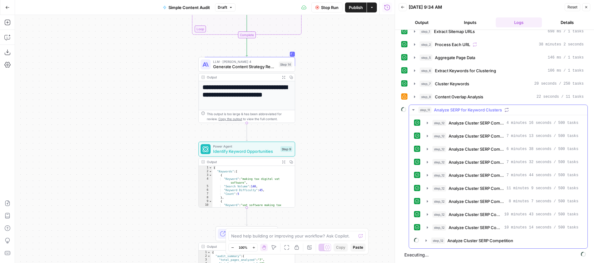
click at [409, 109] on button "step_11 Analyze SERP for Keyword Clusters" at bounding box center [498, 110] width 178 height 10
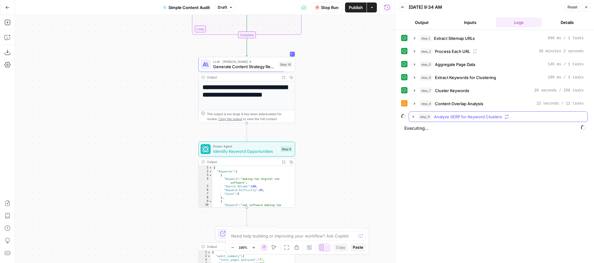
click at [413, 117] on icon "button" at bounding box center [412, 117] width 1 height 2
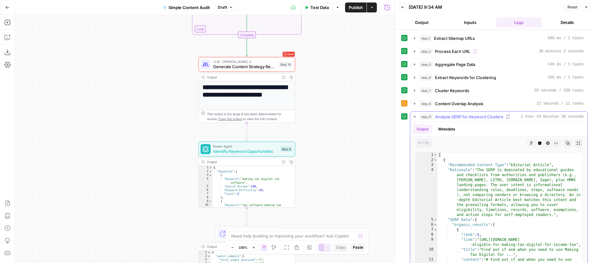
click at [414, 116] on icon "button" at bounding box center [414, 116] width 5 height 5
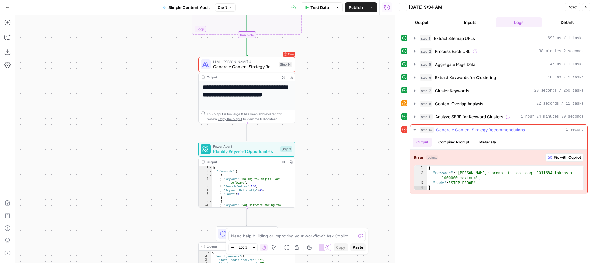
type textarea "**********"
drag, startPoint x: 537, startPoint y: 174, endPoint x: 553, endPoint y: 174, distance: 15.9
click at [553, 174] on div "{ "message" : "[PERSON_NAME]: prompt is too long: 1011634 tokens > 1000000 maxi…" at bounding box center [505, 183] width 156 height 35
click at [472, 116] on span "Analyze SERP for Keyword Clusters" at bounding box center [469, 117] width 68 height 6
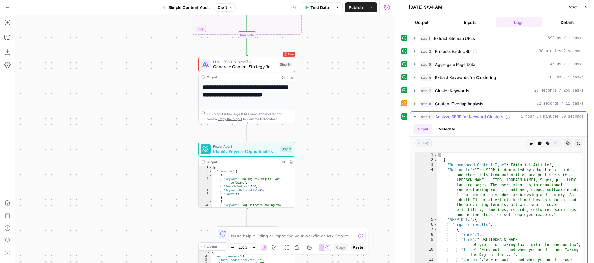
click at [478, 117] on span "Analyze SERP for Keyword Clusters" at bounding box center [469, 117] width 68 height 6
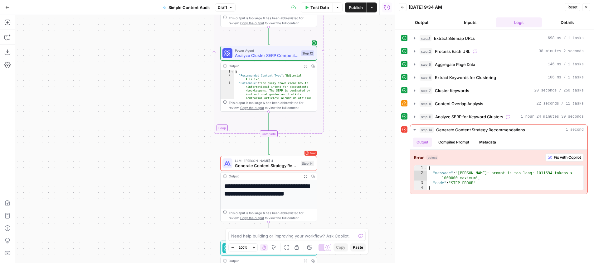
drag, startPoint x: 311, startPoint y: 88, endPoint x: 348, endPoint y: 119, distance: 47.8
click at [333, 186] on div "Workflow Input Settings Inputs Content Processing Extract Sitemap URLs Step 1 O…" at bounding box center [204, 139] width 379 height 248
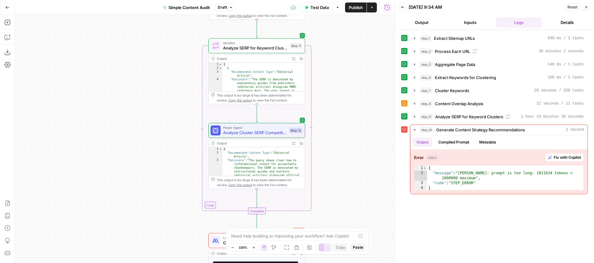
drag, startPoint x: 347, startPoint y: 100, endPoint x: 336, endPoint y: 179, distance: 80.3
click at [336, 179] on div "Workflow Input Settings Inputs Content Processing Extract Sitemap URLs Step 1 O…" at bounding box center [204, 139] width 379 height 248
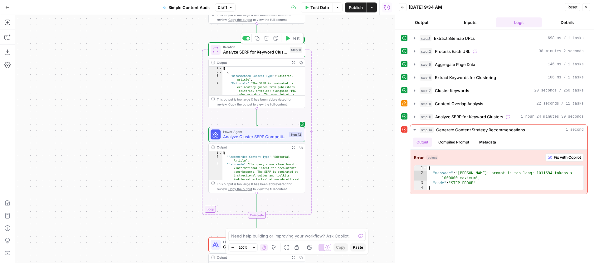
click at [258, 49] on span "Analyze SERP for Keyword Clusters" at bounding box center [255, 52] width 64 height 6
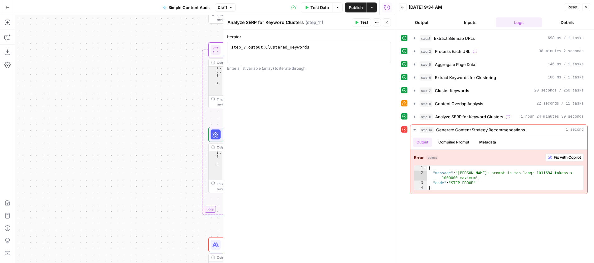
drag, startPoint x: 383, startPoint y: 23, endPoint x: 353, endPoint y: 39, distance: 34.3
click at [383, 23] on button "Close" at bounding box center [387, 22] width 8 height 8
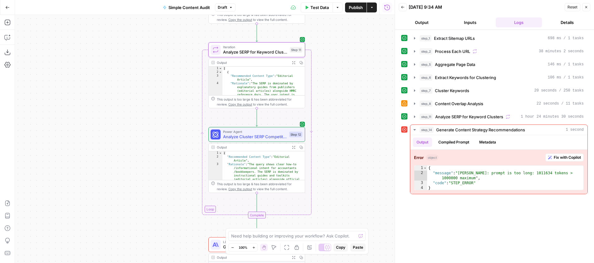
click at [228, 134] on span "Analyze Cluster SERP Competition" at bounding box center [255, 137] width 64 height 6
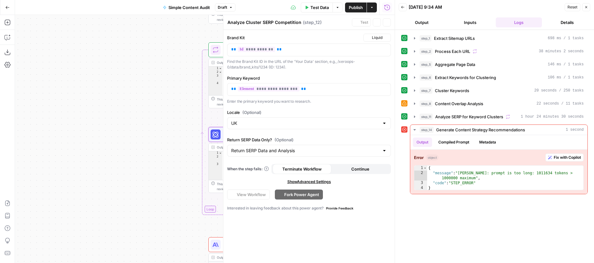
click at [243, 137] on label "Return SERP Data Only? (Optional)" at bounding box center [309, 140] width 164 height 6
click at [243, 148] on input "Return SERP Data and Analysis" at bounding box center [305, 151] width 148 height 6
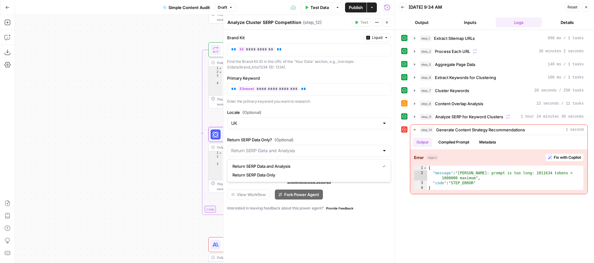
type input "Return SERP Data and Analysis"
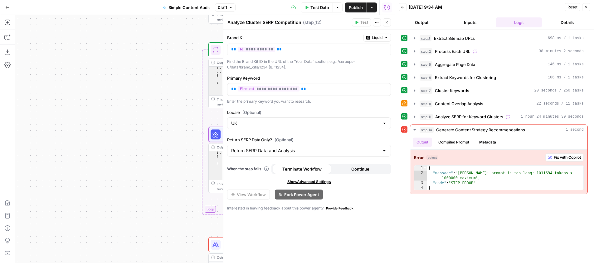
click at [252, 136] on div "**********" at bounding box center [308, 147] width 171 height 234
click at [387, 22] on icon "button" at bounding box center [387, 23] width 2 height 2
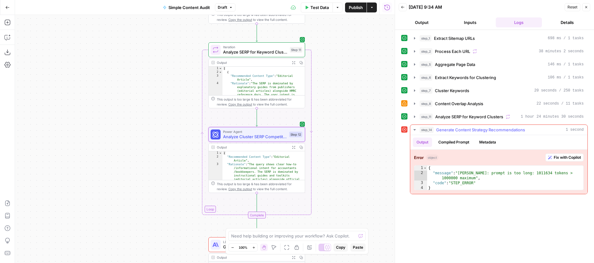
click at [555, 156] on span "Fix with Copilot" at bounding box center [566, 158] width 27 height 6
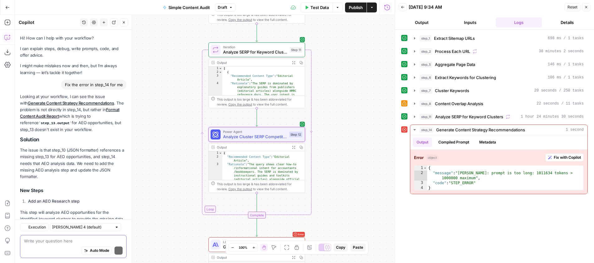
scroll to position [100, 0]
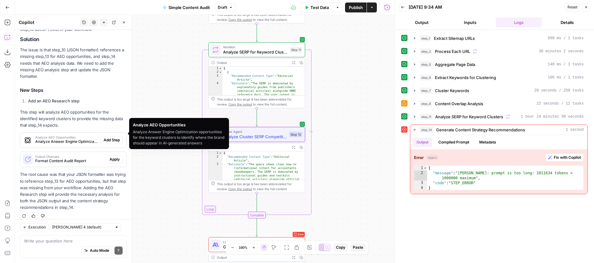
click at [64, 139] on span "Analyze Answer Engine Optimization opportunities for the keyword clusters to id…" at bounding box center [66, 142] width 63 height 6
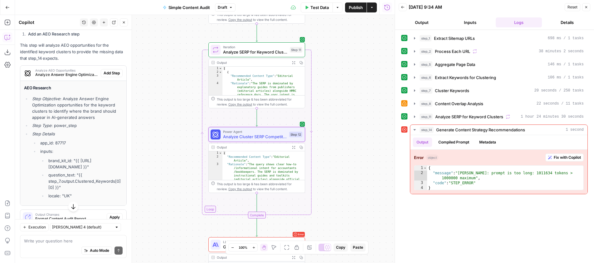
scroll to position [133, 0]
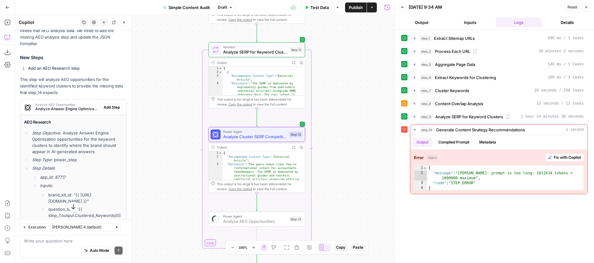
click at [114, 105] on span "Add Step" at bounding box center [112, 108] width 16 height 6
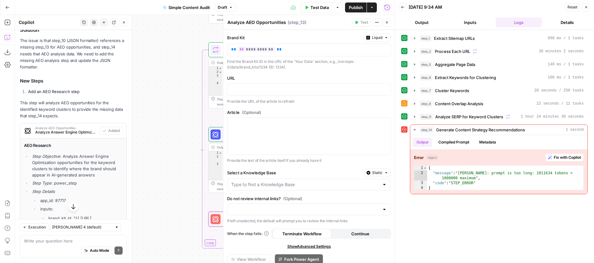
scroll to position [120, 0]
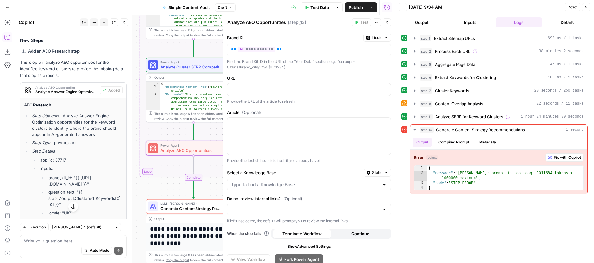
click at [82, 86] on span "Analyze AEO Opportunities" at bounding box center [66, 87] width 62 height 3
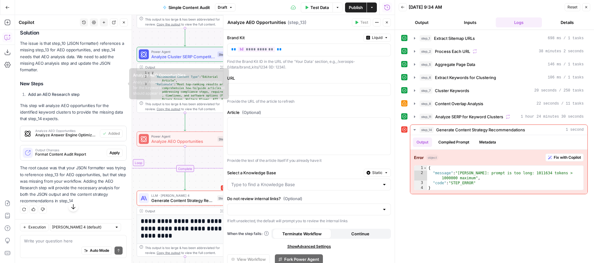
scroll to position [110, 0]
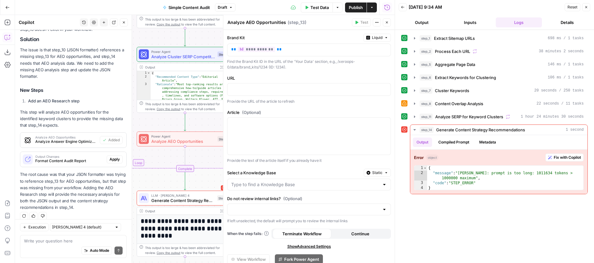
click at [73, 158] on span "Format Content Audit Report" at bounding box center [69, 161] width 69 height 6
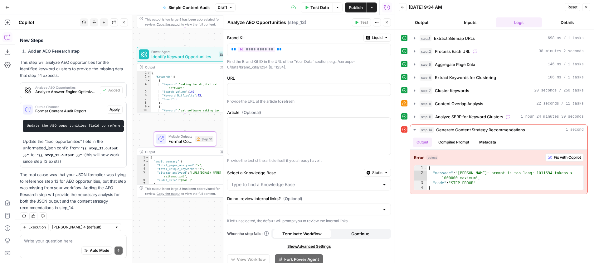
drag, startPoint x: 114, startPoint y: 103, endPoint x: 78, endPoint y: 120, distance: 39.3
click at [114, 107] on span "Apply" at bounding box center [114, 110] width 10 height 6
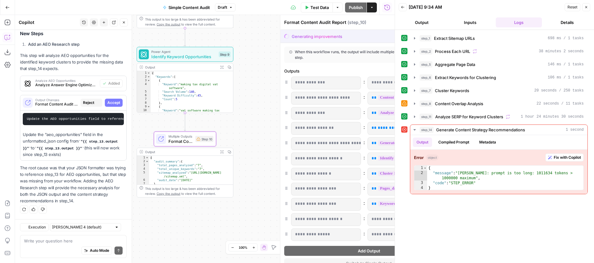
scroll to position [150, 0]
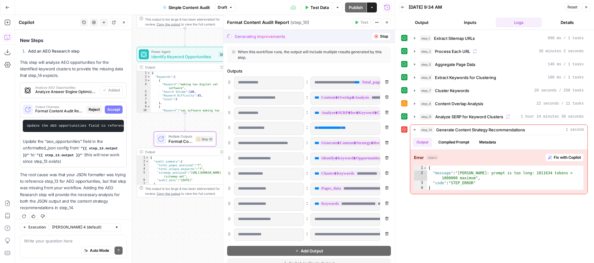
click at [114, 107] on span "Accept" at bounding box center [113, 110] width 13 height 6
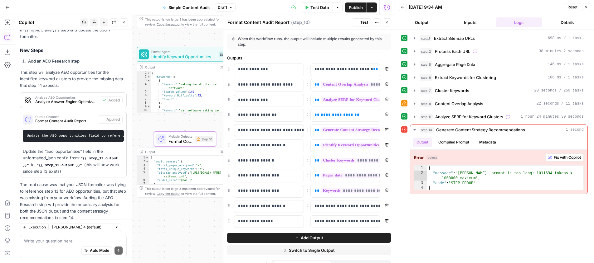
scroll to position [160, 0]
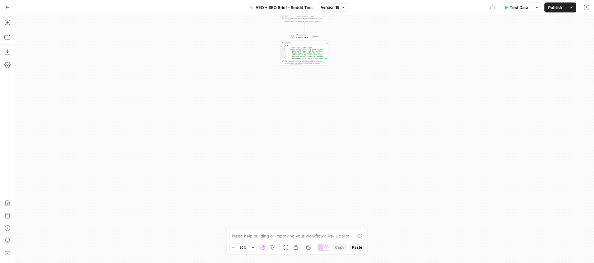
click at [301, 38] on span "Format JSON Summary" at bounding box center [303, 37] width 14 height 3
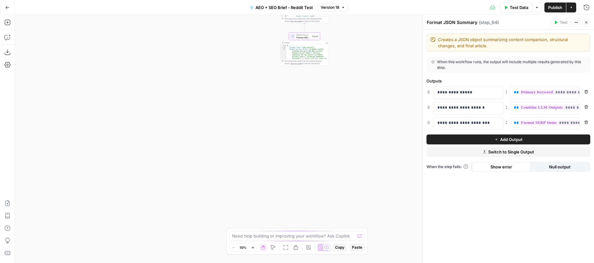
click at [465, 139] on button "Add Output" at bounding box center [508, 140] width 164 height 10
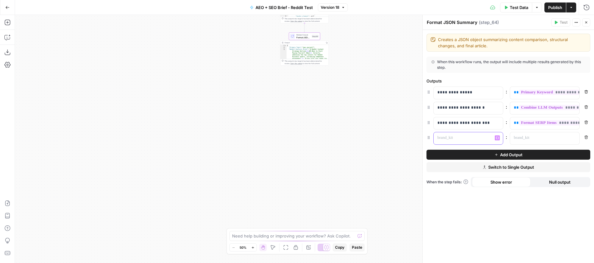
click at [456, 137] on p at bounding box center [463, 138] width 52 height 6
click at [497, 139] on icon "button" at bounding box center [496, 138] width 3 height 3
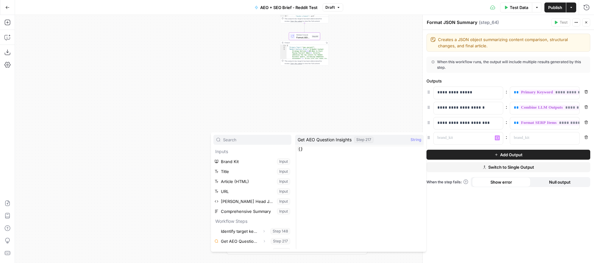
click at [316, 140] on span "Get AEO Question Insights" at bounding box center [324, 140] width 54 height 6
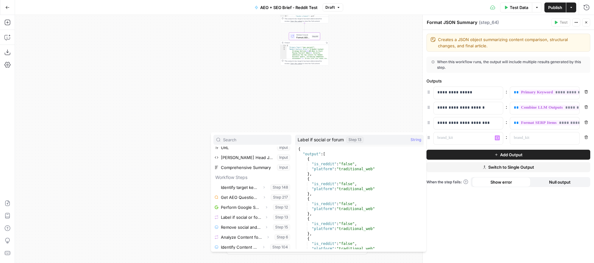
scroll to position [44, 0]
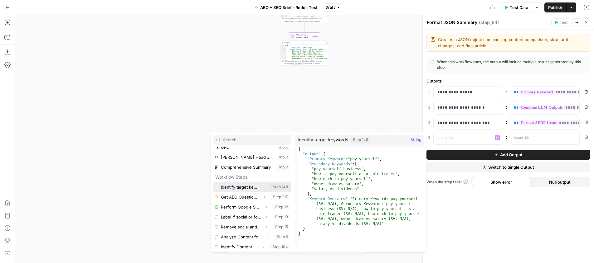
click at [237, 187] on button "Select variable Identify target keywords" at bounding box center [252, 187] width 78 height 10
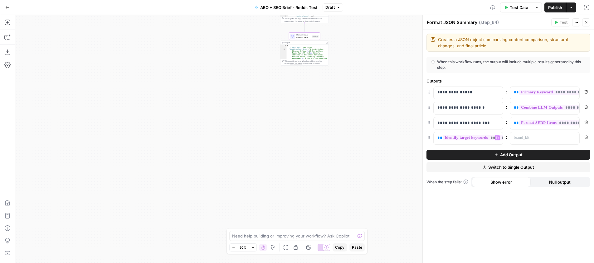
click at [445, 141] on span "**********" at bounding box center [484, 137] width 84 height 5
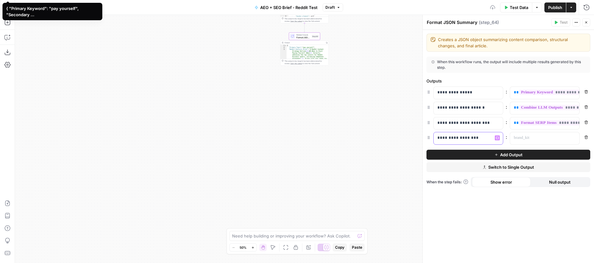
click at [448, 139] on p "**********" at bounding box center [463, 138] width 52 height 6
drag, startPoint x: 477, startPoint y: 137, endPoint x: 430, endPoint y: 138, distance: 46.5
click at [430, 138] on div "**********" at bounding box center [508, 138] width 164 height 13
click at [527, 136] on p at bounding box center [539, 138] width 52 height 6
click at [574, 138] on icon "button" at bounding box center [573, 138] width 3 height 3
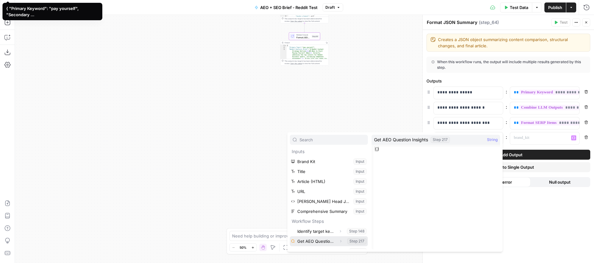
click at [321, 243] on button "Select variable Get AEO Question Insights" at bounding box center [329, 242] width 78 height 10
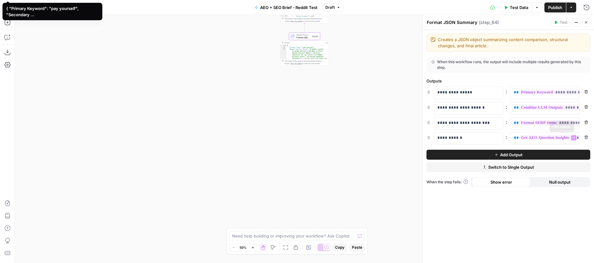
click at [551, 212] on div "**********" at bounding box center [507, 147] width 171 height 234
click at [558, 6] on span "Publish" at bounding box center [555, 7] width 14 height 6
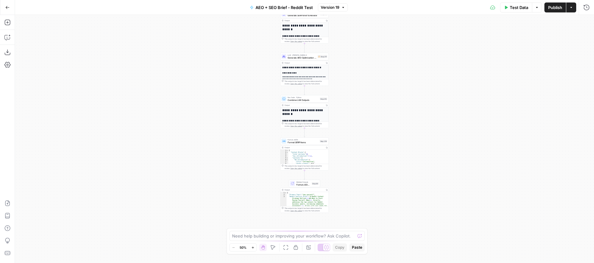
type textarea "*"
click at [299, 184] on span "Format JSON Summary" at bounding box center [303, 184] width 14 height 3
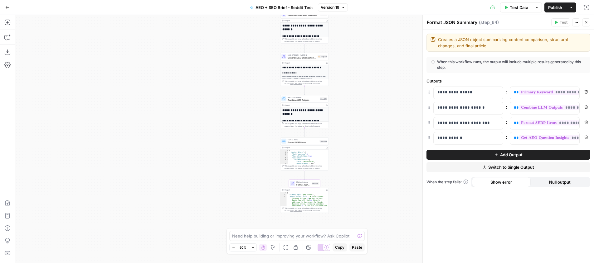
click at [478, 154] on button "Add Output" at bounding box center [508, 155] width 164 height 10
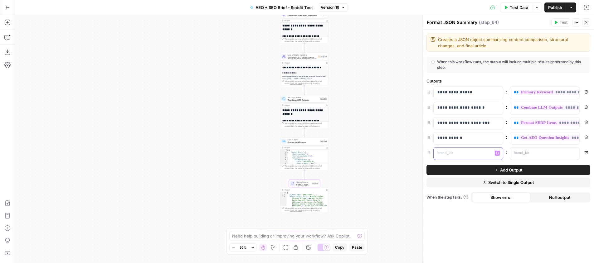
click at [462, 153] on p at bounding box center [463, 153] width 52 height 6
click at [529, 155] on p at bounding box center [539, 153] width 52 height 6
click at [573, 153] on icon "button" at bounding box center [573, 153] width 3 height 3
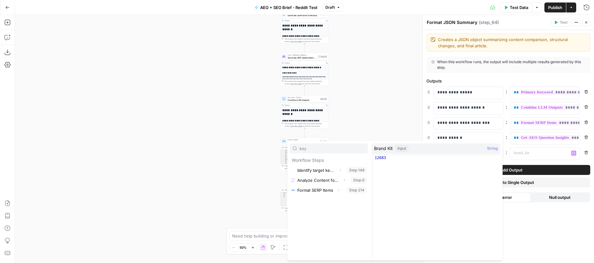
type input "key q"
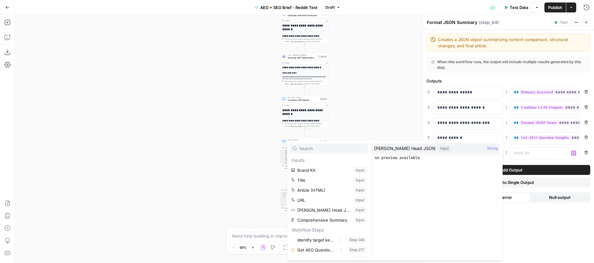
click at [236, 191] on div "Workflow Input Settings Inputs Power Agent Identify target keywords Step 148 Ou…" at bounding box center [304, 139] width 579 height 248
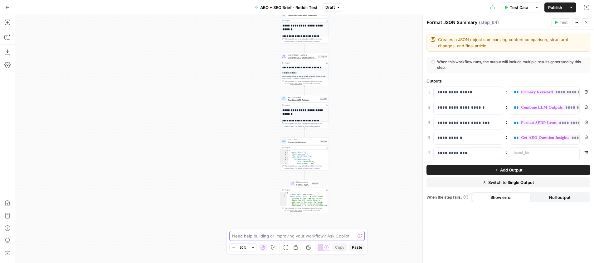
click at [257, 236] on textarea at bounding box center [293, 236] width 123 height 6
type textarea "in the serp analysis, there is a "key questions" section. can i add this to an …"
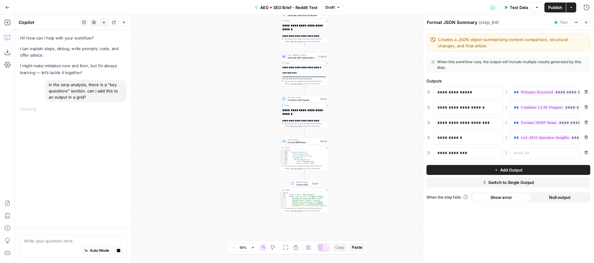
type textarea "**********"
click at [301, 159] on div "{ "Content_Blocks" : { "total_sections" : 6 , "has_introduction" : true , "sect…" at bounding box center [308, 159] width 40 height 18
click at [296, 142] on span "Format SERP Items" at bounding box center [302, 142] width 31 height 3
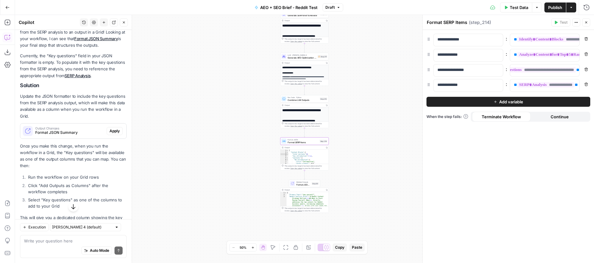
scroll to position [85, 0]
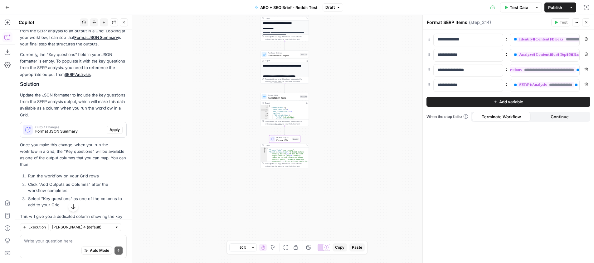
click at [114, 128] on span "Apply" at bounding box center [114, 130] width 10 height 6
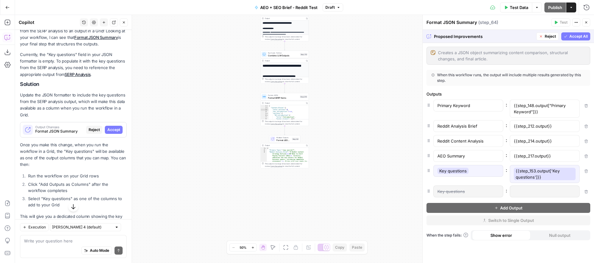
click at [585, 191] on icon at bounding box center [586, 192] width 4 height 4
click at [571, 36] on span "Accept All" at bounding box center [578, 37] width 18 height 6
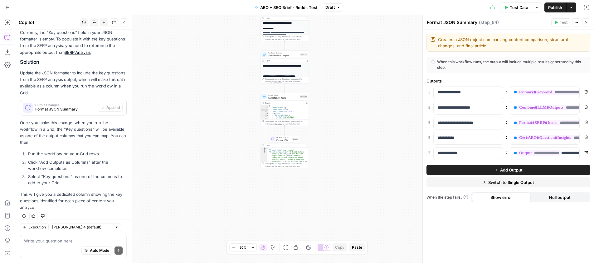
scroll to position [117, 0]
click at [555, 10] on span "Publish" at bounding box center [555, 7] width 14 height 6
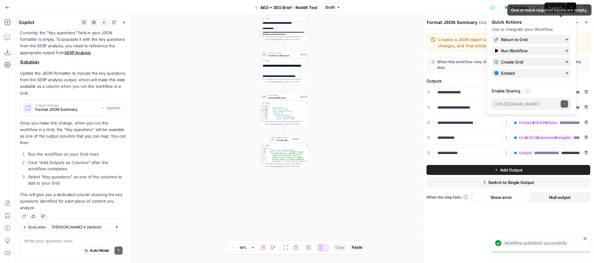
scroll to position [117, 0]
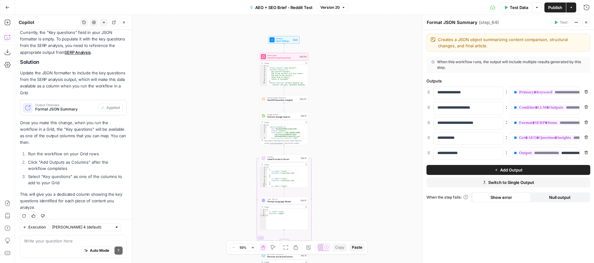
click at [276, 101] on span "Get AEO Question Insights" at bounding box center [282, 100] width 31 height 3
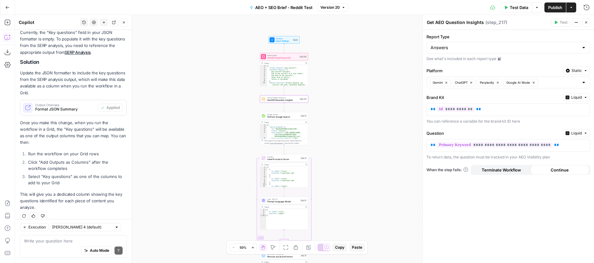
click at [59, 245] on div "Auto Mode Send" at bounding box center [73, 251] width 99 height 14
type textarea "remove step 217 and any reference to it"
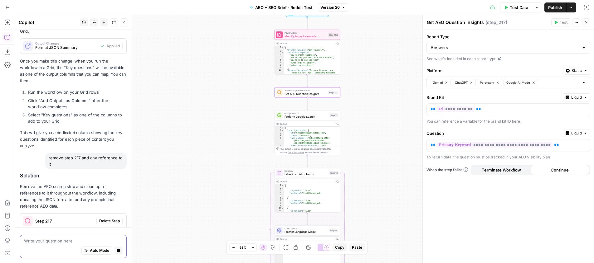
scroll to position [205, 0]
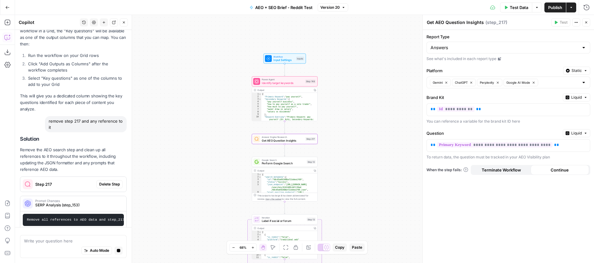
click at [108, 182] on span "Delete Step" at bounding box center [109, 185] width 21 height 6
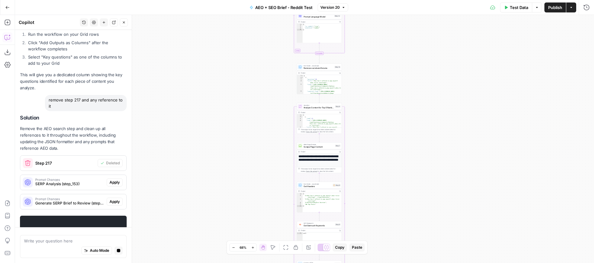
click at [118, 199] on span "Apply" at bounding box center [114, 202] width 10 height 6
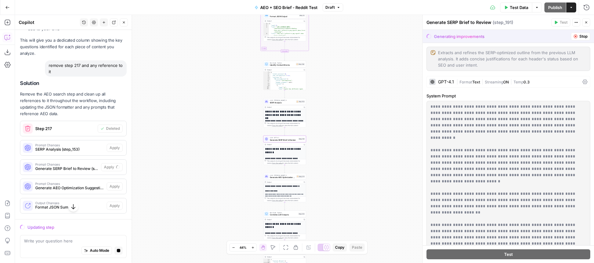
scroll to position [260, 0]
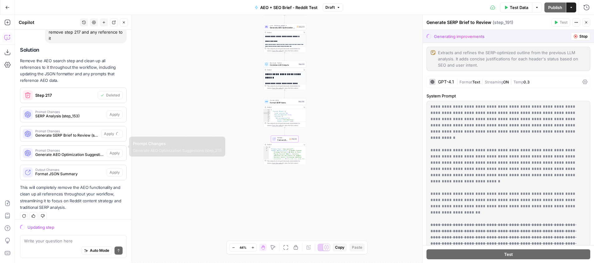
click at [73, 171] on span "Format JSON Summary" at bounding box center [69, 174] width 69 height 6
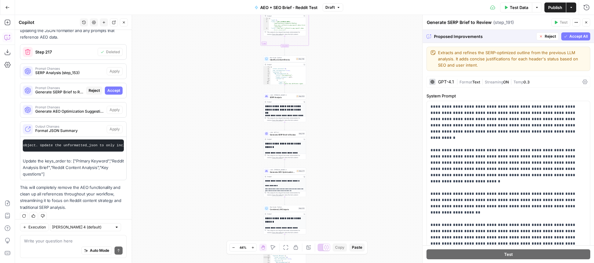
scroll to position [0, 173]
drag, startPoint x: 113, startPoint y: 81, endPoint x: 109, endPoint y: 88, distance: 7.5
click at [113, 87] on button "Accept" at bounding box center [114, 91] width 18 height 8
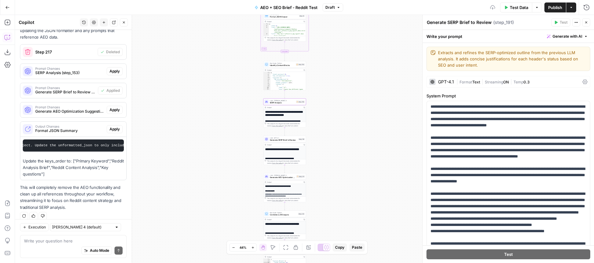
click at [116, 69] on span "Apply" at bounding box center [114, 72] width 10 height 6
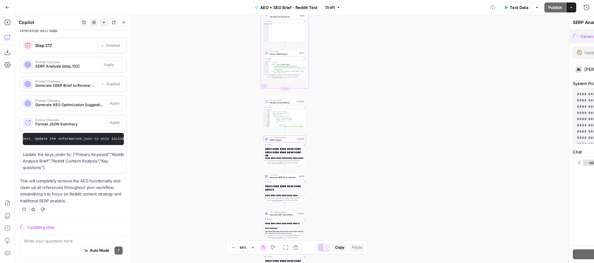
scroll to position [338, 0]
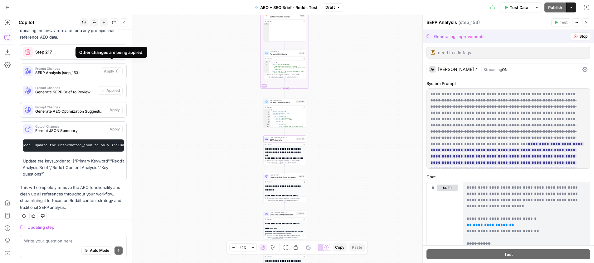
click at [71, 70] on span "SERP Analysis (step_153)" at bounding box center [66, 73] width 63 height 6
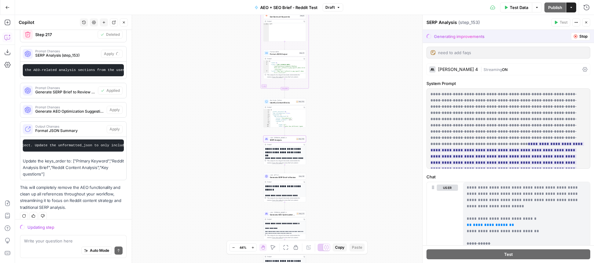
scroll to position [0, 449]
click at [72, 89] on div "Prompt Changes Generate SERP Brief to Review (step_191)" at bounding box center [59, 90] width 78 height 15
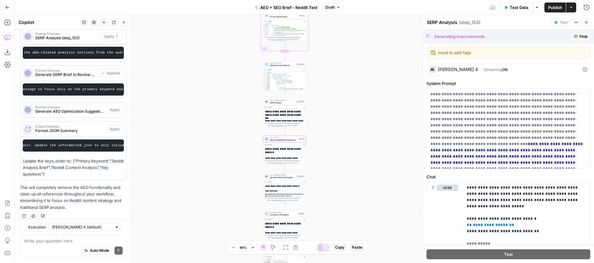
scroll to position [0, 147]
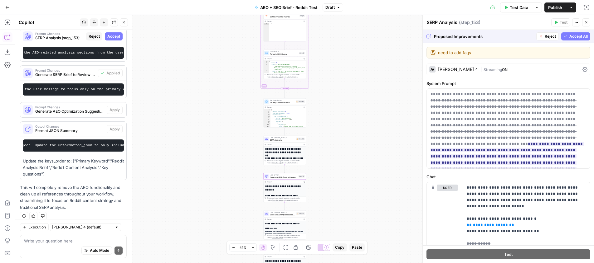
click at [78, 72] on span "Generate SERP Brief to Review (step_191)" at bounding box center [65, 75] width 60 height 6
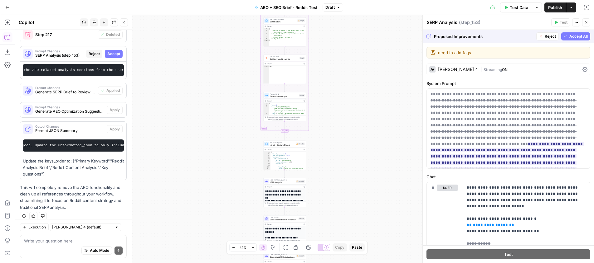
click at [330, 5] on span "Draft" at bounding box center [329, 8] width 9 height 6
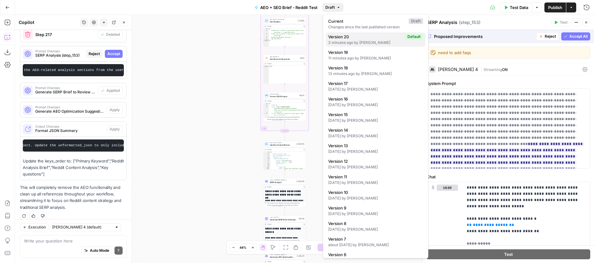
click at [363, 39] on span "Version 20" at bounding box center [365, 37] width 74 height 6
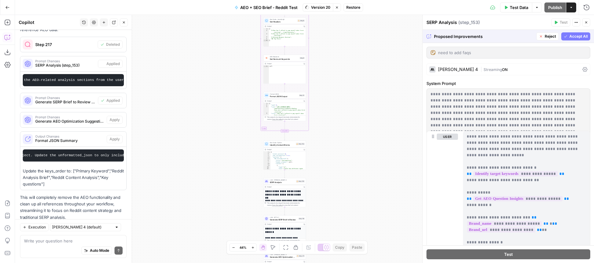
scroll to position [365, 0]
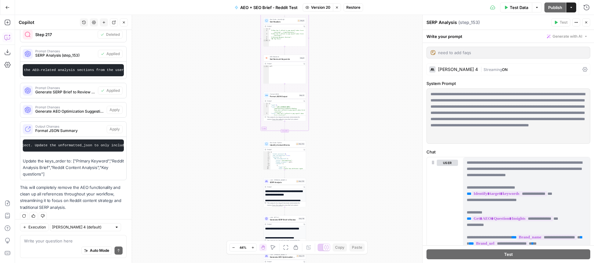
click at [349, 8] on span "Restore" at bounding box center [353, 8] width 14 height 6
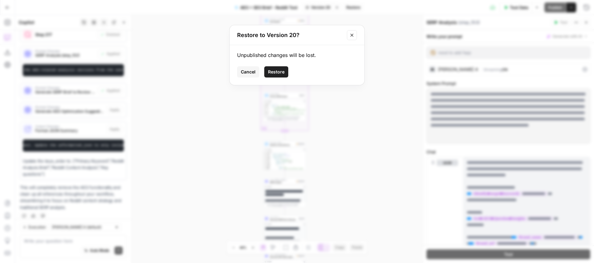
click at [274, 72] on span "Restore" at bounding box center [276, 72] width 17 height 6
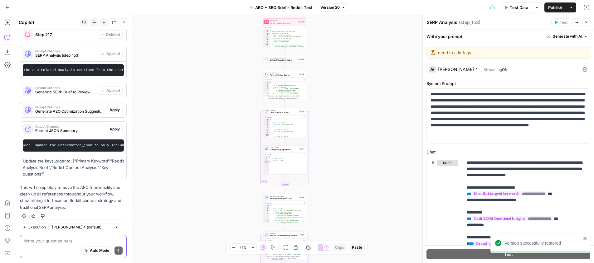
click at [43, 243] on textarea at bounding box center [73, 241] width 99 height 6
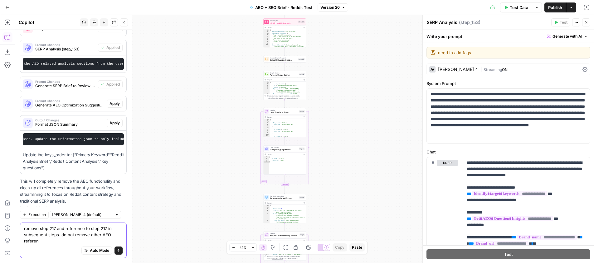
scroll to position [378, 0]
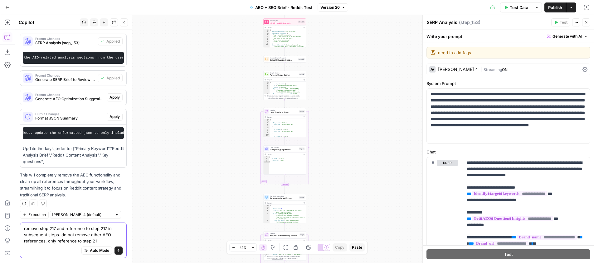
type textarea "remove step 217 and reference to step 217 in subsequent steps. do not remove ot…"
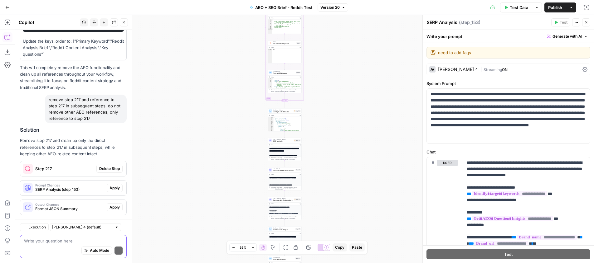
scroll to position [513, 0]
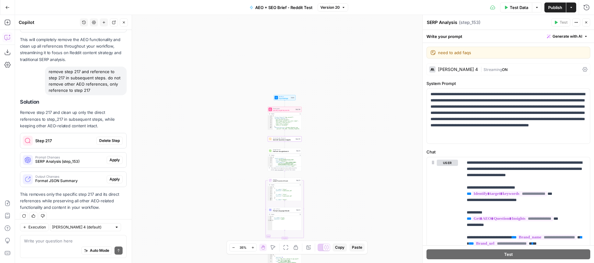
click at [114, 138] on span "Delete Step" at bounding box center [109, 141] width 21 height 6
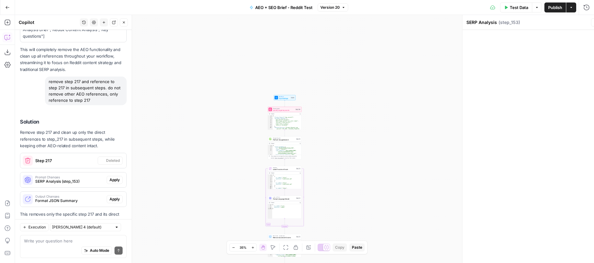
scroll to position [533, 0]
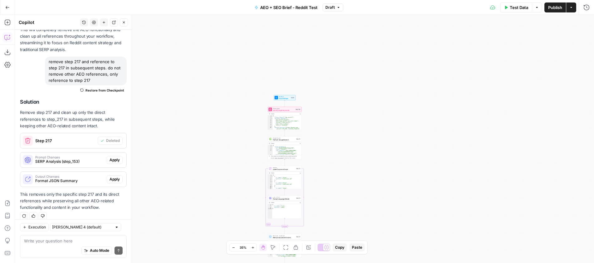
click at [66, 156] on span "Prompt Changes" at bounding box center [69, 157] width 69 height 3
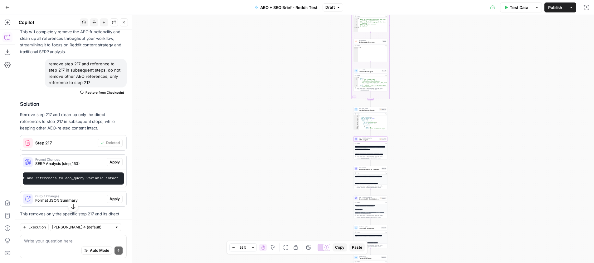
scroll to position [0, 415]
click at [115, 160] on span "Apply" at bounding box center [114, 163] width 10 height 6
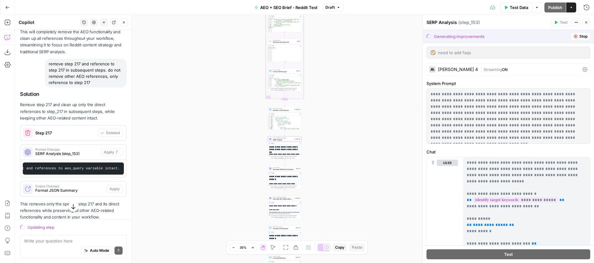
scroll to position [521, 0]
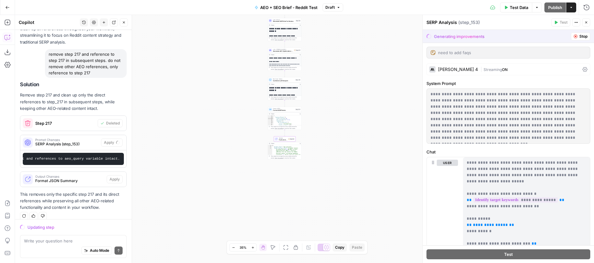
click at [55, 178] on span "Format JSON Summary" at bounding box center [69, 181] width 69 height 6
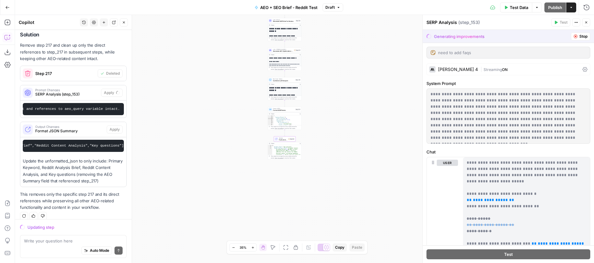
scroll to position [0, 402]
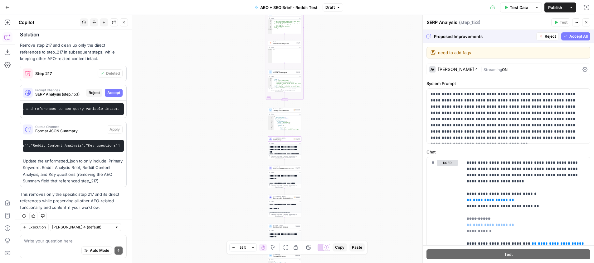
click at [115, 90] on span "Accept" at bounding box center [113, 93] width 13 height 6
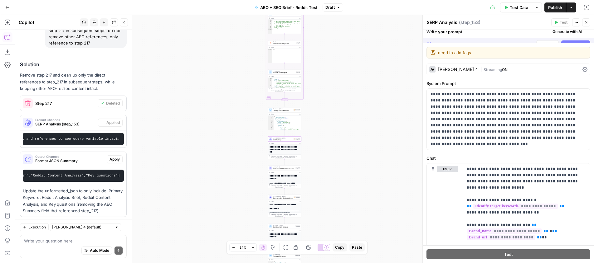
scroll to position [601, 0]
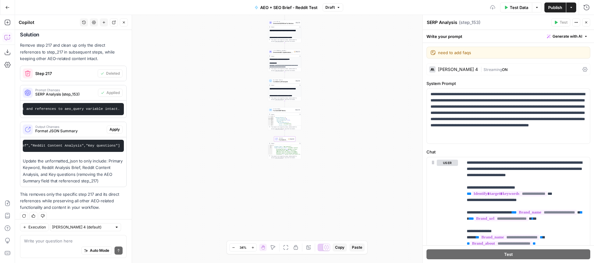
click at [114, 127] on span "Apply" at bounding box center [114, 130] width 10 height 6
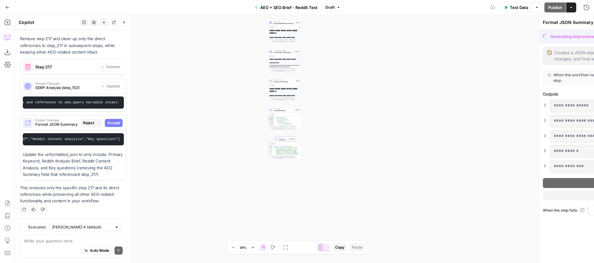
scroll to position [571, 0]
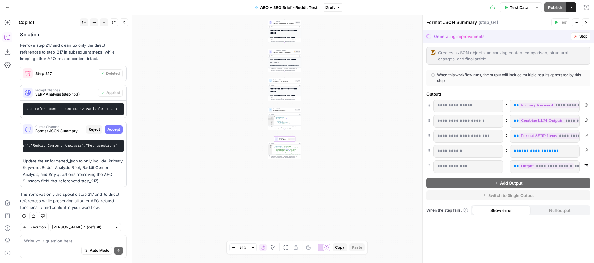
click at [114, 127] on span "Accept" at bounding box center [113, 130] width 13 height 6
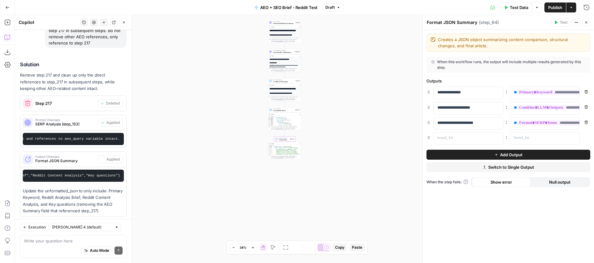
scroll to position [601, 0]
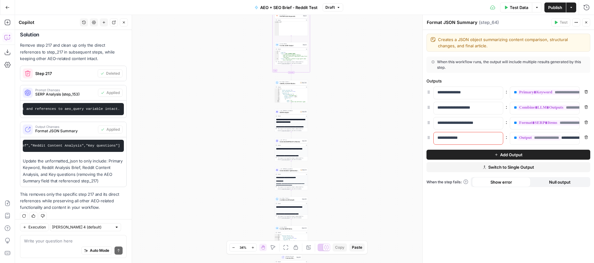
drag, startPoint x: 243, startPoint y: 105, endPoint x: 250, endPoint y: 221, distance: 116.5
click at [250, 221] on div "Workflow Input Settings Inputs Power Agent Identify target keywords Step 148 Ou…" at bounding box center [304, 139] width 579 height 248
click at [61, 241] on textarea at bounding box center [73, 241] width 99 height 6
type textarea "where is step 6"
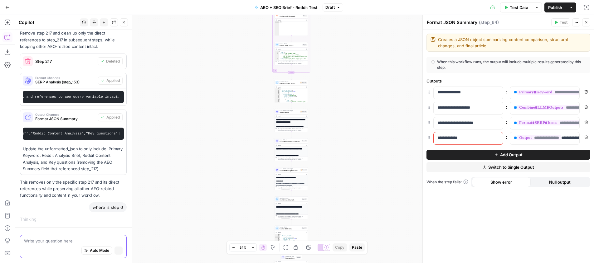
scroll to position [576, 0]
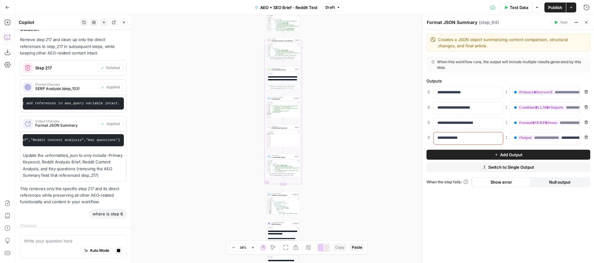
drag, startPoint x: 251, startPoint y: 115, endPoint x: 257, endPoint y: 142, distance: 27.4
click at [248, 182] on div "Workflow Input Settings Inputs Power Agent Identify target keywords Step 148 Ou…" at bounding box center [304, 139] width 579 height 248
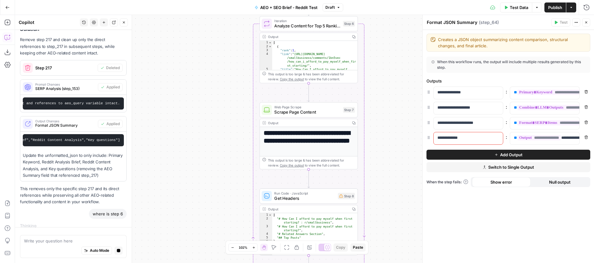
drag, startPoint x: 254, startPoint y: 62, endPoint x: 216, endPoint y: 174, distance: 118.8
click at [216, 174] on div "Workflow Input Settings Inputs Power Agent Identify target keywords Step 148 Ou…" at bounding box center [304, 139] width 579 height 248
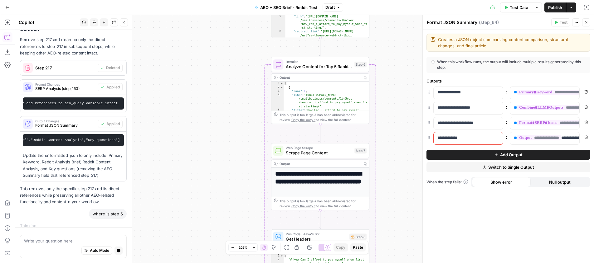
drag, startPoint x: 220, startPoint y: 83, endPoint x: 229, endPoint y: 108, distance: 27.4
click at [229, 108] on div "Workflow Input Settings Inputs Power Agent Identify target keywords Step 148 Ou…" at bounding box center [304, 139] width 579 height 248
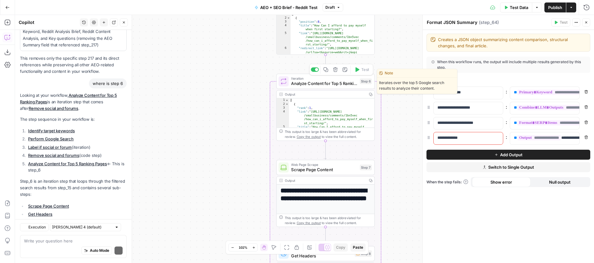
scroll to position [785, 0]
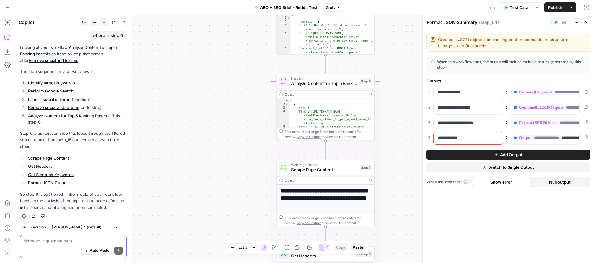
click at [43, 238] on textarea at bounding box center [73, 241] width 99 height 6
type textarea "why might this step be empty?"
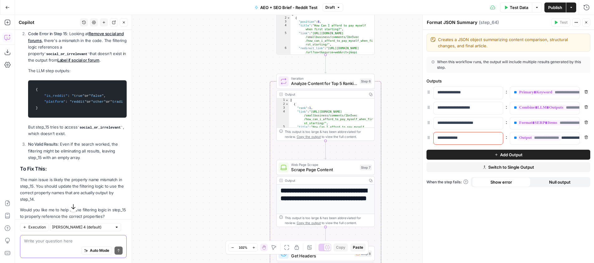
scroll to position [1056, 0]
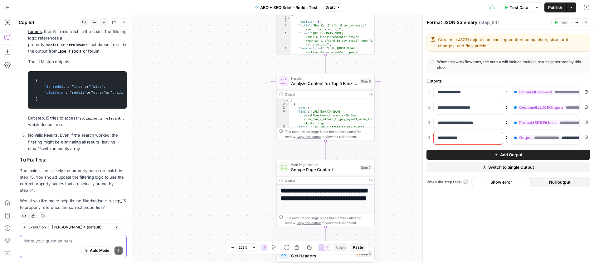
click at [66, 242] on textarea at bounding box center [73, 241] width 99 height 6
type textarea "yes"
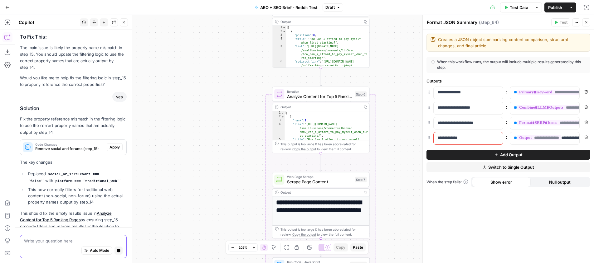
scroll to position [1156, 0]
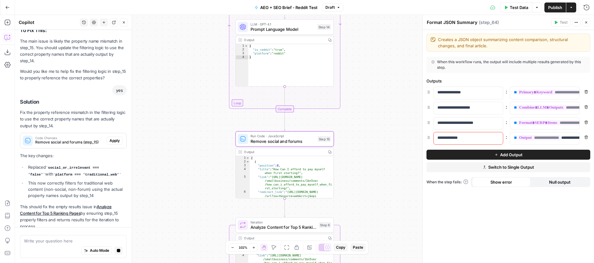
click at [69, 137] on span "Code Changes" at bounding box center [69, 138] width 69 height 3
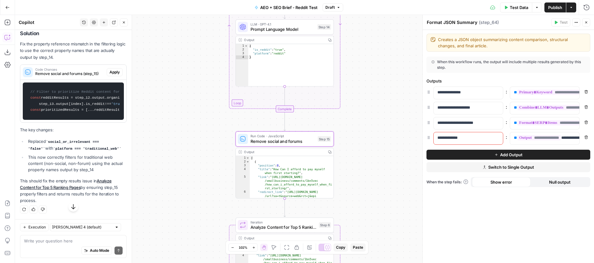
scroll to position [1308, 0]
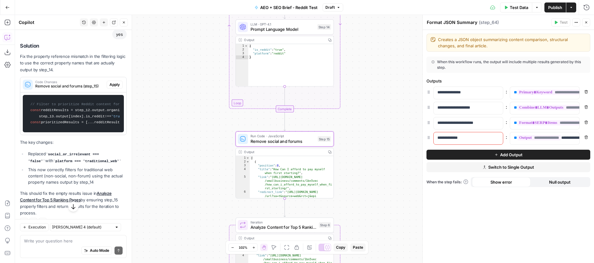
drag, startPoint x: 117, startPoint y: 78, endPoint x: 50, endPoint y: 119, distance: 78.5
click at [117, 82] on span "Apply" at bounding box center [114, 85] width 10 height 6
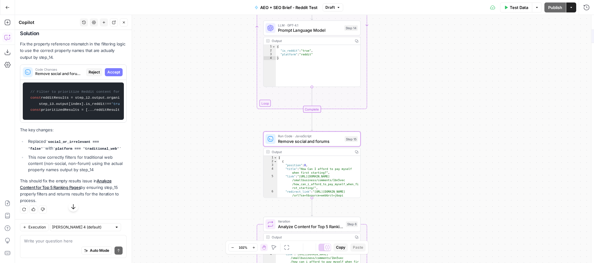
scroll to position [1212, 0]
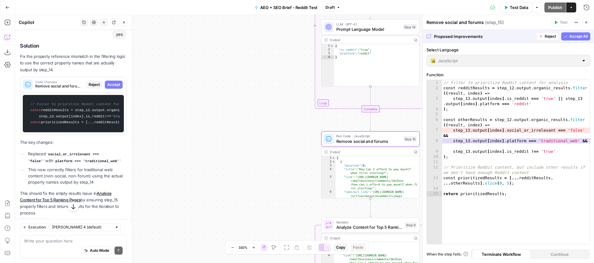
click at [113, 82] on span "Accept" at bounding box center [113, 85] width 13 height 6
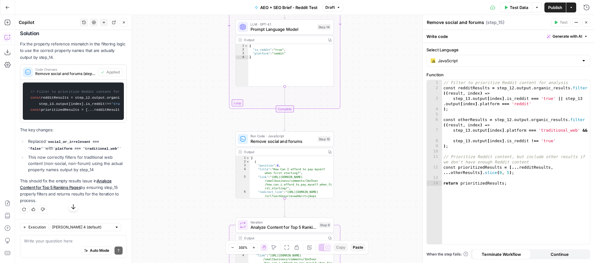
scroll to position [1338, 0]
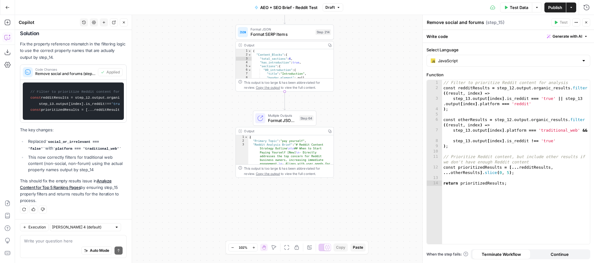
click at [37, 250] on div "Auto Mode Send" at bounding box center [73, 251] width 99 height 14
type textarea "when i run the workflow in the grid, the"
click at [277, 115] on span "Multiple Outputs" at bounding box center [282, 115] width 29 height 5
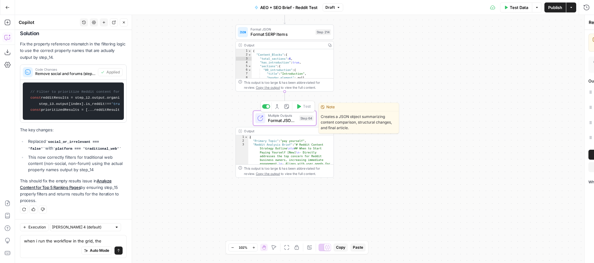
type textarea "Format JSON Summary"
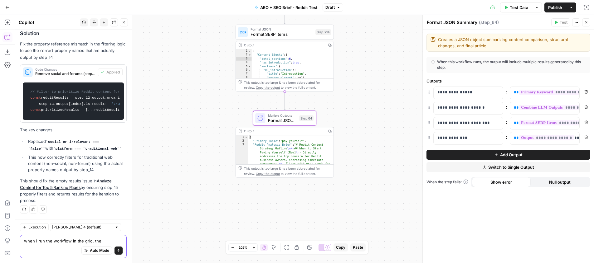
click at [108, 243] on textarea "when i run the workflow in the grid, the" at bounding box center [73, 241] width 99 height 6
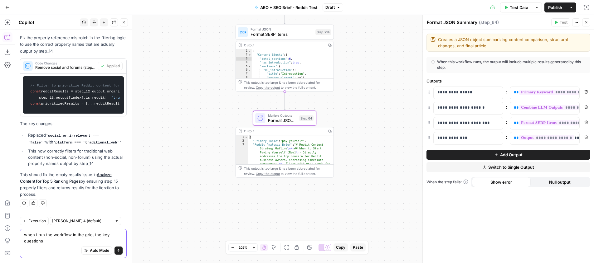
scroll to position [1344, 0]
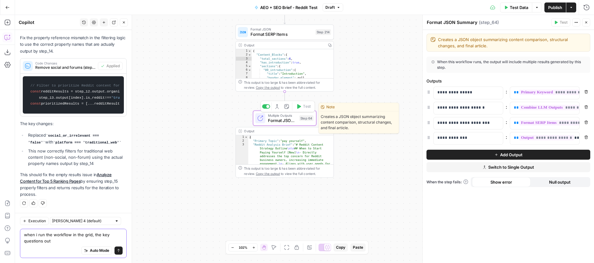
type textarea "when i run the workflow in the grid, the key questions out"
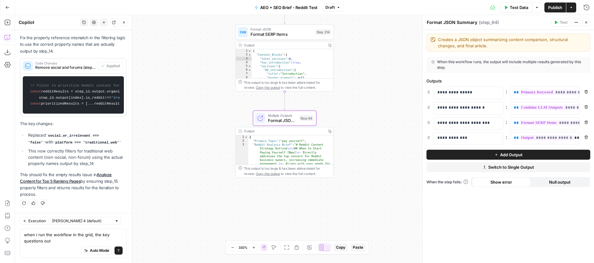
click at [554, 9] on span "Publish" at bounding box center [555, 7] width 14 height 6
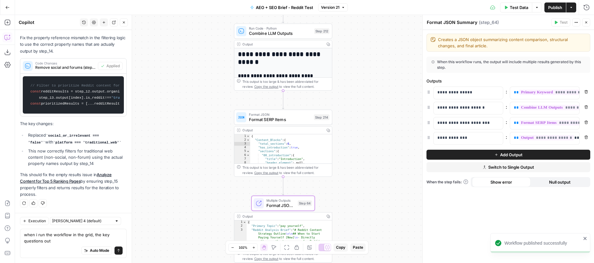
drag, startPoint x: 351, startPoint y: 79, endPoint x: 349, endPoint y: 158, distance: 79.8
click at [349, 158] on div "Workflow Input Settings Inputs Power Agent Identify target keywords Step 148 Ou…" at bounding box center [304, 139] width 579 height 248
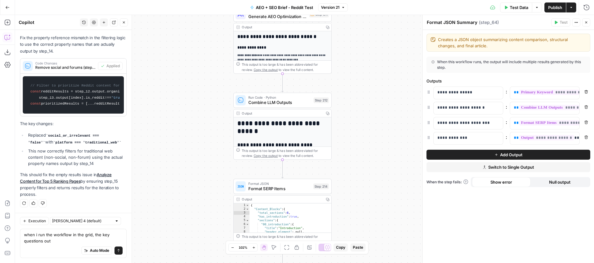
drag, startPoint x: 354, startPoint y: 65, endPoint x: 496, endPoint y: 21, distance: 148.3
click at [361, 119] on div "Workflow Input Settings Inputs Power Agent Identify target keywords Step 148 Ou…" at bounding box center [304, 139] width 579 height 248
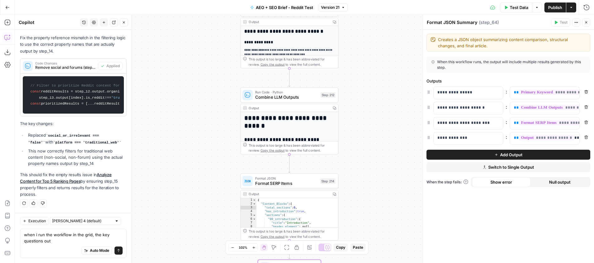
click at [509, 4] on button "Test Data" at bounding box center [516, 7] width 32 height 10
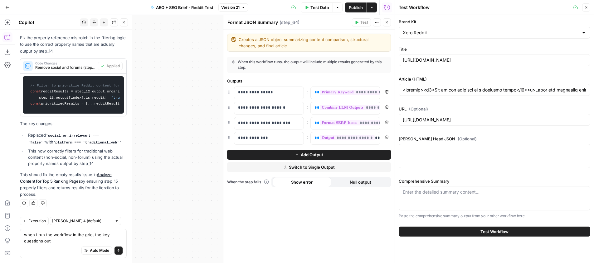
click at [465, 232] on button "Test Workflow" at bounding box center [493, 232] width 191 height 10
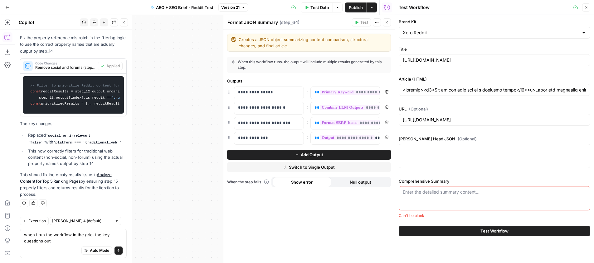
click at [438, 201] on div "Enter the detailed summary content..." at bounding box center [493, 198] width 191 height 24
click at [585, 7] on icon "button" at bounding box center [586, 8] width 4 height 4
type input "<article><h1>How to pay yourself as a business owner</h1><p>Learn how different…"
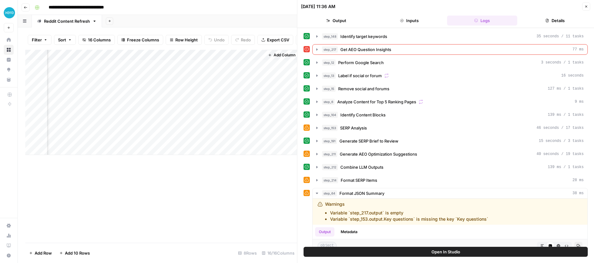
scroll to position [0, 790]
click at [190, 108] on div "Add Column" at bounding box center [161, 102] width 272 height 105
click at [183, 107] on div "Add Column" at bounding box center [161, 102] width 272 height 105
click at [183, 107] on textarea at bounding box center [199, 108] width 100 height 9
click at [177, 107] on textarea at bounding box center [199, 108] width 100 height 9
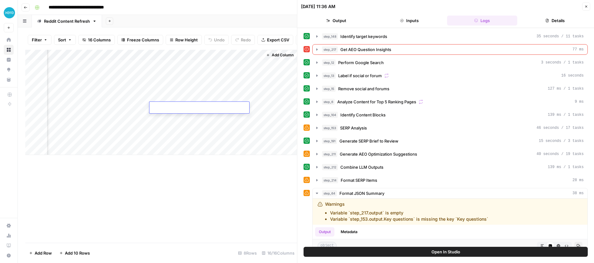
click at [175, 89] on div "Add Column" at bounding box center [161, 102] width 272 height 105
drag, startPoint x: 200, startPoint y: 54, endPoint x: 60, endPoint y: 55, distance: 140.0
click at [60, 55] on div "Add Column" at bounding box center [161, 102] width 272 height 105
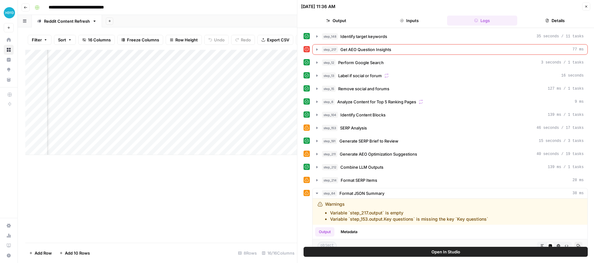
click at [144, 53] on div "Add Column" at bounding box center [161, 102] width 272 height 105
click at [124, 116] on span "Remove Column" at bounding box center [133, 116] width 55 height 6
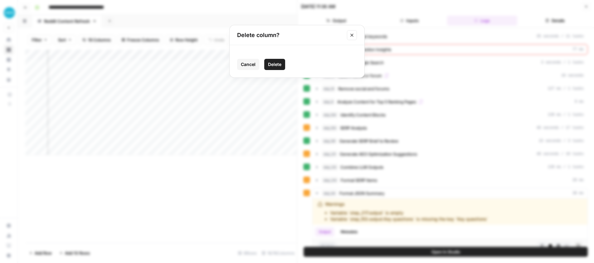
click at [277, 65] on span "Delete" at bounding box center [274, 64] width 13 height 6
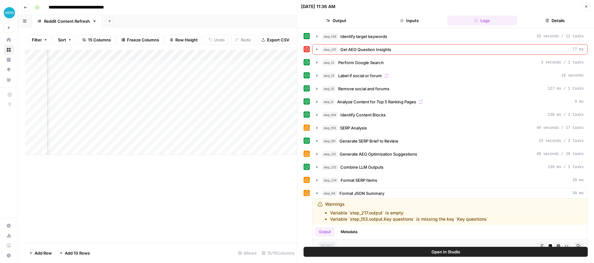
drag, startPoint x: 151, startPoint y: 54, endPoint x: 110, endPoint y: 54, distance: 40.2
click at [110, 54] on div "Add Column" at bounding box center [161, 102] width 272 height 105
click at [119, 108] on div "Add Column" at bounding box center [161, 102] width 272 height 105
click at [118, 108] on div "Add Column" at bounding box center [161, 102] width 272 height 105
click at [118, 108] on textarea at bounding box center [143, 108] width 100 height 9
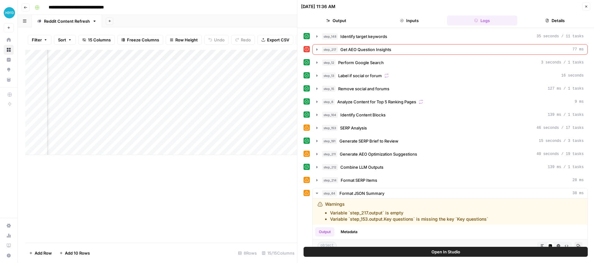
click at [116, 122] on div "Add Column" at bounding box center [161, 102] width 272 height 105
click at [107, 105] on div "Add Column" at bounding box center [161, 102] width 272 height 105
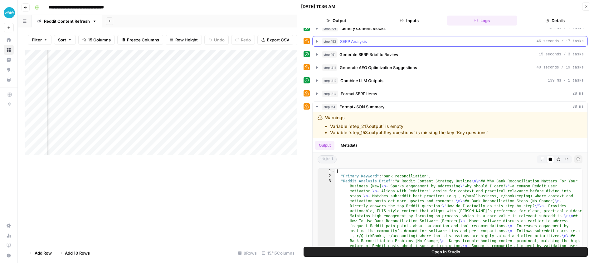
scroll to position [117, 0]
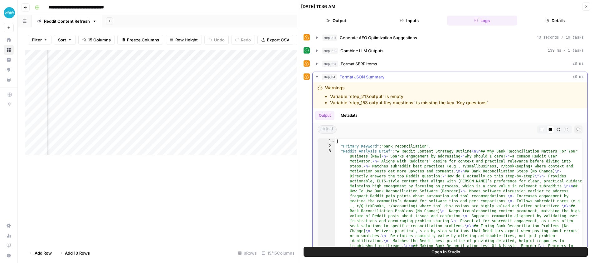
drag, startPoint x: 406, startPoint y: 95, endPoint x: 421, endPoint y: 94, distance: 15.6
click at [421, 94] on li "Variable `step_217.output` is empty" at bounding box center [409, 97] width 158 height 6
drag, startPoint x: 421, startPoint y: 103, endPoint x: 465, endPoint y: 102, distance: 43.0
click at [465, 102] on li "Variable `step_153.output.Key questions` is missing the key `Key questions`" at bounding box center [409, 103] width 158 height 6
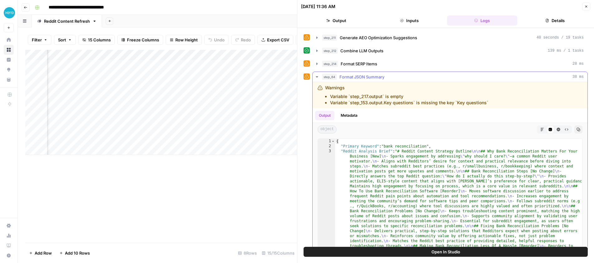
click at [465, 102] on li "Variable `step_153.output.Key questions` is missing the key `Key questions`" at bounding box center [409, 103] width 158 height 6
click at [317, 78] on icon "button" at bounding box center [316, 77] width 5 height 5
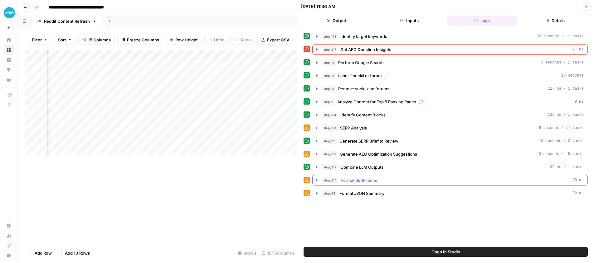
click at [316, 181] on icon "button" at bounding box center [316, 180] width 1 height 2
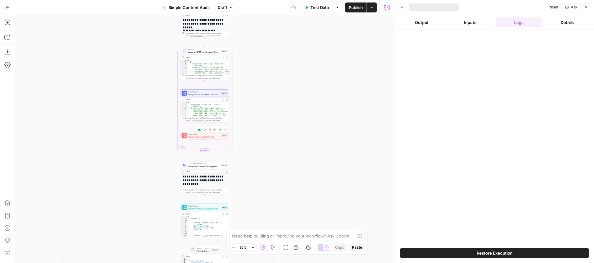
click at [207, 136] on span "Analyze AEO Opportunities" at bounding box center [204, 136] width 32 height 3
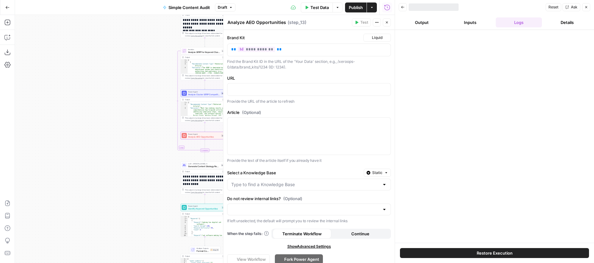
click at [387, 22] on icon "button" at bounding box center [387, 23] width 2 height 2
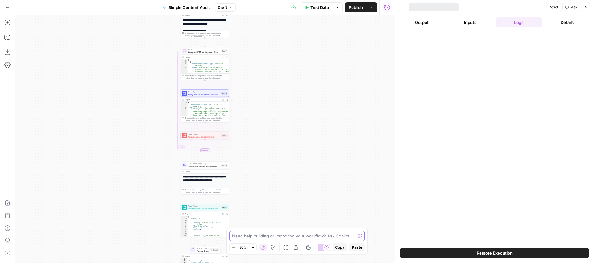
click at [277, 236] on textarea at bounding box center [293, 236] width 123 height 6
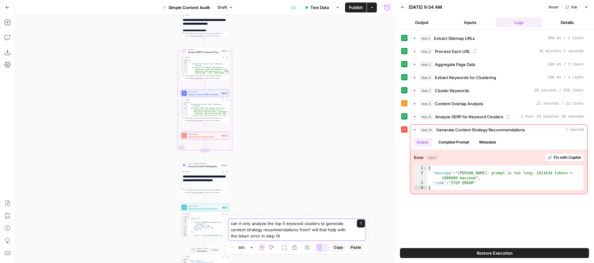
type textarea "can it only analyze the top 5 keyword clusters to generate content strategy rec…"
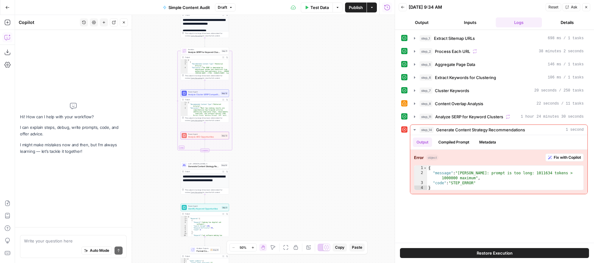
click at [74, 193] on div "Hi! How can I help with your workflow? I can explain steps, debug, write prompt…" at bounding box center [73, 129] width 107 height 188
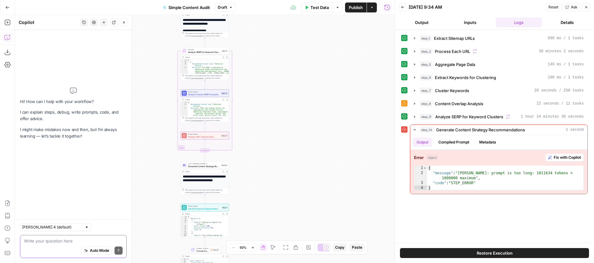
drag, startPoint x: 43, startPoint y: 243, endPoint x: 55, endPoint y: 238, distance: 12.6
click at [43, 243] on textarea at bounding box center [73, 241] width 99 height 6
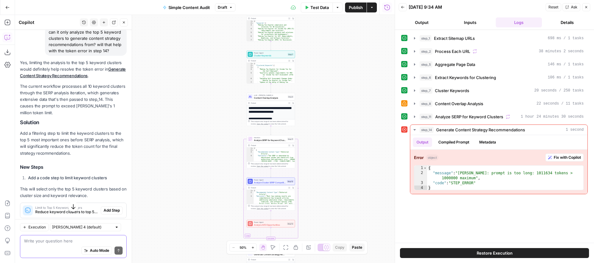
scroll to position [56, 0]
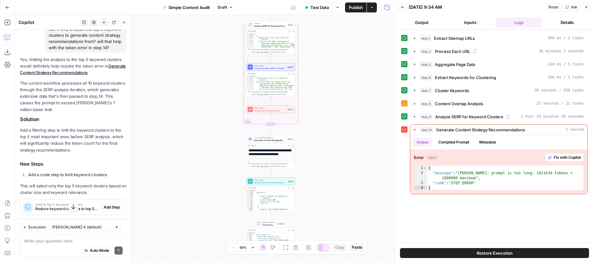
drag, startPoint x: 41, startPoint y: 84, endPoint x: 111, endPoint y: 88, distance: 69.9
click at [111, 88] on p "The current workflow processes all 10 keyword clusters through the SERP analysi…" at bounding box center [73, 96] width 107 height 33
drag, startPoint x: 111, startPoint y: 88, endPoint x: 76, endPoint y: 94, distance: 34.9
click at [111, 88] on p "The current workflow processes all 10 keyword clusters through the SERP analysi…" at bounding box center [73, 96] width 107 height 33
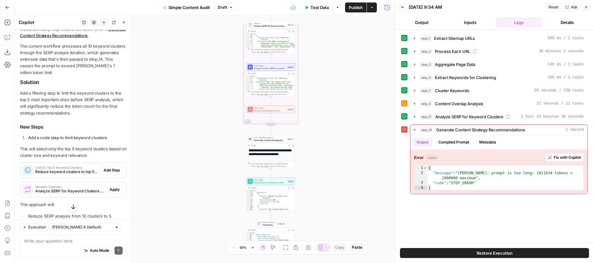
scroll to position [98, 0]
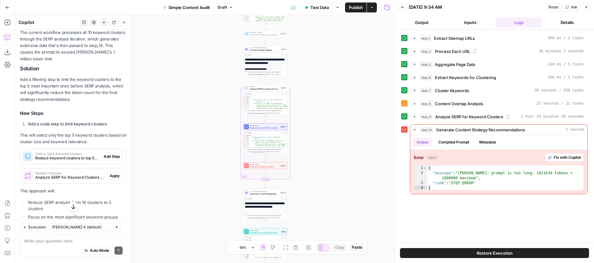
click at [111, 154] on span "Add Step" at bounding box center [112, 157] width 16 height 6
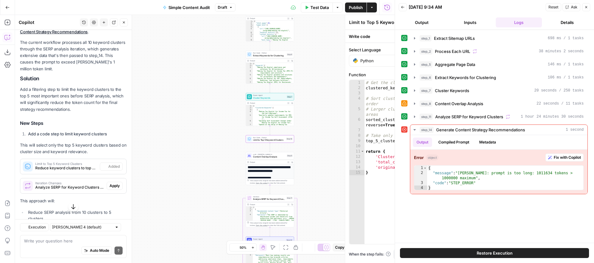
scroll to position [117, 0]
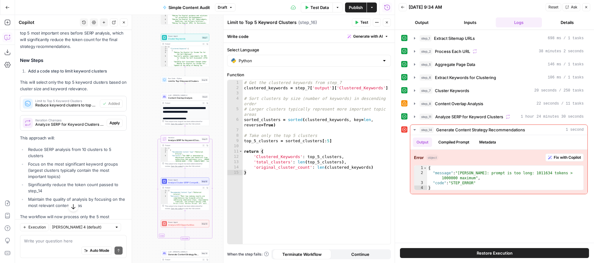
click at [109, 120] on span "Apply" at bounding box center [114, 123] width 10 height 6
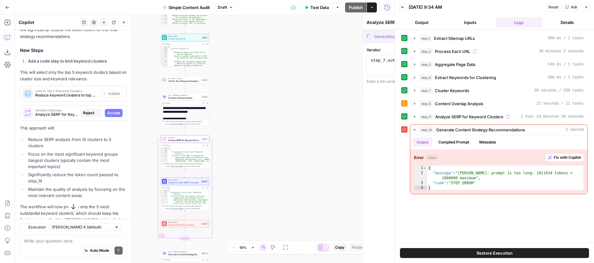
scroll to position [160, 0]
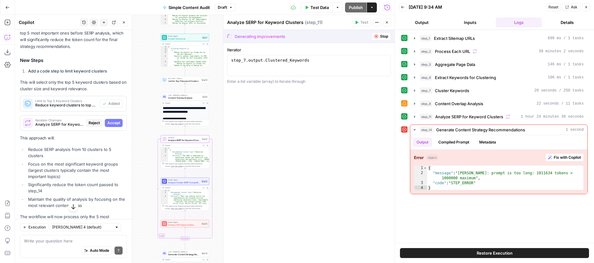
click at [113, 120] on span "Accept" at bounding box center [113, 123] width 13 height 6
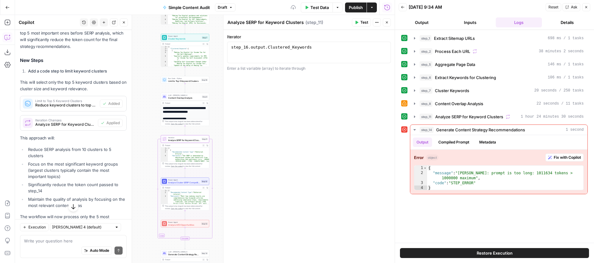
scroll to position [205, 0]
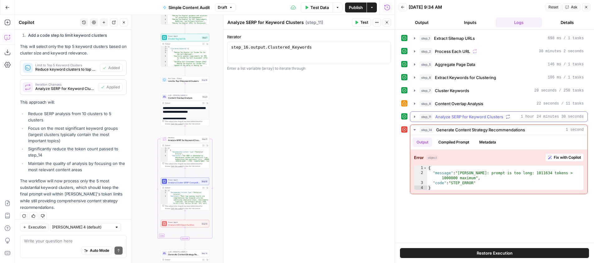
click at [560, 117] on span "1 hour 24 minutes 30 seconds" at bounding box center [551, 117] width 63 height 6
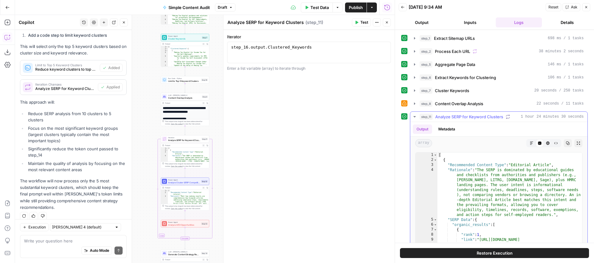
click at [413, 116] on icon "button" at bounding box center [414, 116] width 5 height 5
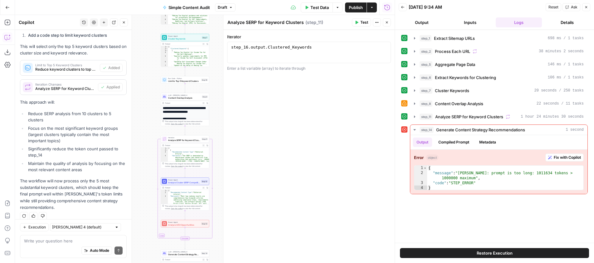
click at [387, 23] on icon "button" at bounding box center [387, 23] width 4 height 4
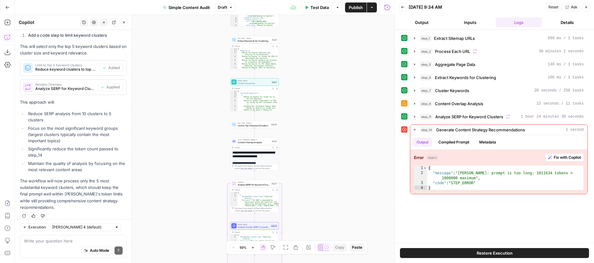
drag, startPoint x: 253, startPoint y: 123, endPoint x: 318, endPoint y: 166, distance: 77.7
click at [318, 166] on div "Workflow Input Settings Inputs Content Processing Extract Sitemap URLs Step 1 O…" at bounding box center [204, 139] width 379 height 248
drag, startPoint x: 318, startPoint y: 166, endPoint x: 319, endPoint y: 161, distance: 5.4
click at [318, 166] on div "Workflow Input Settings Inputs Content Processing Extract Sitemap URLs Step 1 O…" at bounding box center [204, 139] width 379 height 248
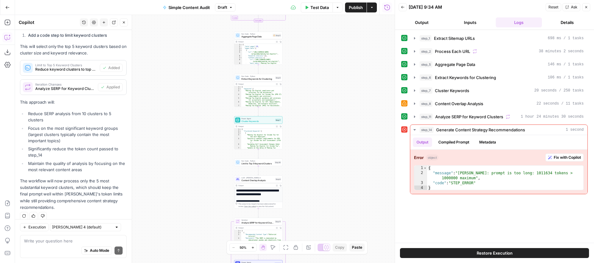
drag, startPoint x: 314, startPoint y: 113, endPoint x: 318, endPoint y: 148, distance: 34.8
click at [318, 148] on div "Workflow Input Settings Inputs Content Processing Extract Sitemap URLs Step 1 O…" at bounding box center [204, 139] width 379 height 248
click at [277, 157] on span "Test" at bounding box center [278, 157] width 4 height 3
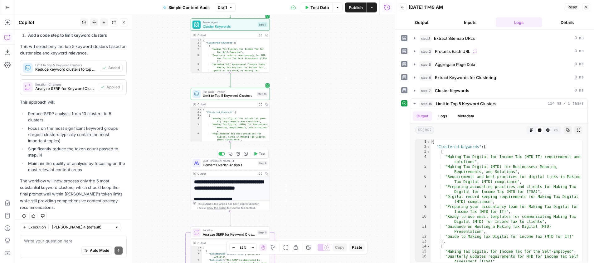
click at [260, 154] on span "Test" at bounding box center [262, 154] width 6 height 5
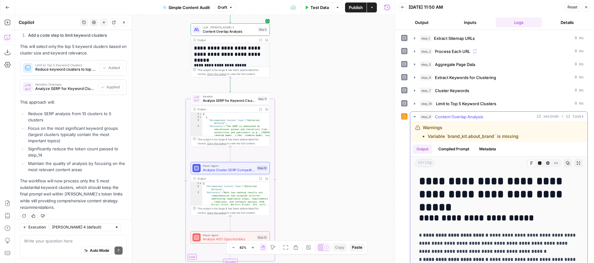
click at [414, 116] on icon "button" at bounding box center [414, 116] width 5 height 5
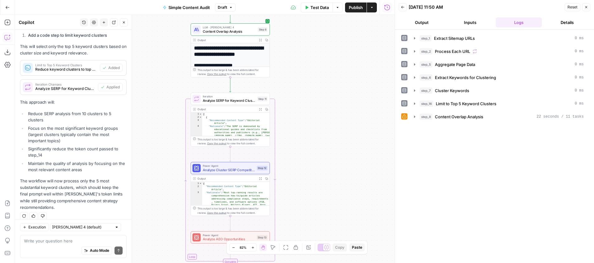
drag, startPoint x: 250, startPoint y: 87, endPoint x: 255, endPoint y: 89, distance: 5.3
click at [250, 87] on div "Workflow Input Settings Inputs Content Processing Extract Sitemap URLs Step 1 O…" at bounding box center [204, 139] width 379 height 248
click at [263, 90] on span "Test" at bounding box center [262, 89] width 6 height 5
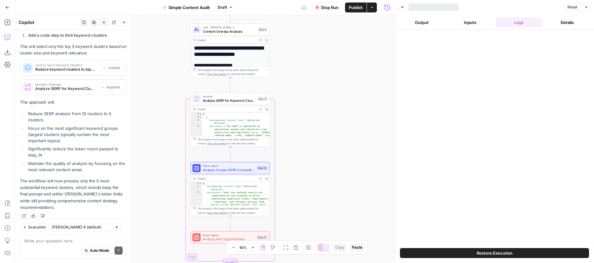
click at [414, 116] on div at bounding box center [494, 136] width 199 height 213
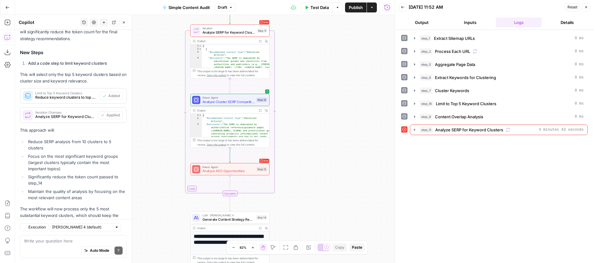
scroll to position [205, 0]
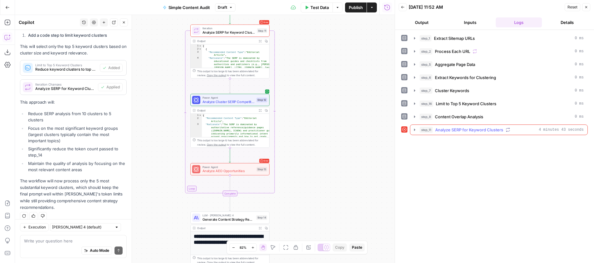
click at [412, 130] on icon "button" at bounding box center [414, 130] width 5 height 5
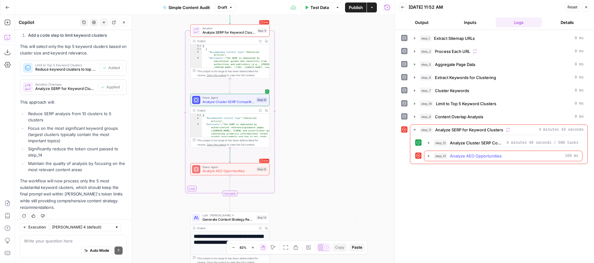
click at [428, 155] on icon "button" at bounding box center [428, 156] width 5 height 5
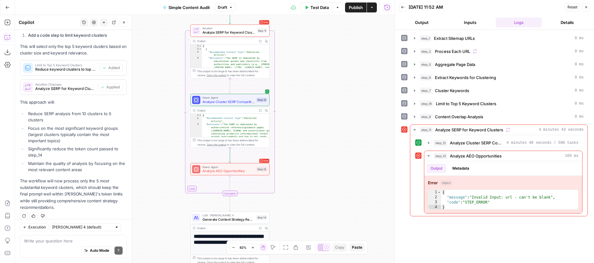
click at [238, 169] on span "Analyze AEO Opportunities" at bounding box center [228, 171] width 52 height 5
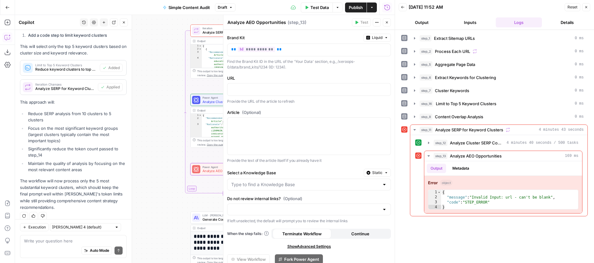
drag, startPoint x: 387, startPoint y: 22, endPoint x: 262, endPoint y: 142, distance: 173.5
click at [387, 22] on icon "button" at bounding box center [387, 23] width 4 height 4
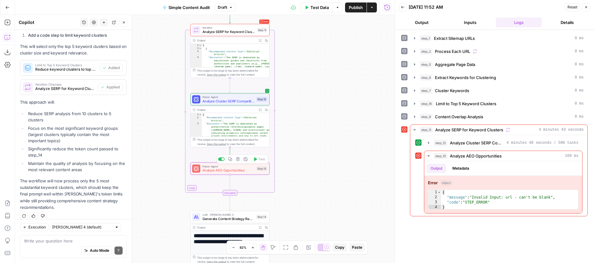
click at [236, 159] on icon "button" at bounding box center [238, 159] width 4 height 4
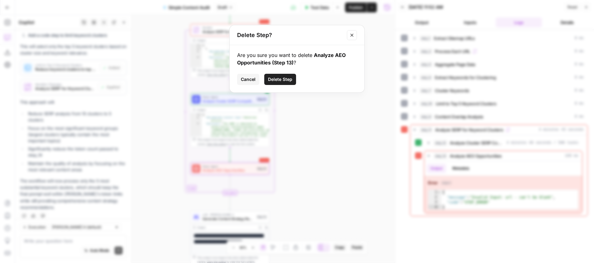
click at [288, 79] on span "Delete Step" at bounding box center [280, 79] width 24 height 6
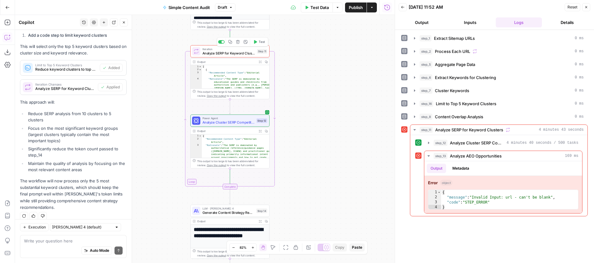
drag, startPoint x: 262, startPoint y: 41, endPoint x: 268, endPoint y: 45, distance: 6.4
click at [262, 41] on span "Test" at bounding box center [261, 42] width 6 height 5
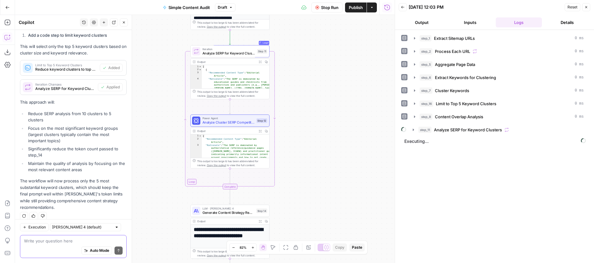
click at [56, 242] on textarea at bounding box center [73, 241] width 99 height 6
type textarea "remove reference to step 13"
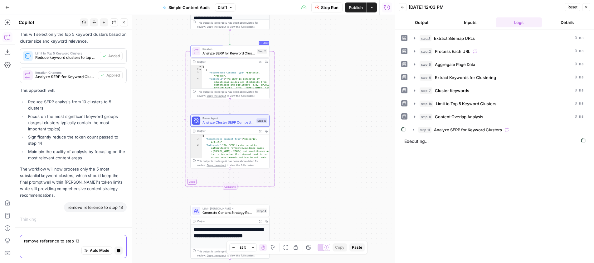
scroll to position [199, 0]
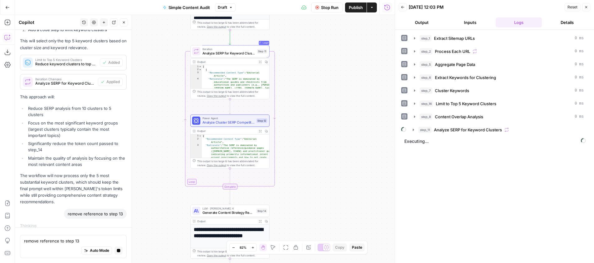
click at [562, 22] on button "Details" at bounding box center [567, 22] width 46 height 10
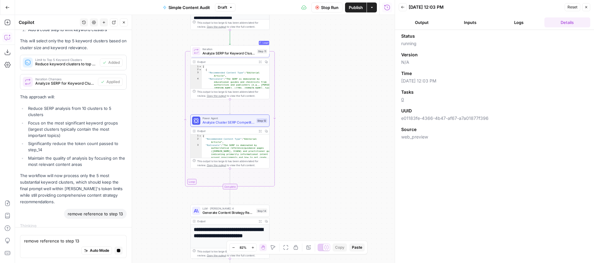
click at [515, 21] on button "Logs" at bounding box center [518, 22] width 46 height 10
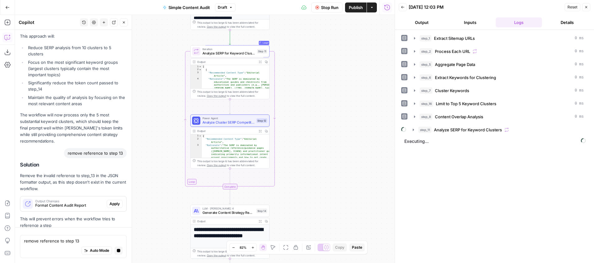
scroll to position [266, 0]
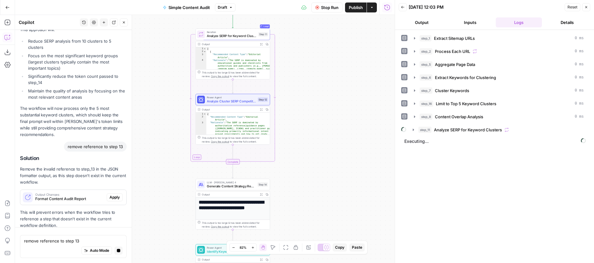
click at [74, 196] on span "Format Content Audit Report" at bounding box center [69, 199] width 69 height 6
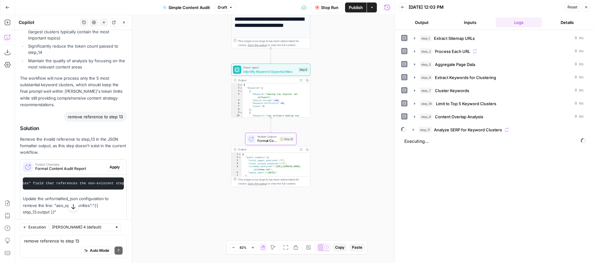
scroll to position [0, 71]
drag, startPoint x: 112, startPoint y: 160, endPoint x: 48, endPoint y: 177, distance: 65.6
click at [112, 165] on span "Apply" at bounding box center [114, 168] width 10 height 6
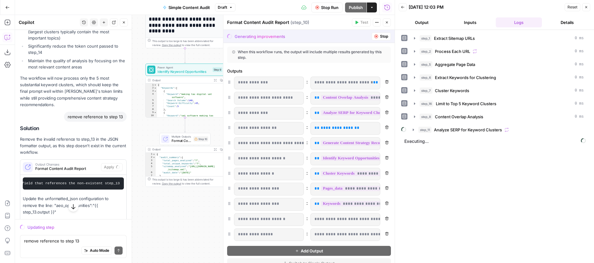
scroll to position [24, 0]
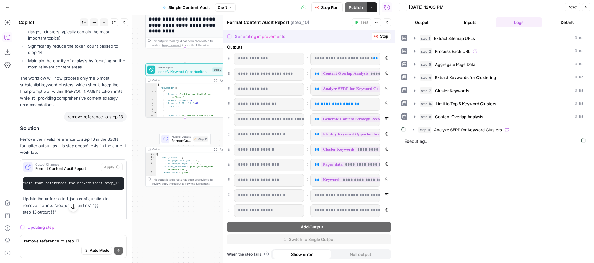
click at [386, 103] on icon "button" at bounding box center [387, 104] width 4 height 4
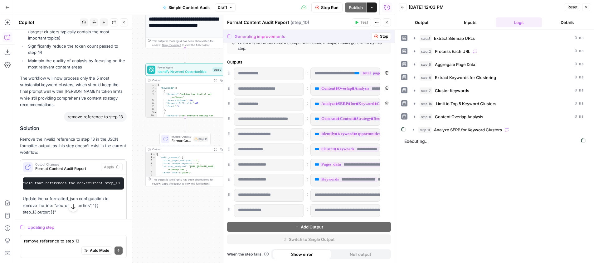
scroll to position [0, 0]
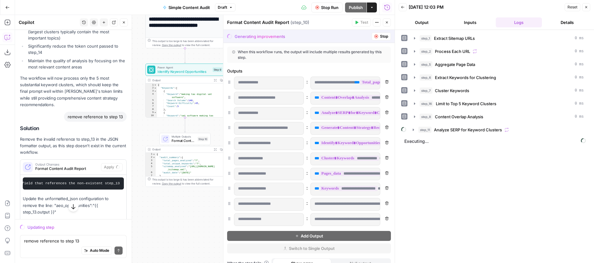
click at [386, 23] on icon "button" at bounding box center [387, 23] width 2 height 2
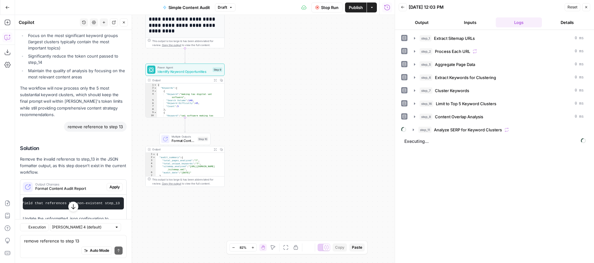
scroll to position [308, 0]
